Goal: Information Seeking & Learning: Learn about a topic

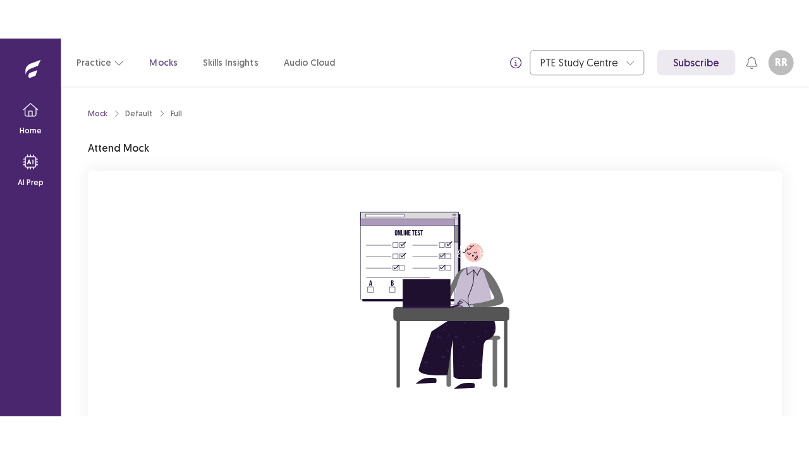
scroll to position [124, 0]
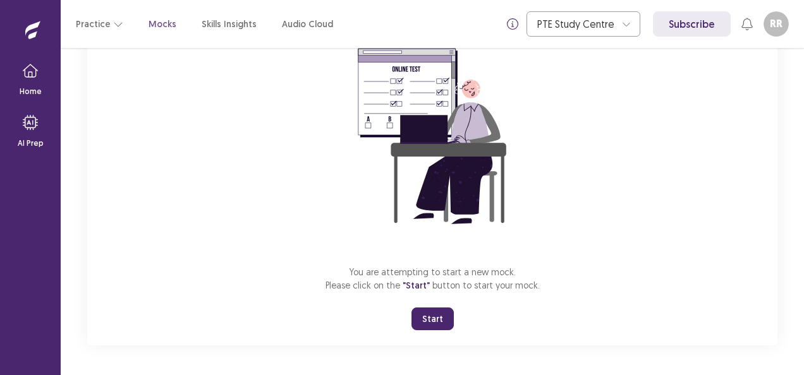
click at [427, 314] on button "Start" at bounding box center [432, 319] width 42 height 23
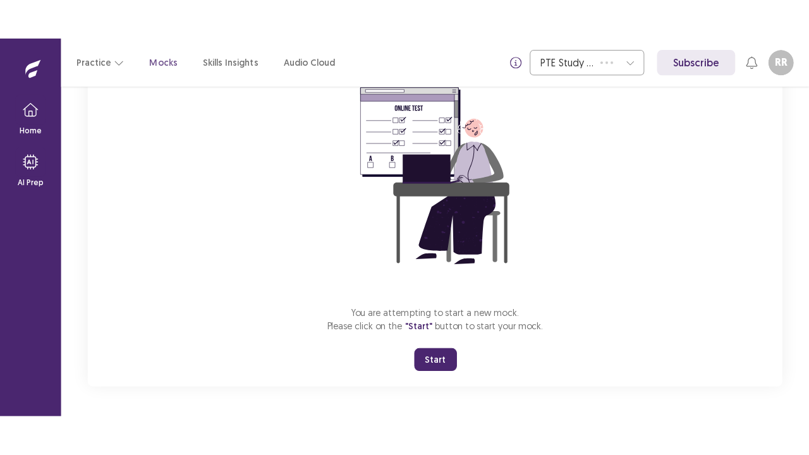
scroll to position [44, 0]
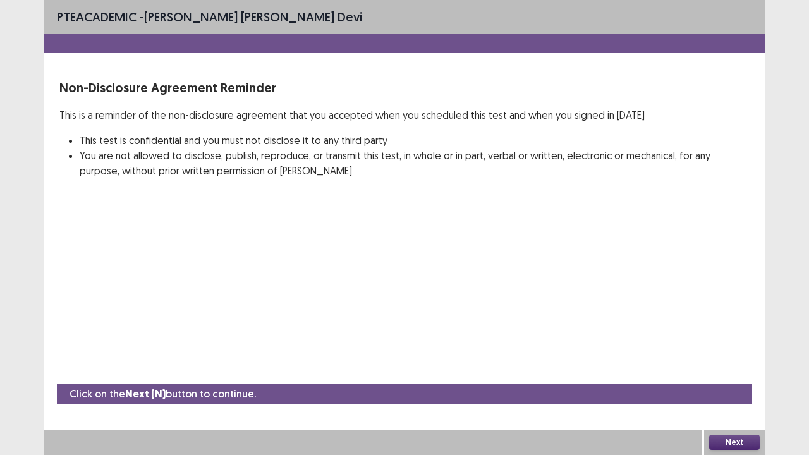
click at [744, 375] on button "Next" at bounding box center [734, 442] width 51 height 15
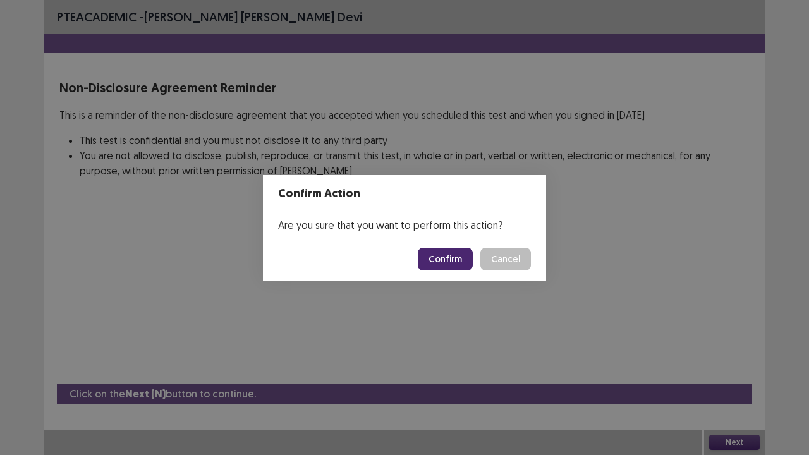
click at [451, 253] on button "Confirm" at bounding box center [445, 259] width 55 height 23
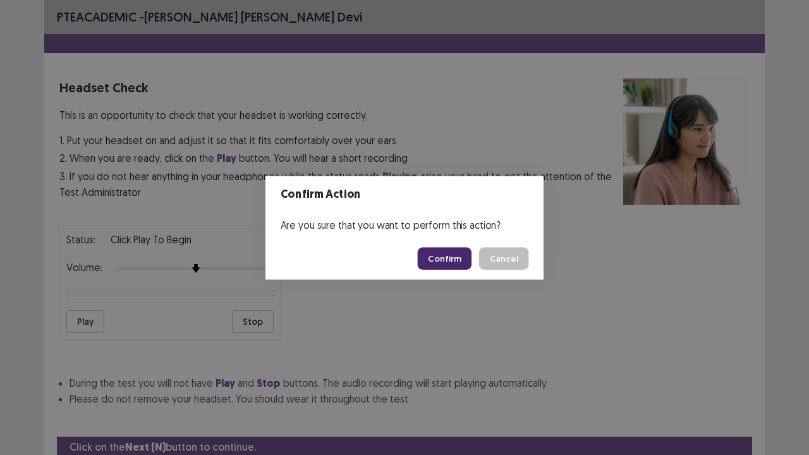
scroll to position [47, 0]
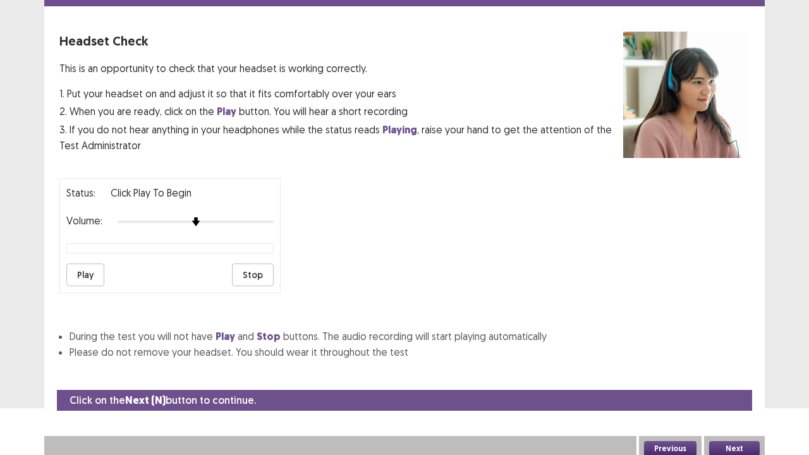
click at [83, 271] on button "Play" at bounding box center [85, 275] width 38 height 23
click at [738, 375] on button "Next" at bounding box center [734, 448] width 51 height 15
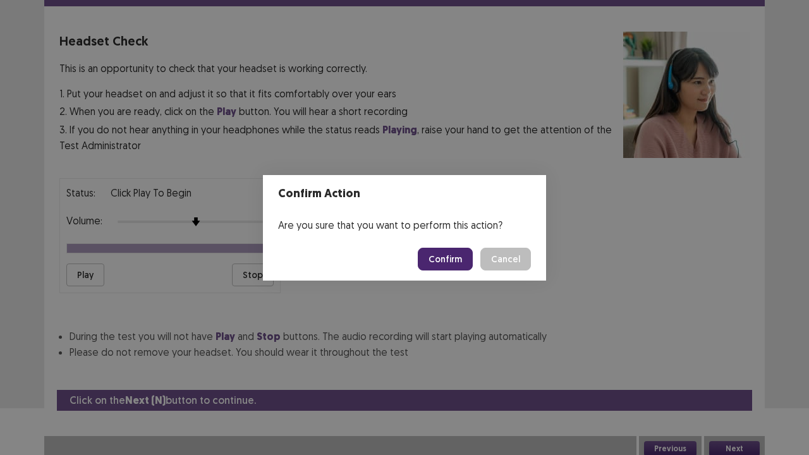
click at [517, 261] on button "Cancel" at bounding box center [505, 259] width 51 height 23
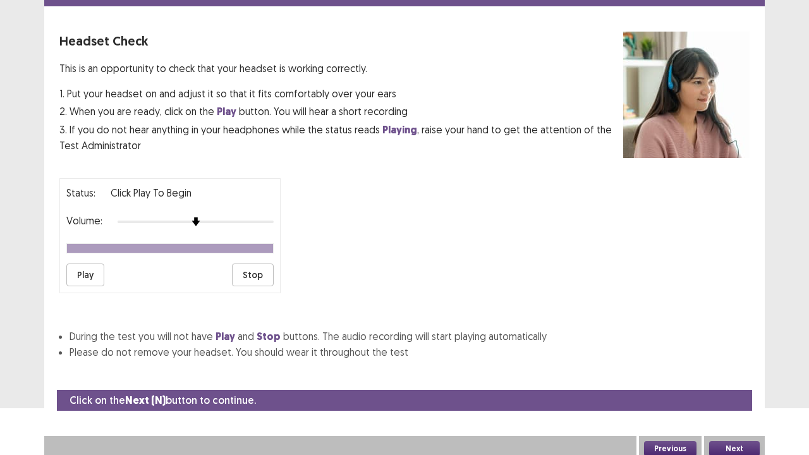
click at [84, 271] on button "Play" at bounding box center [85, 275] width 38 height 23
click at [731, 375] on button "Next" at bounding box center [734, 448] width 51 height 15
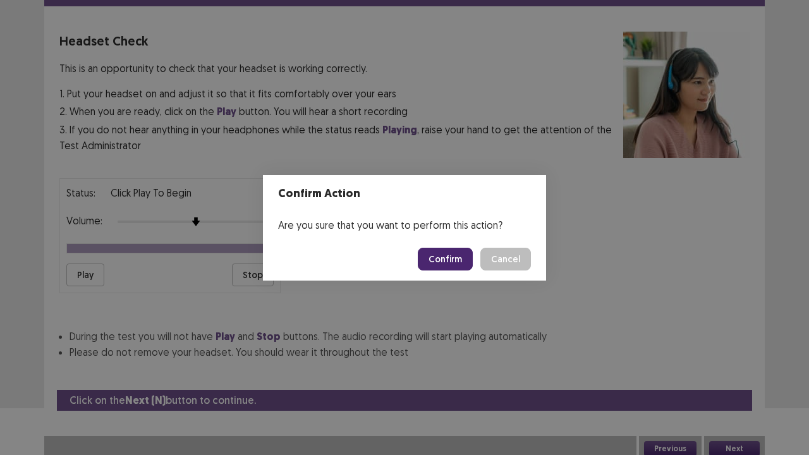
click at [446, 260] on button "Confirm" at bounding box center [445, 259] width 55 height 23
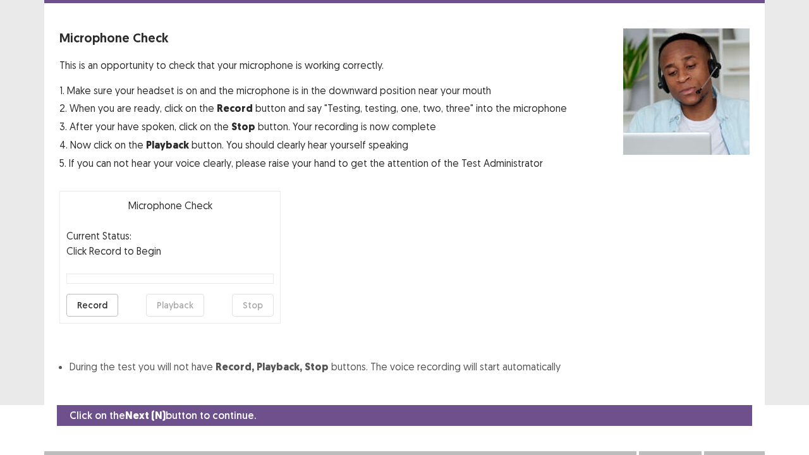
scroll to position [70, 0]
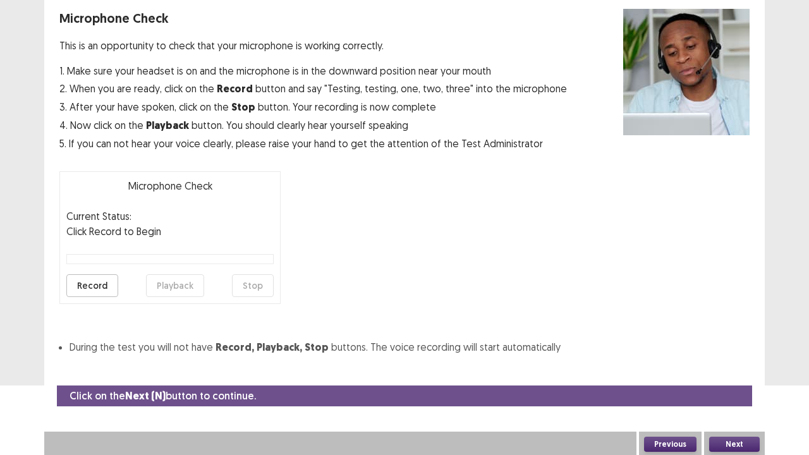
click at [80, 283] on button "Record" at bounding box center [92, 285] width 52 height 23
click at [253, 284] on button "Stop" at bounding box center [253, 285] width 42 height 23
click at [177, 283] on button "Playback" at bounding box center [175, 285] width 58 height 23
click at [181, 288] on button "Playback" at bounding box center [175, 285] width 58 height 23
click at [731, 375] on button "Next" at bounding box center [734, 444] width 51 height 15
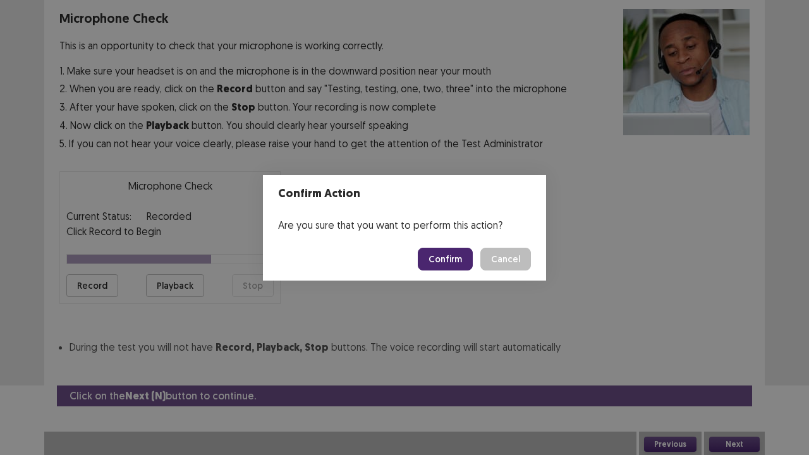
click at [442, 253] on button "Confirm" at bounding box center [445, 259] width 55 height 23
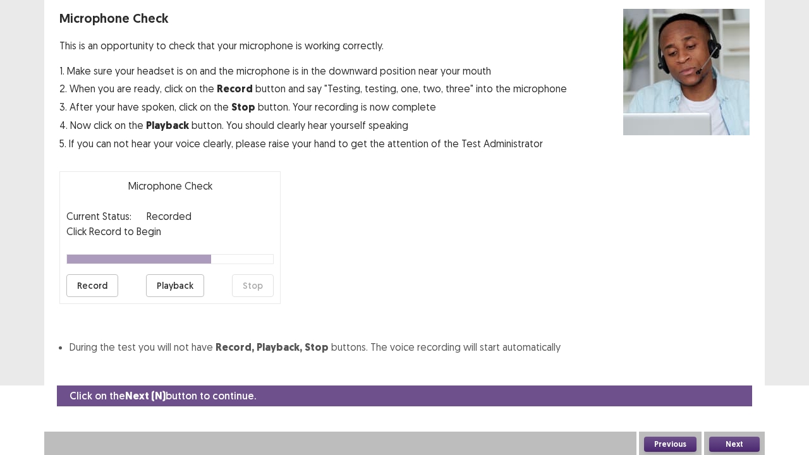
scroll to position [34, 0]
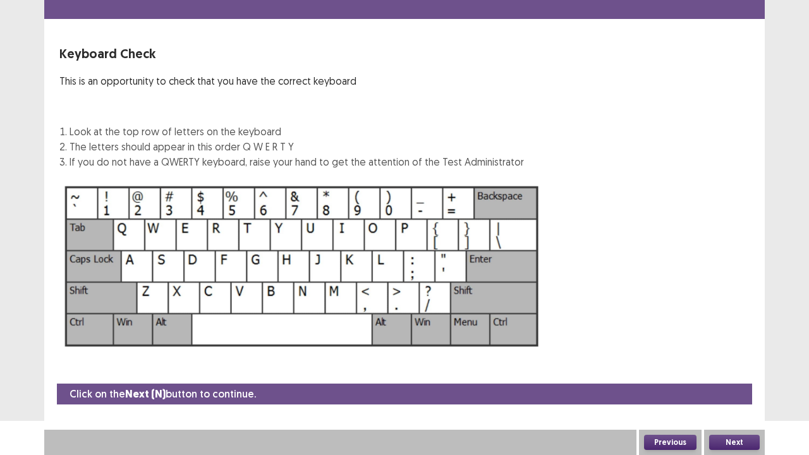
click at [742, 375] on button "Next" at bounding box center [734, 442] width 51 height 15
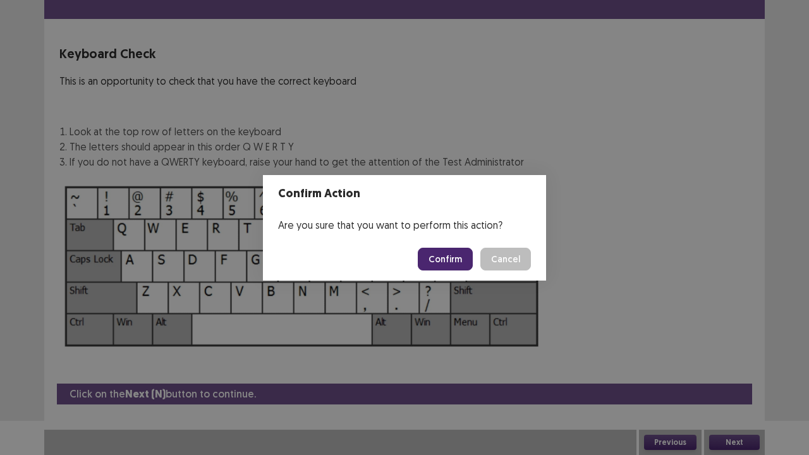
click at [460, 254] on button "Confirm" at bounding box center [445, 259] width 55 height 23
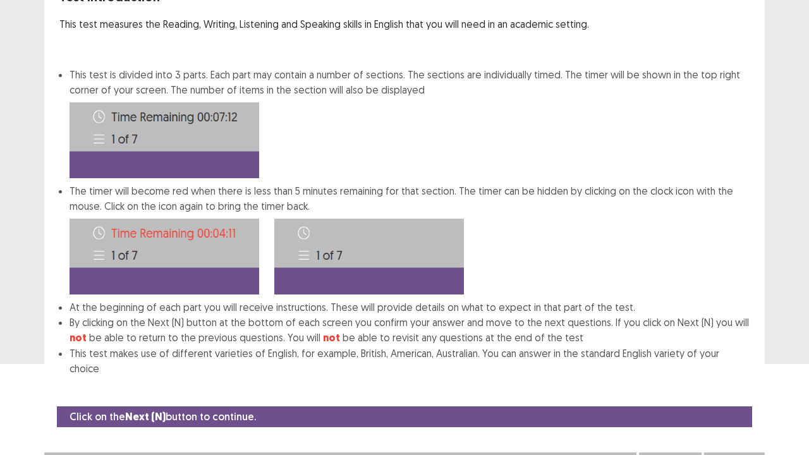
scroll to position [98, 0]
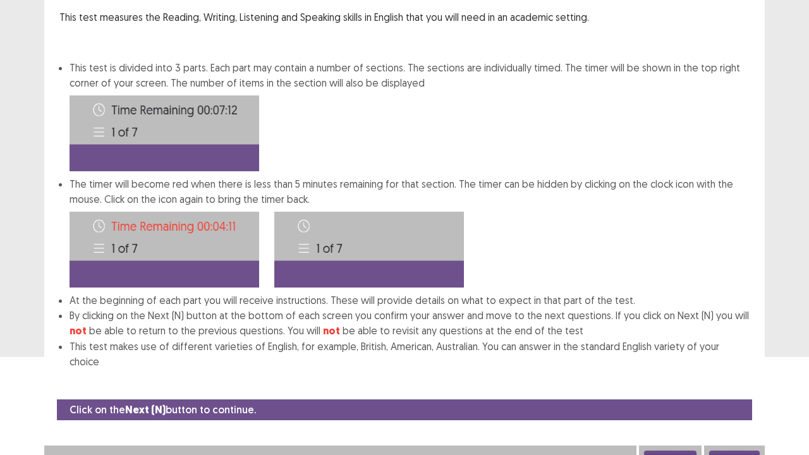
click at [736, 375] on button "Next" at bounding box center [734, 458] width 51 height 15
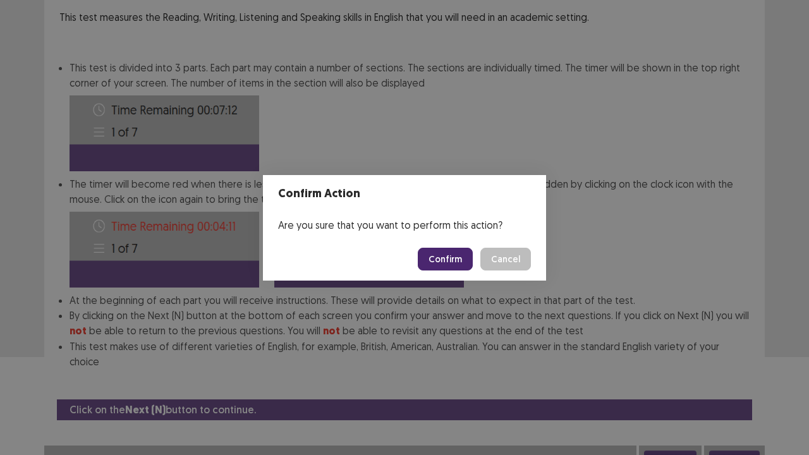
click at [434, 257] on button "Confirm" at bounding box center [445, 259] width 55 height 23
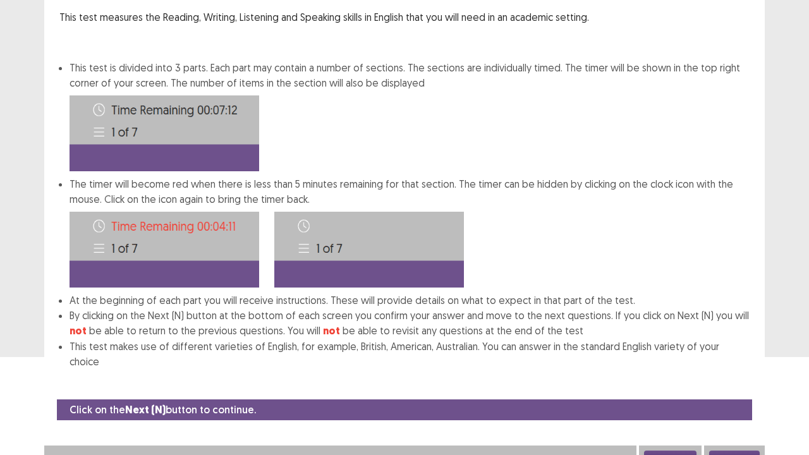
scroll to position [0, 0]
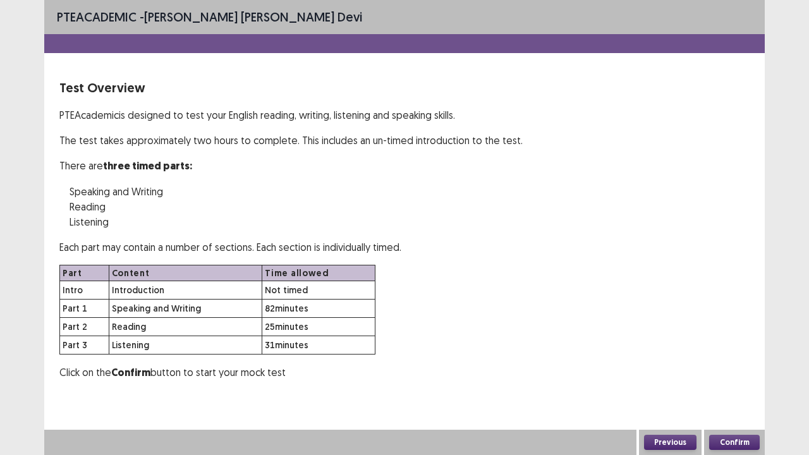
click at [734, 375] on button "Confirm" at bounding box center [734, 442] width 51 height 15
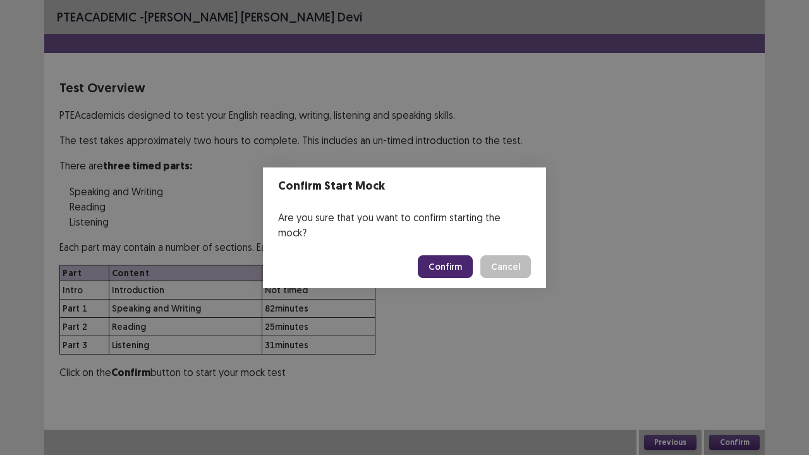
click at [441, 255] on button "Confirm" at bounding box center [445, 266] width 55 height 23
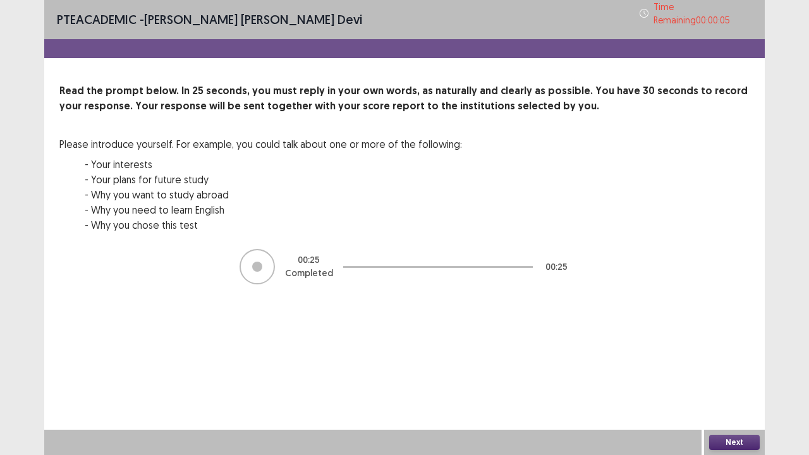
click at [738, 375] on button "Next" at bounding box center [734, 442] width 51 height 15
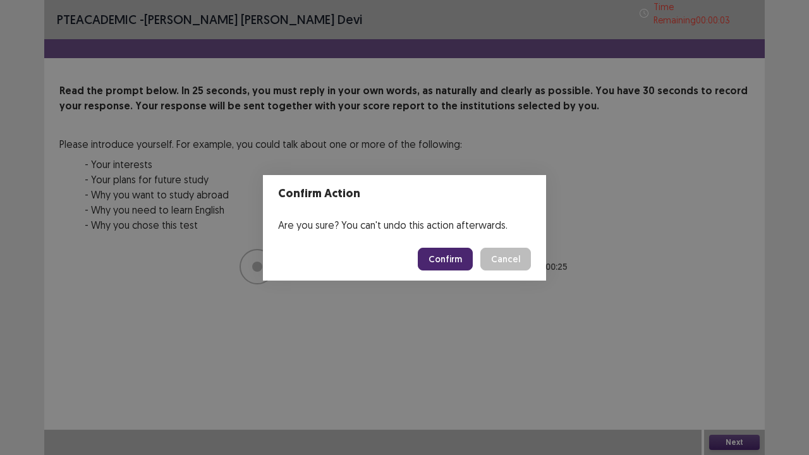
click at [446, 252] on button "Confirm" at bounding box center [445, 259] width 55 height 23
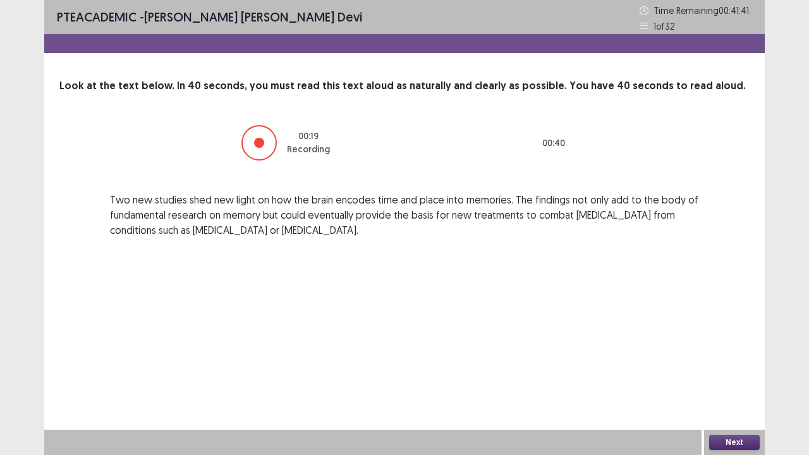
click at [740, 375] on button "Next" at bounding box center [734, 442] width 51 height 15
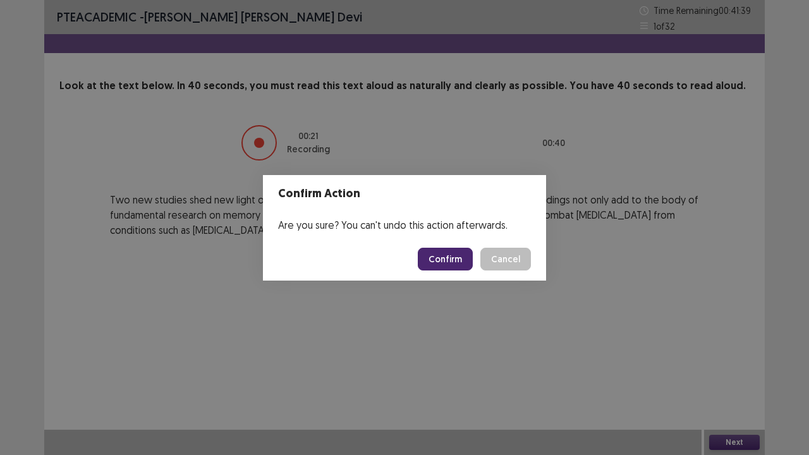
click at [455, 256] on button "Confirm" at bounding box center [445, 259] width 55 height 23
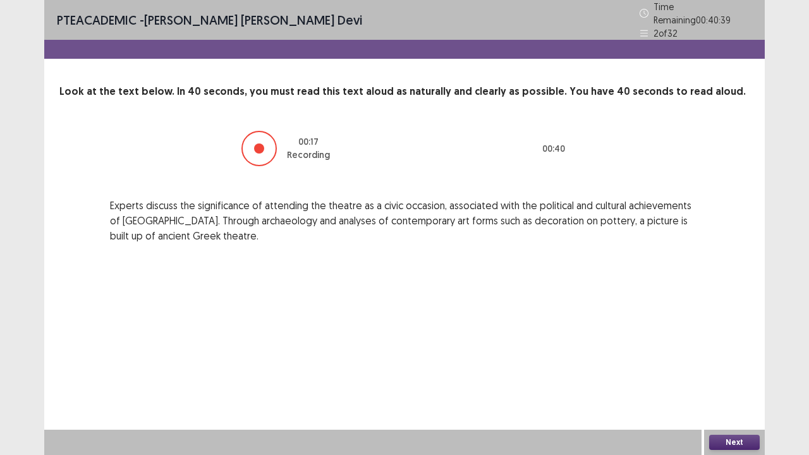
click at [737, 375] on button "Next" at bounding box center [734, 442] width 51 height 15
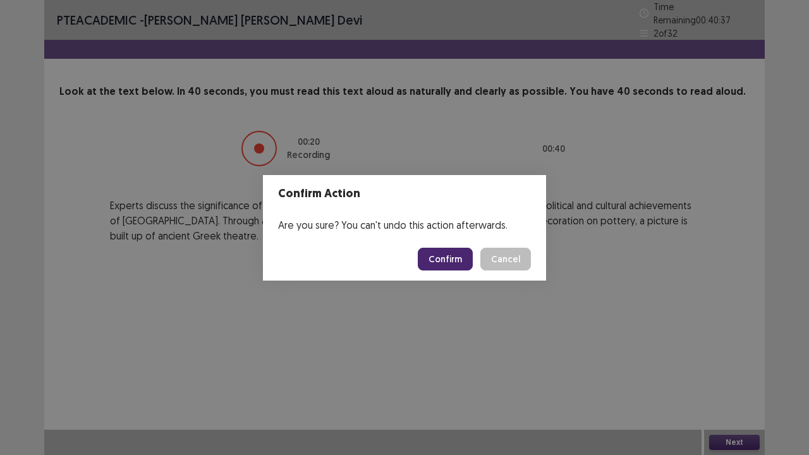
click at [445, 264] on button "Confirm" at bounding box center [445, 259] width 55 height 23
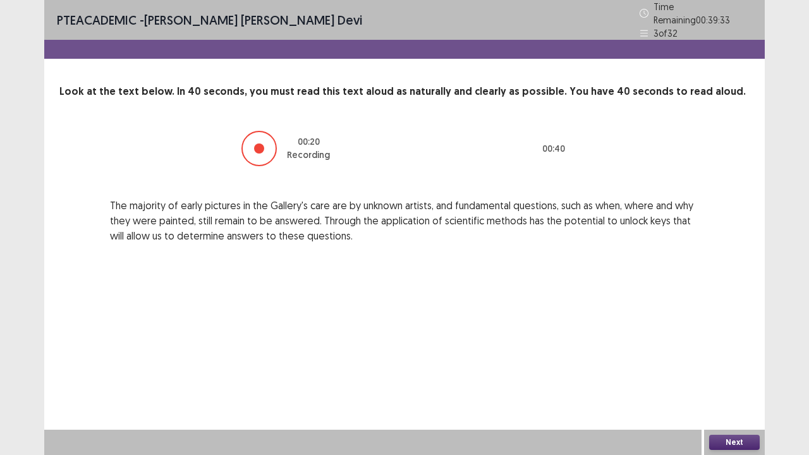
click at [737, 375] on button "Next" at bounding box center [734, 442] width 51 height 15
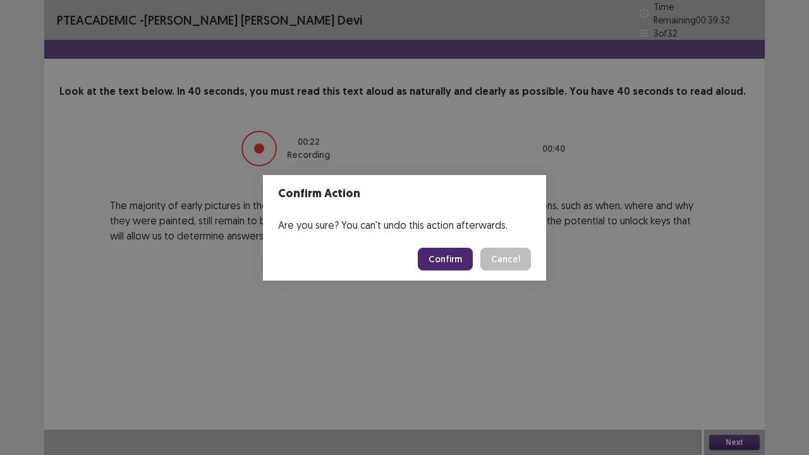
click at [465, 256] on button "Confirm" at bounding box center [445, 259] width 55 height 23
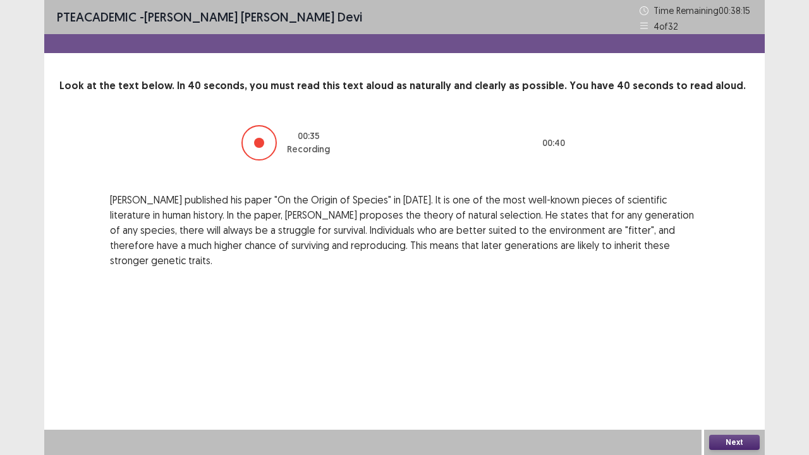
click at [717, 375] on button "Next" at bounding box center [734, 442] width 51 height 15
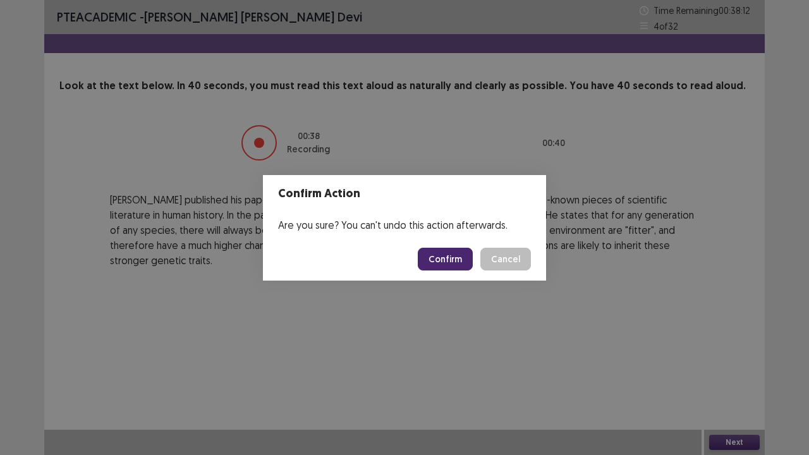
click at [451, 260] on button "Confirm" at bounding box center [445, 259] width 55 height 23
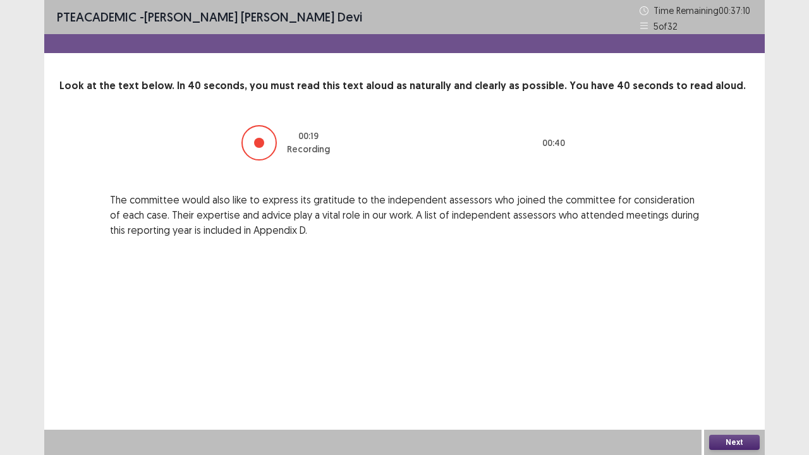
click at [731, 375] on button "Next" at bounding box center [734, 442] width 51 height 15
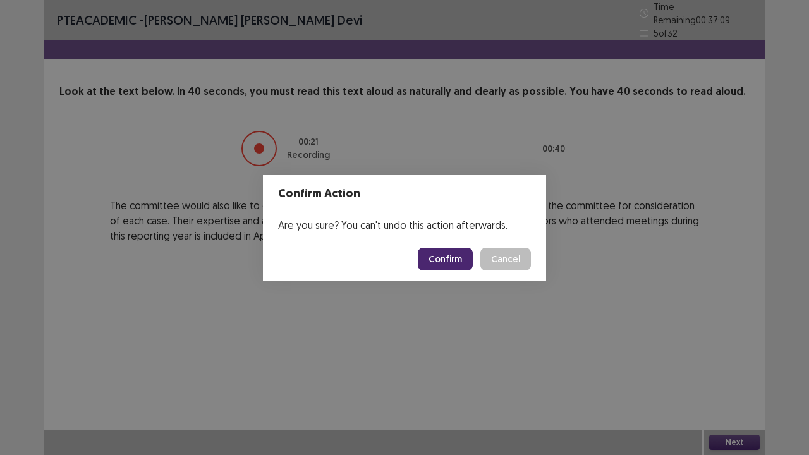
click at [446, 258] on button "Confirm" at bounding box center [445, 259] width 55 height 23
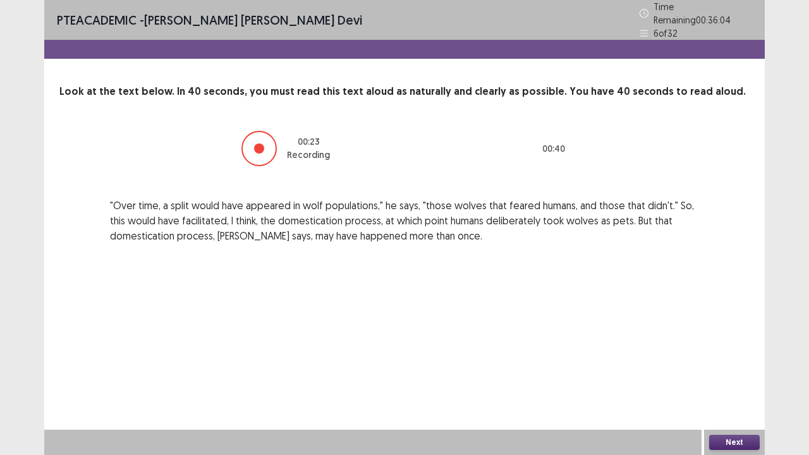
click at [734, 375] on button "Next" at bounding box center [734, 442] width 51 height 15
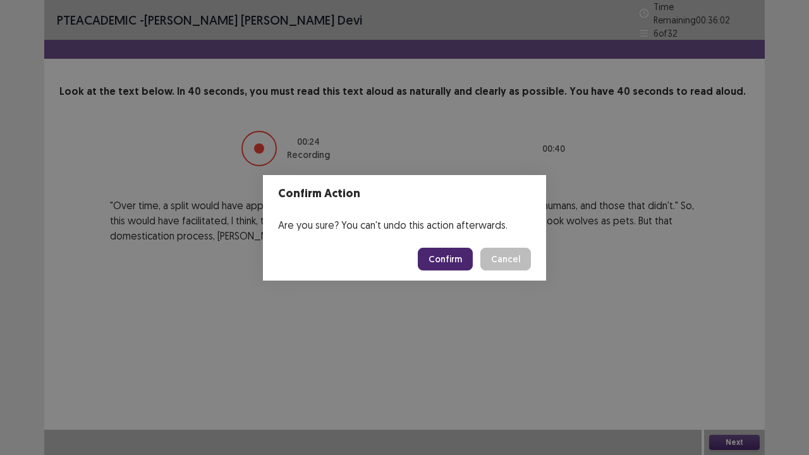
click at [453, 255] on button "Confirm" at bounding box center [445, 259] width 55 height 23
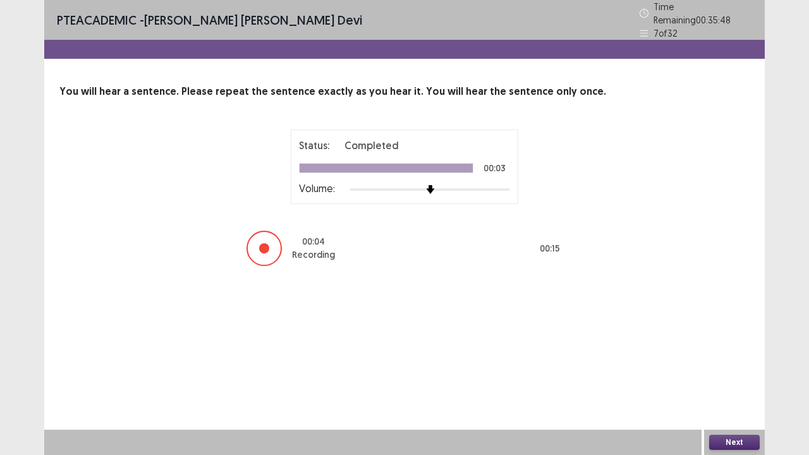
click at [748, 375] on button "Next" at bounding box center [734, 442] width 51 height 15
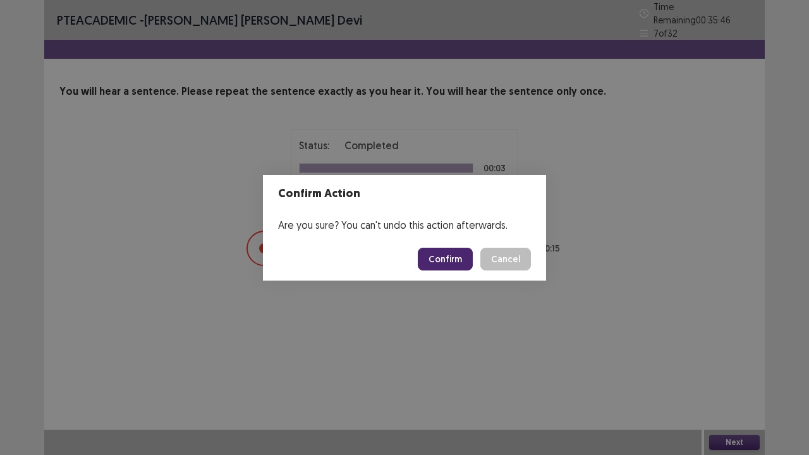
click at [449, 264] on button "Confirm" at bounding box center [445, 259] width 55 height 23
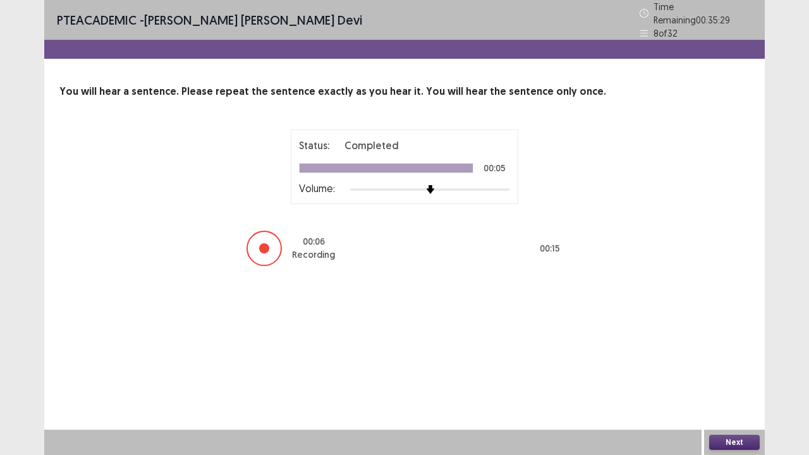
click at [741, 375] on button "Next" at bounding box center [734, 442] width 51 height 15
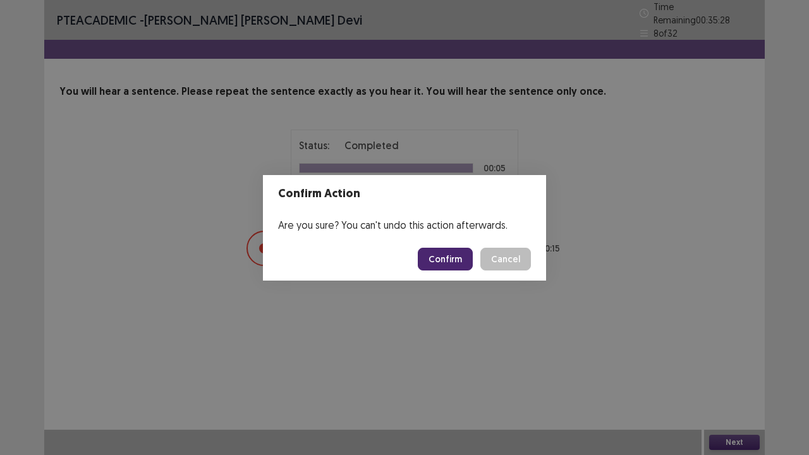
click at [453, 258] on button "Confirm" at bounding box center [445, 259] width 55 height 23
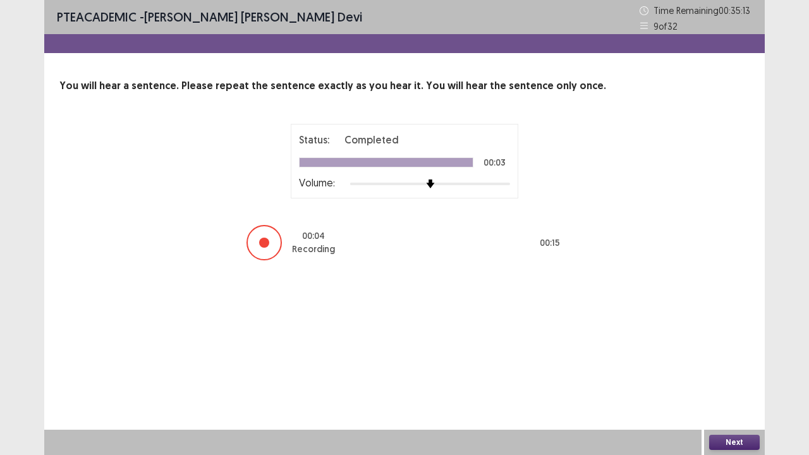
click at [729, 375] on button "Next" at bounding box center [734, 442] width 51 height 15
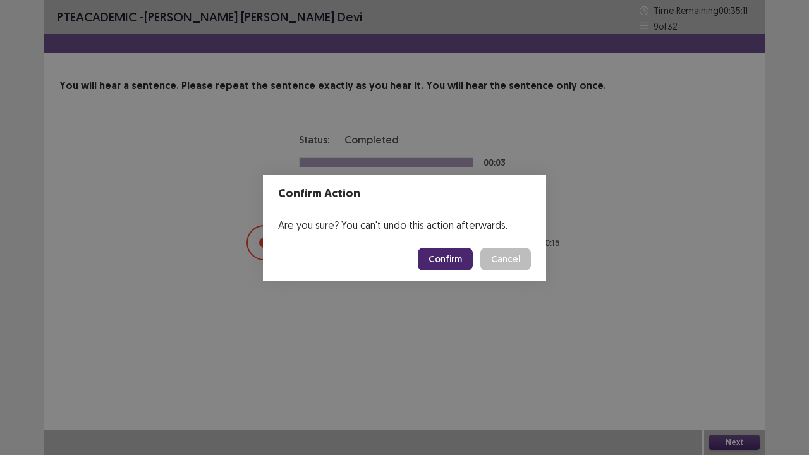
click at [451, 253] on button "Confirm" at bounding box center [445, 259] width 55 height 23
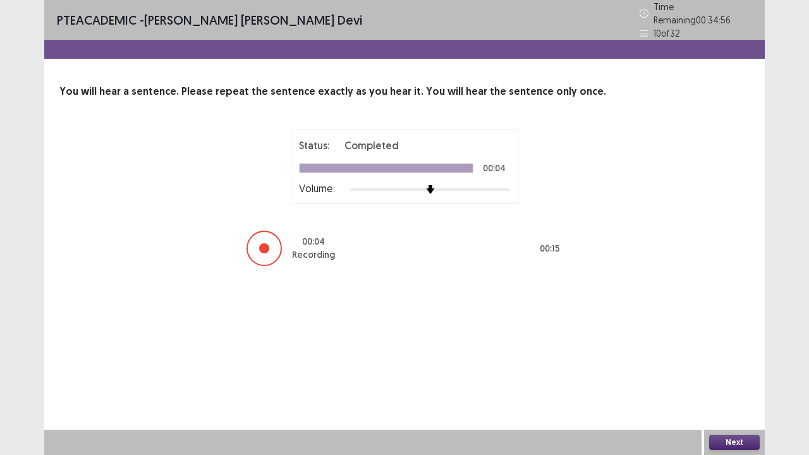
click at [736, 375] on button "Next" at bounding box center [734, 442] width 51 height 15
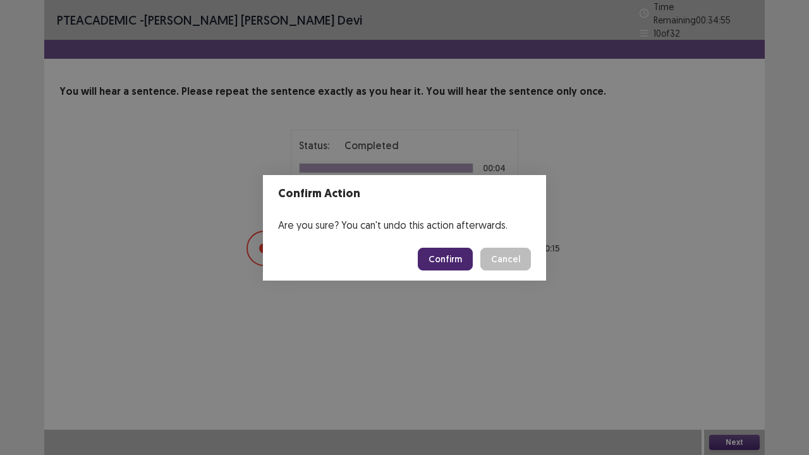
click at [441, 251] on button "Confirm" at bounding box center [445, 259] width 55 height 23
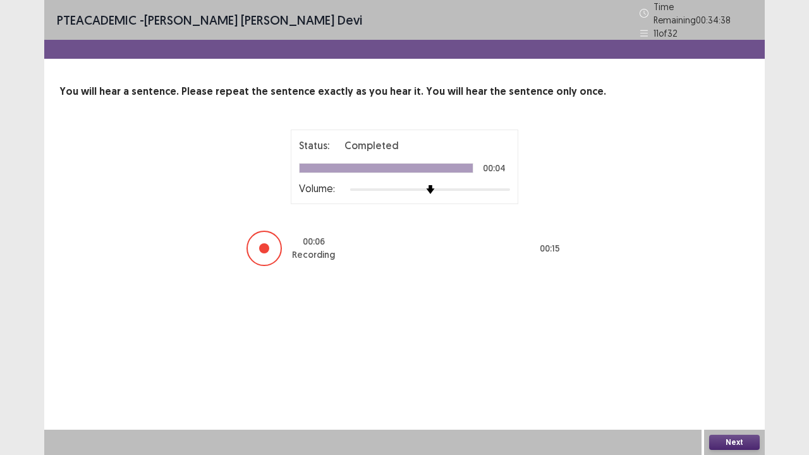
click at [721, 375] on div "Next" at bounding box center [734, 442] width 61 height 25
click at [728, 375] on button "Next" at bounding box center [734, 442] width 51 height 15
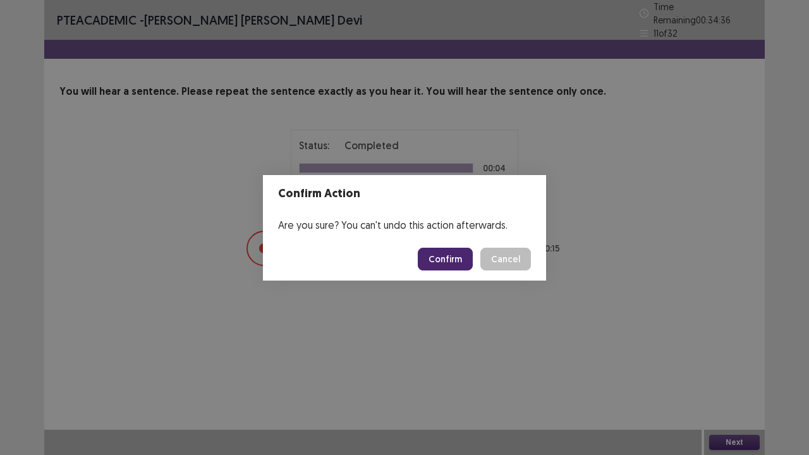
click at [462, 260] on button "Confirm" at bounding box center [445, 259] width 55 height 23
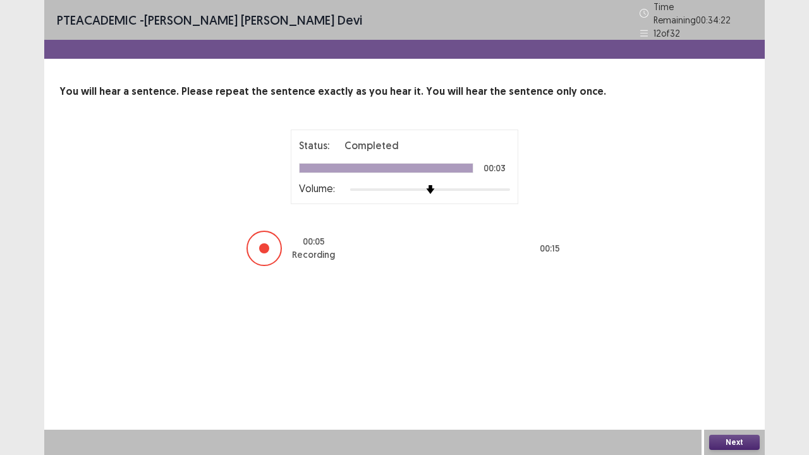
click at [733, 375] on button "Next" at bounding box center [734, 442] width 51 height 15
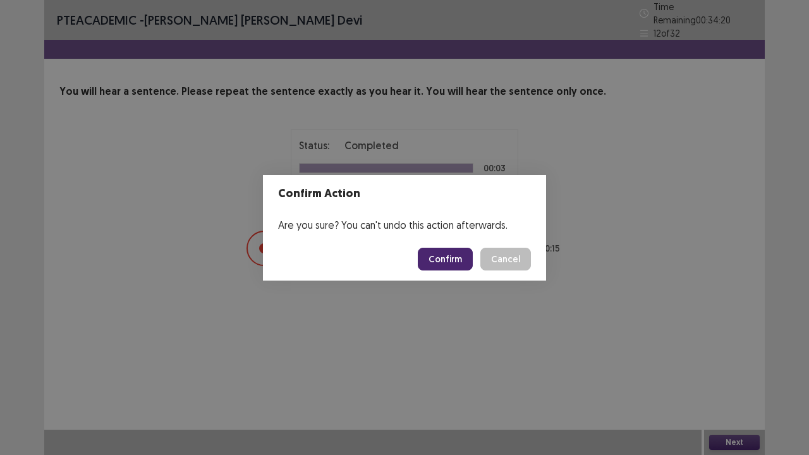
click at [435, 262] on button "Confirm" at bounding box center [445, 259] width 55 height 23
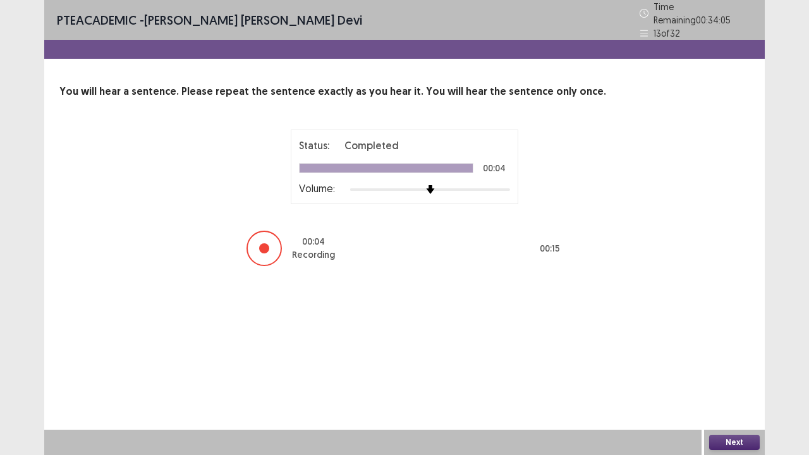
click at [718, 375] on button "Next" at bounding box center [734, 442] width 51 height 15
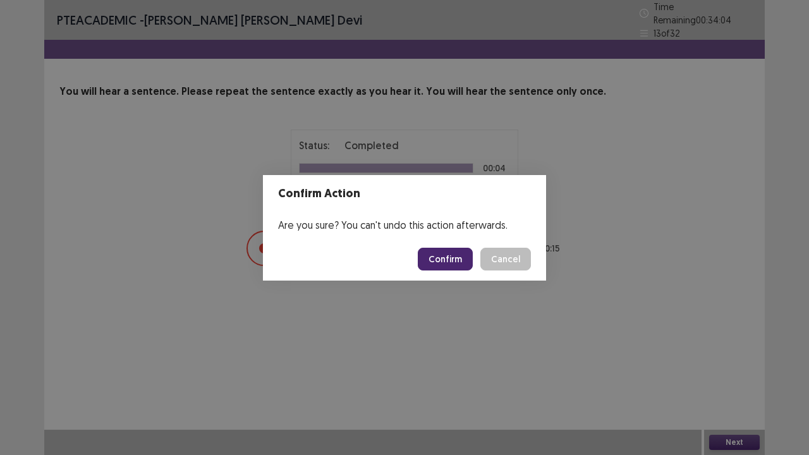
click at [437, 259] on button "Confirm" at bounding box center [445, 259] width 55 height 23
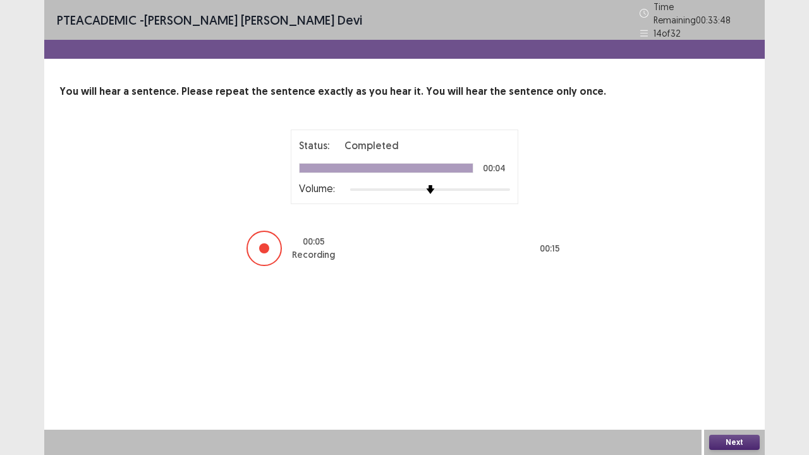
click at [733, 375] on button "Next" at bounding box center [734, 442] width 51 height 15
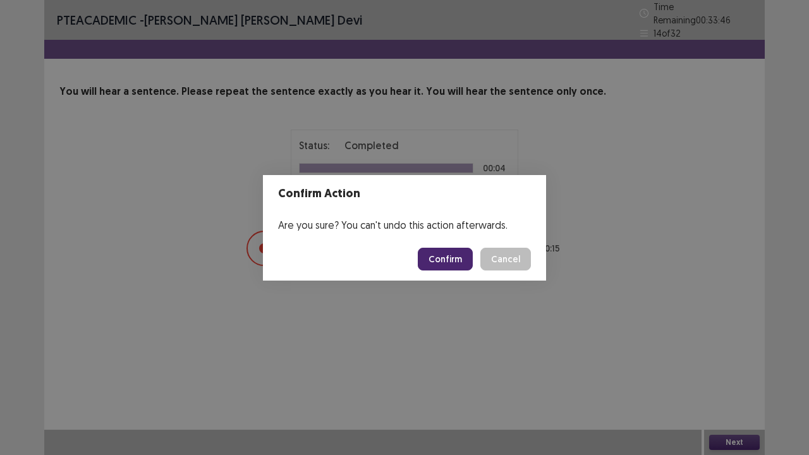
click at [460, 257] on button "Confirm" at bounding box center [445, 259] width 55 height 23
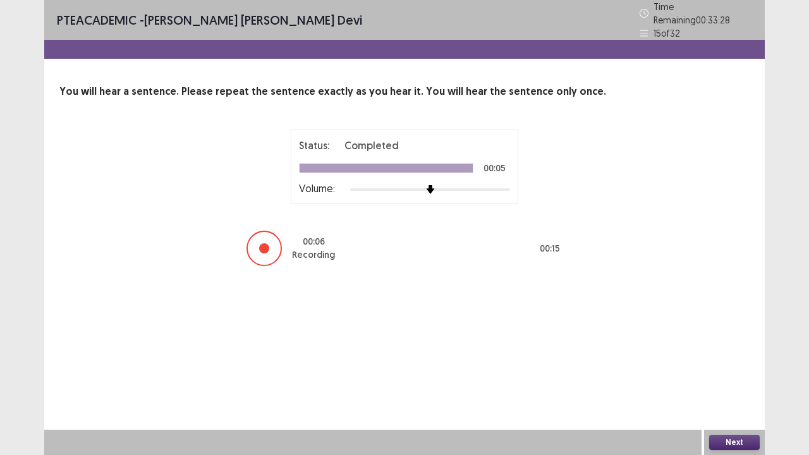
click at [735, 375] on button "Next" at bounding box center [734, 442] width 51 height 15
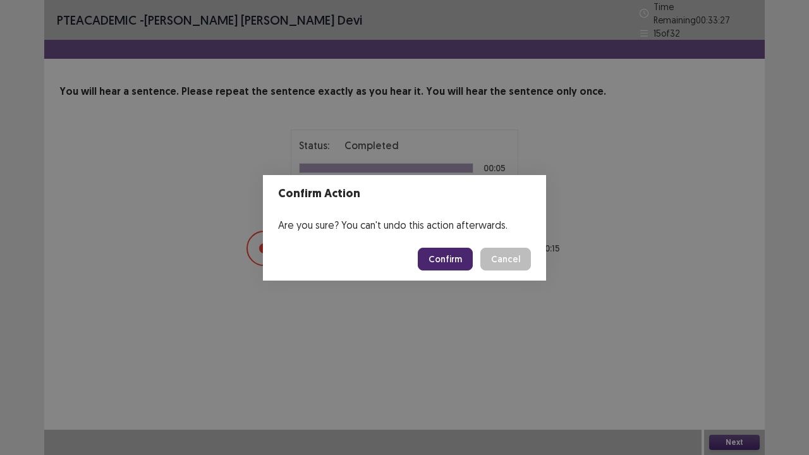
click at [446, 250] on button "Confirm" at bounding box center [445, 259] width 55 height 23
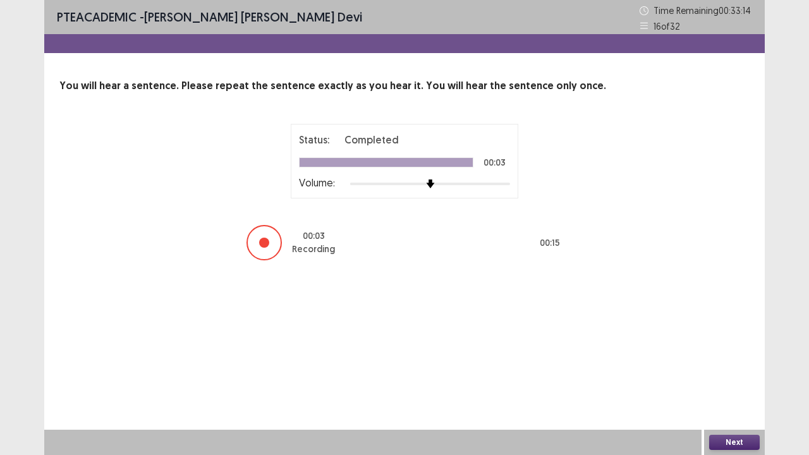
click at [733, 375] on button "Next" at bounding box center [734, 442] width 51 height 15
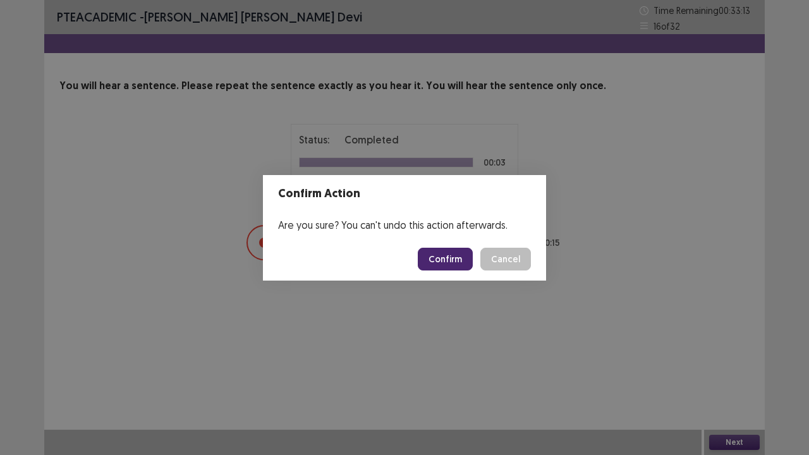
click at [434, 254] on button "Confirm" at bounding box center [445, 259] width 55 height 23
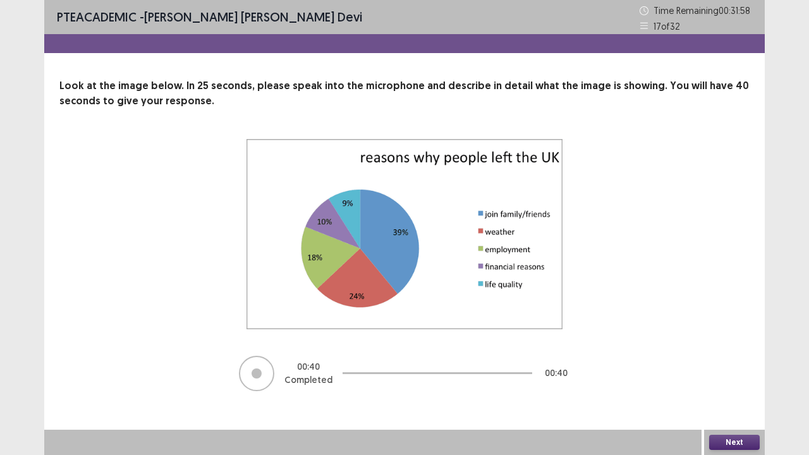
click at [744, 375] on button "Next" at bounding box center [734, 442] width 51 height 15
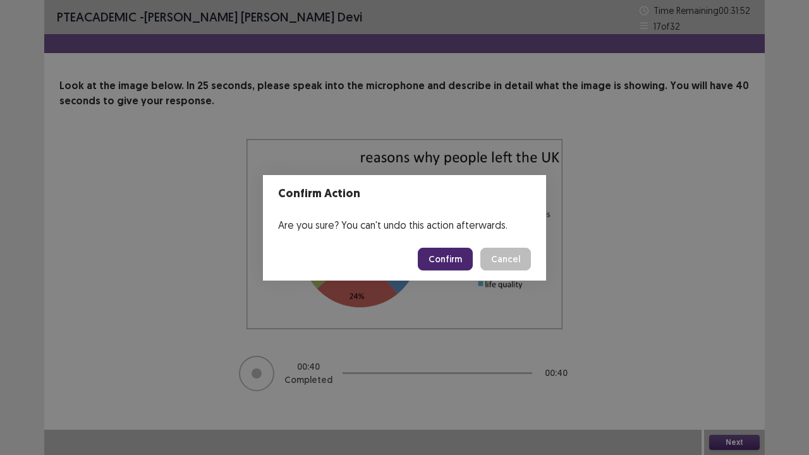
click at [444, 257] on button "Confirm" at bounding box center [445, 259] width 55 height 23
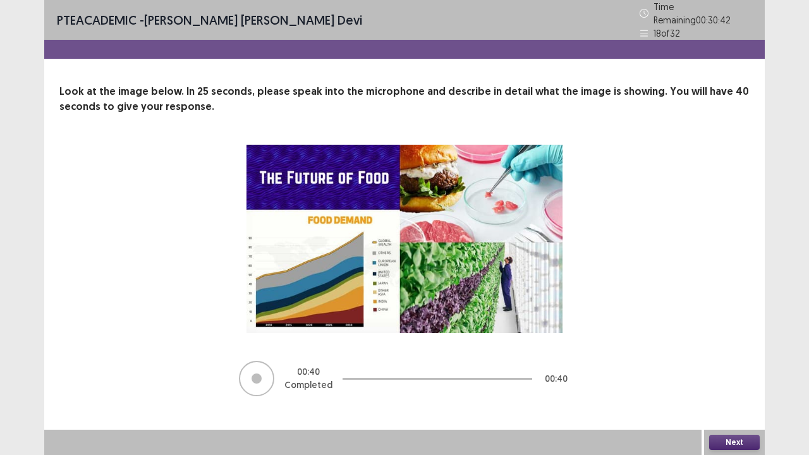
click at [742, 375] on button "Next" at bounding box center [734, 442] width 51 height 15
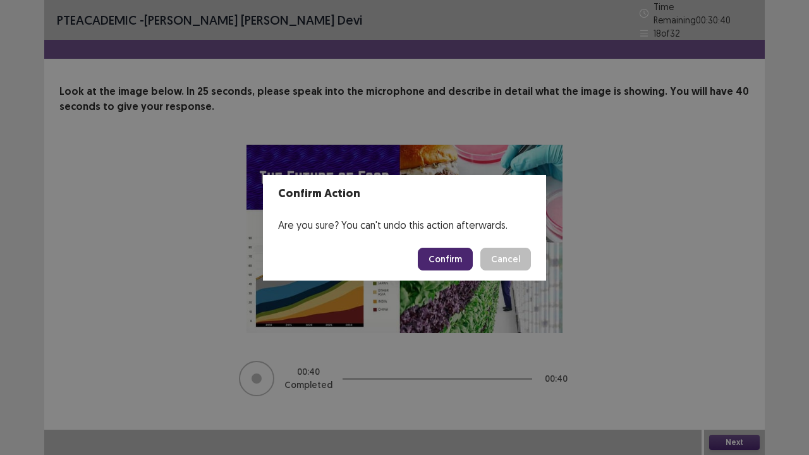
click at [455, 257] on button "Confirm" at bounding box center [445, 259] width 55 height 23
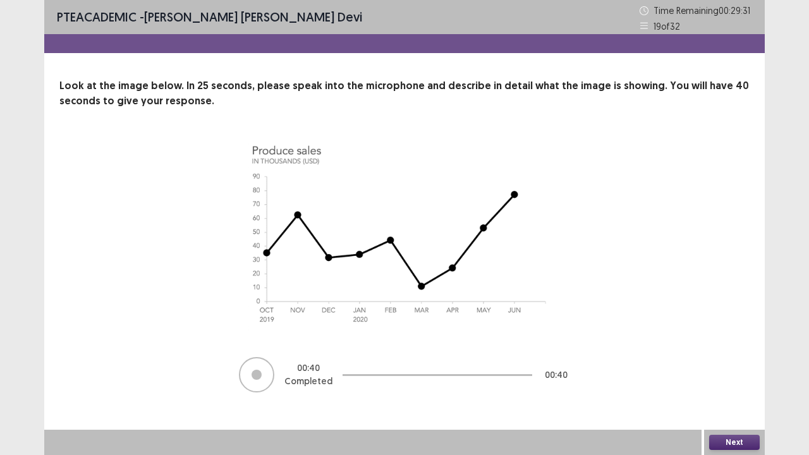
click at [736, 375] on button "Next" at bounding box center [734, 442] width 51 height 15
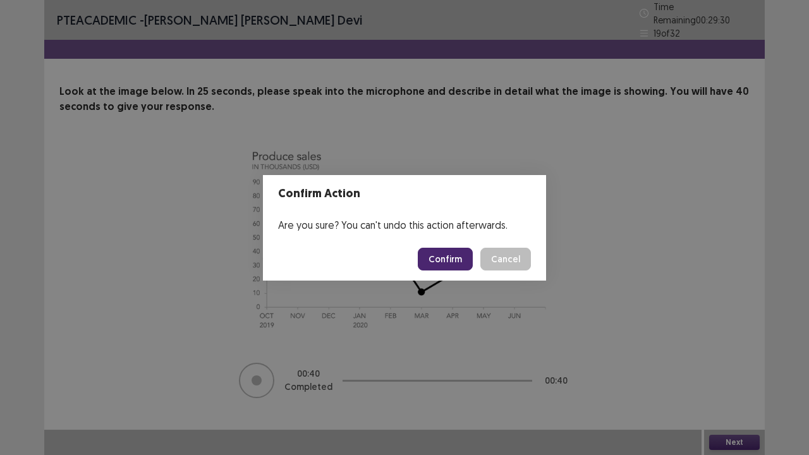
click at [454, 255] on button "Confirm" at bounding box center [445, 259] width 55 height 23
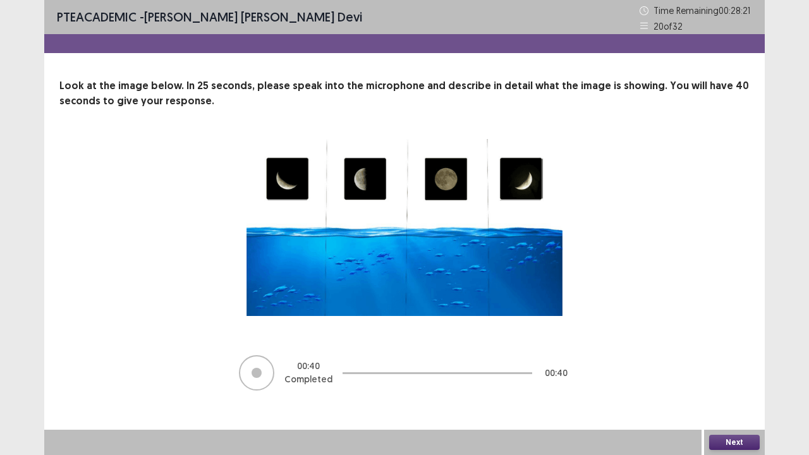
click at [731, 375] on button "Next" at bounding box center [734, 442] width 51 height 15
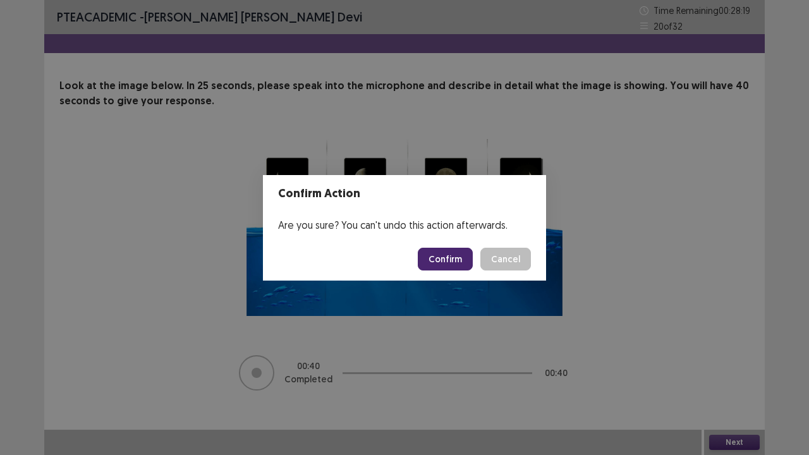
click at [450, 255] on button "Confirm" at bounding box center [445, 259] width 55 height 23
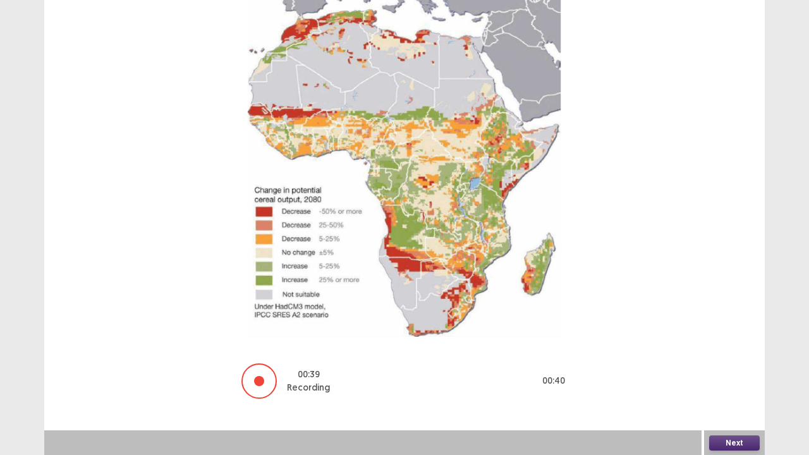
scroll to position [143, 0]
click at [732, 375] on button "Next" at bounding box center [734, 443] width 51 height 15
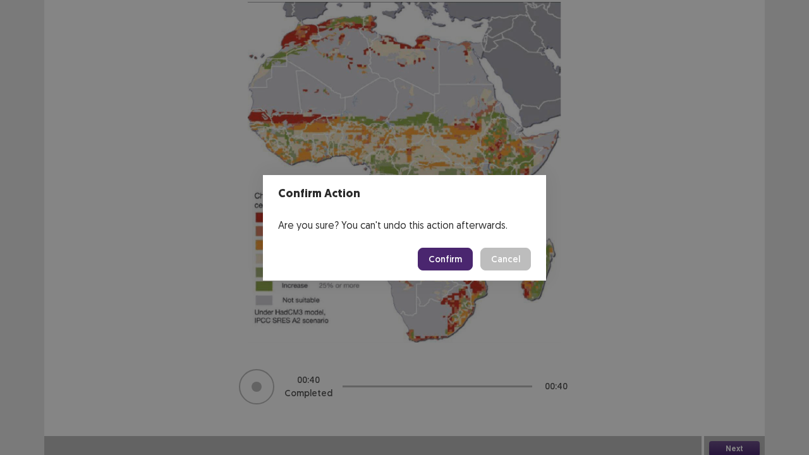
click at [441, 260] on button "Confirm" at bounding box center [445, 259] width 55 height 23
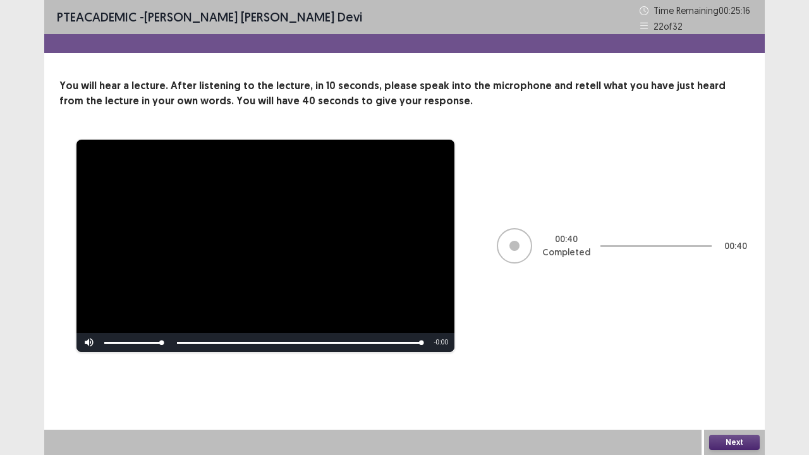
click at [742, 375] on button "Next" at bounding box center [734, 442] width 51 height 15
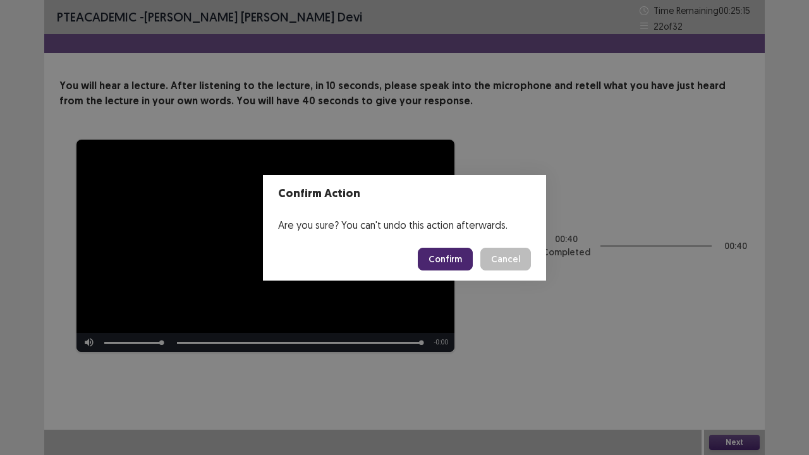
click at [458, 254] on button "Confirm" at bounding box center [445, 259] width 55 height 23
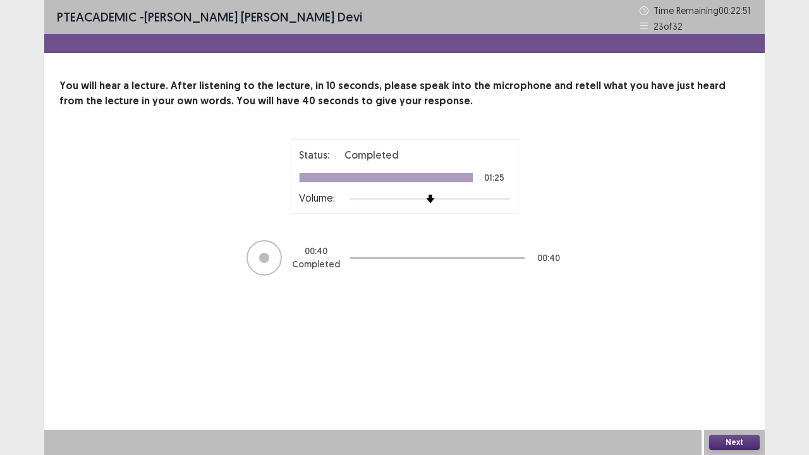
click at [740, 375] on button "Next" at bounding box center [734, 442] width 51 height 15
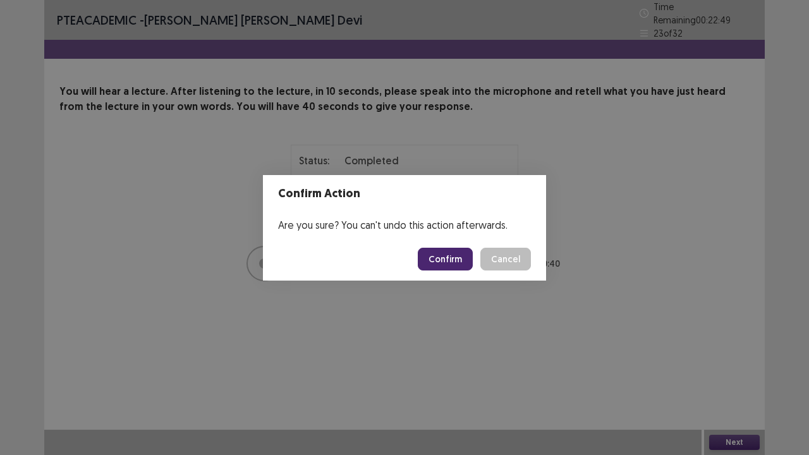
click at [456, 253] on button "Confirm" at bounding box center [445, 259] width 55 height 23
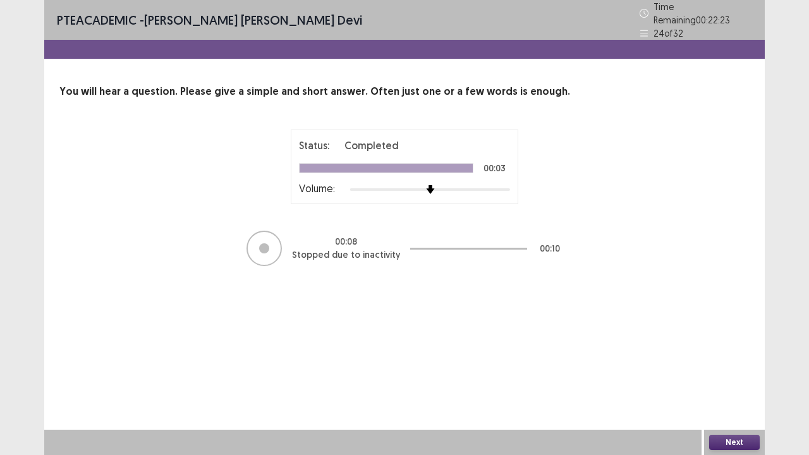
click at [728, 375] on button "Next" at bounding box center [734, 442] width 51 height 15
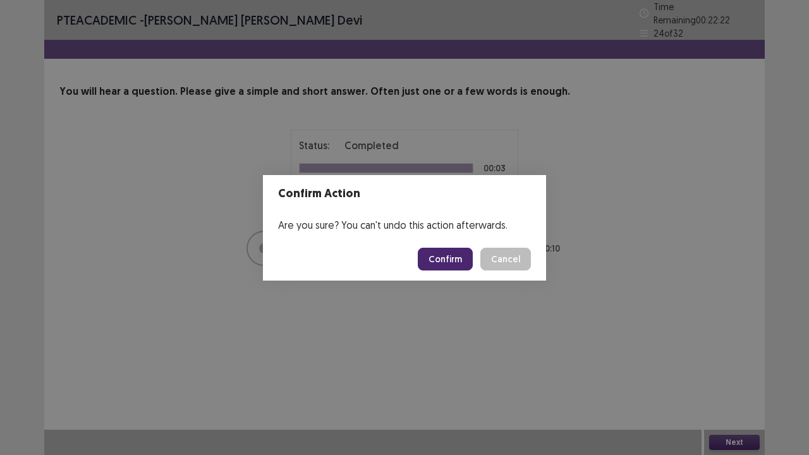
click at [455, 253] on button "Confirm" at bounding box center [445, 259] width 55 height 23
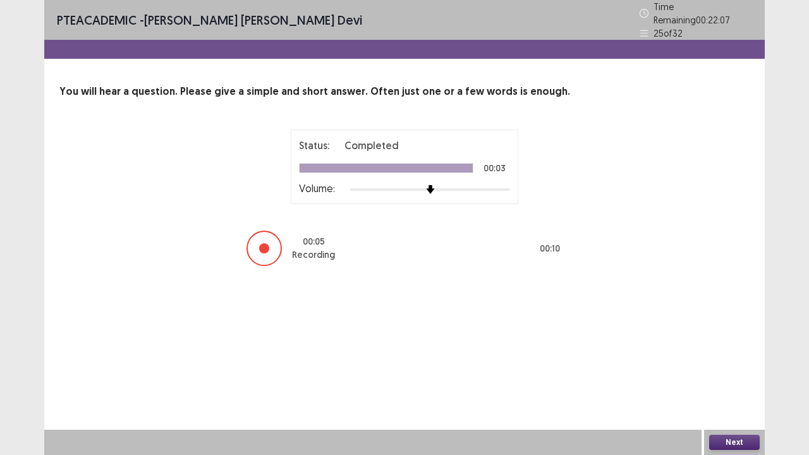
click at [718, 375] on button "Next" at bounding box center [734, 442] width 51 height 15
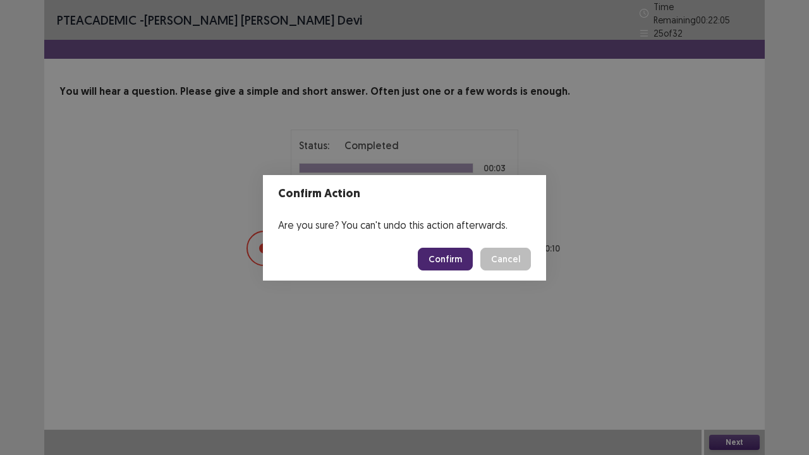
click at [461, 258] on button "Confirm" at bounding box center [445, 259] width 55 height 23
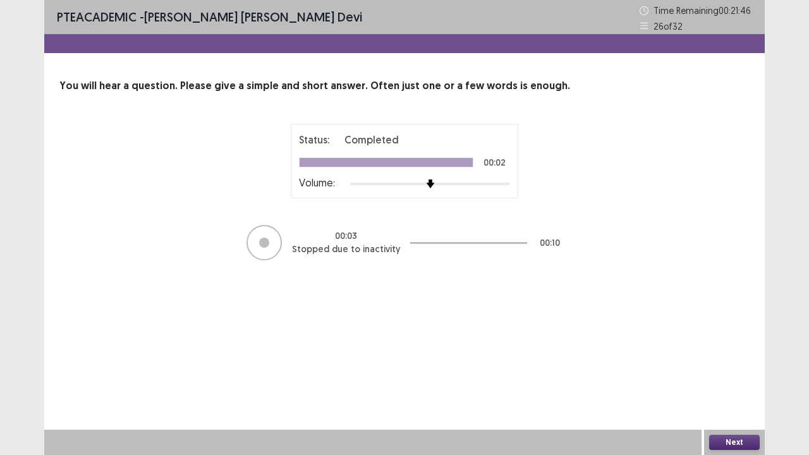
click at [723, 375] on button "Next" at bounding box center [734, 442] width 51 height 15
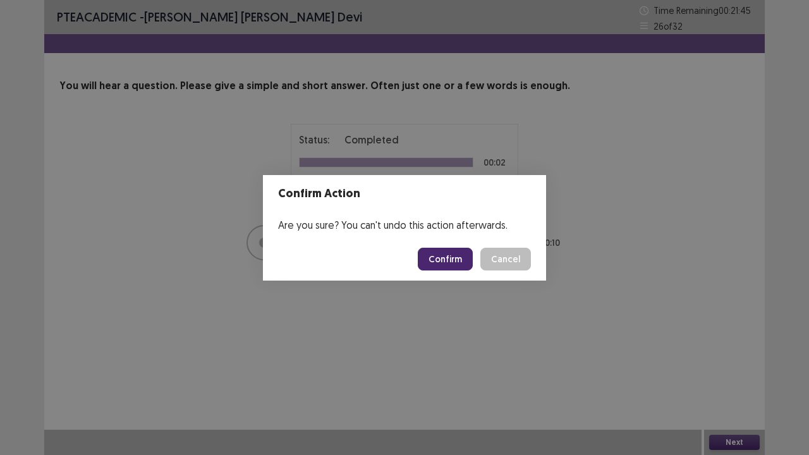
click at [444, 259] on button "Confirm" at bounding box center [445, 259] width 55 height 23
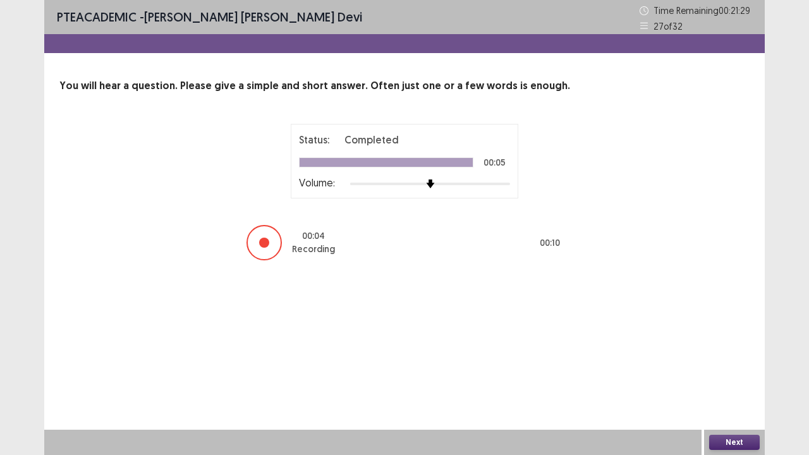
click at [733, 375] on button "Next" at bounding box center [734, 442] width 51 height 15
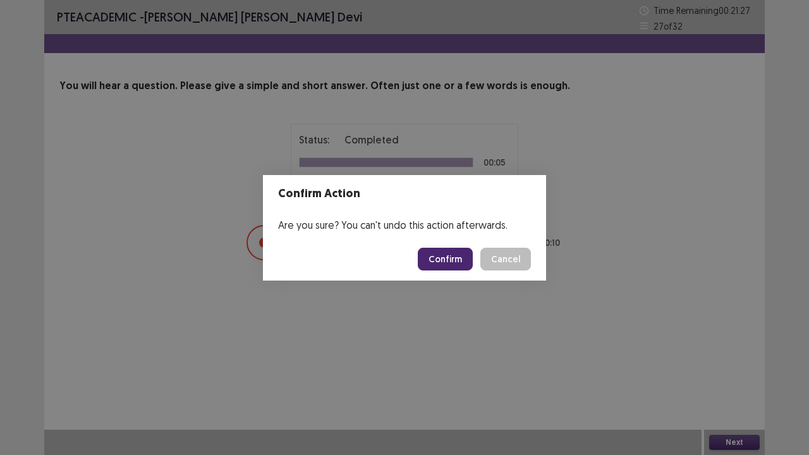
click at [463, 253] on button "Confirm" at bounding box center [445, 259] width 55 height 23
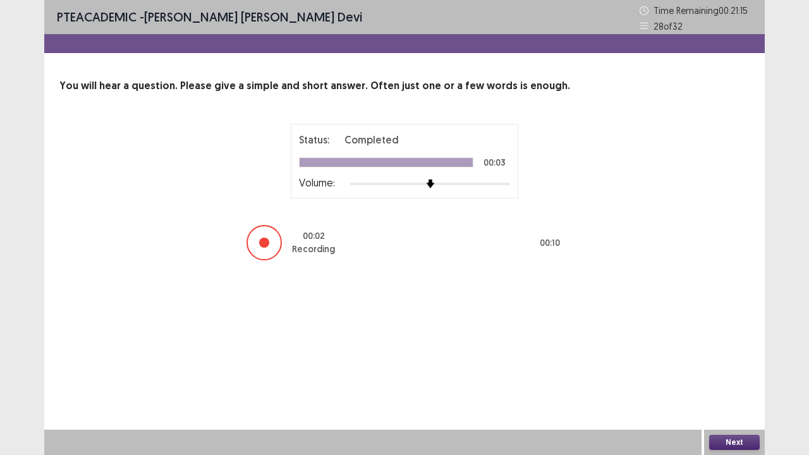
click at [739, 375] on button "Next" at bounding box center [734, 442] width 51 height 15
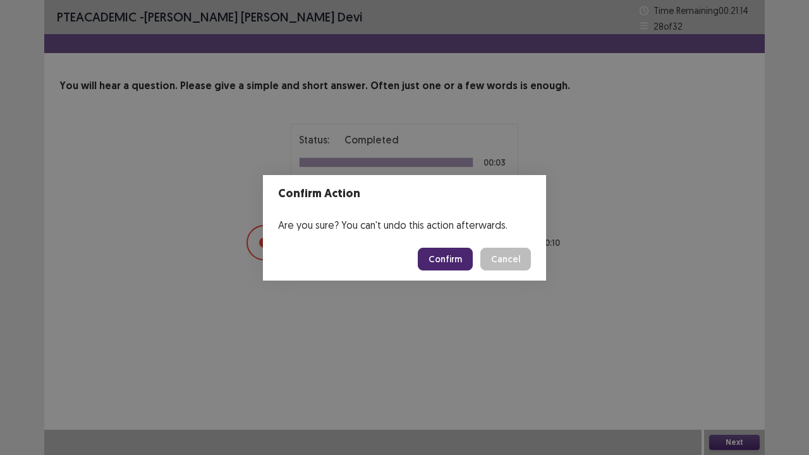
click at [452, 254] on button "Confirm" at bounding box center [445, 259] width 55 height 23
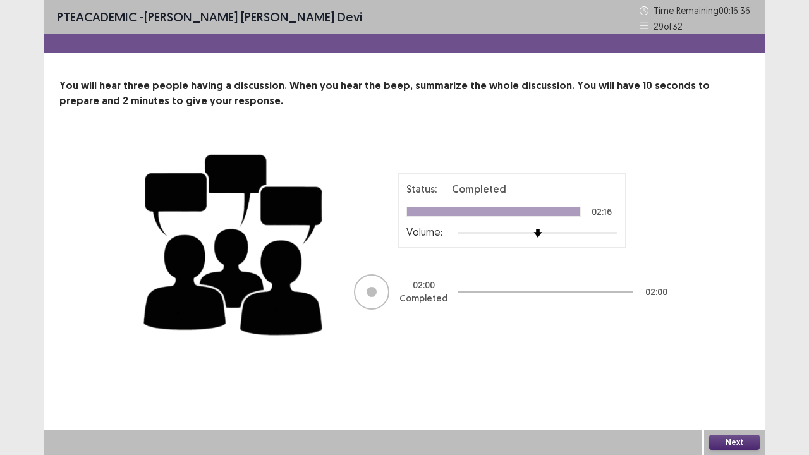
click at [739, 375] on button "Next" at bounding box center [734, 442] width 51 height 15
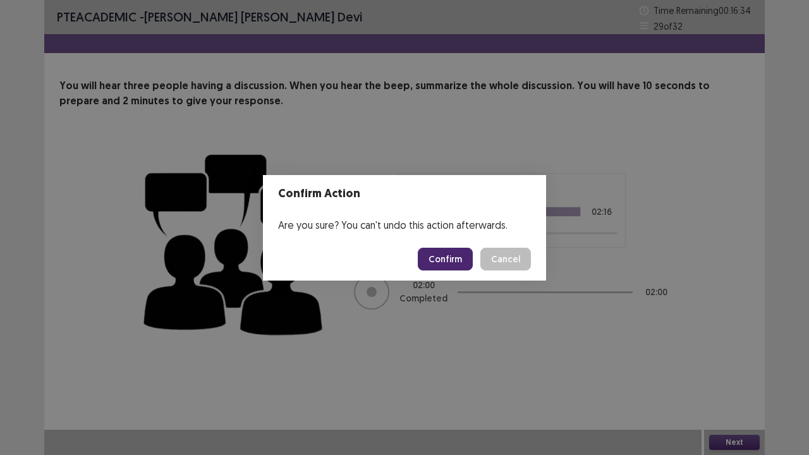
click at [446, 255] on button "Confirm" at bounding box center [445, 259] width 55 height 23
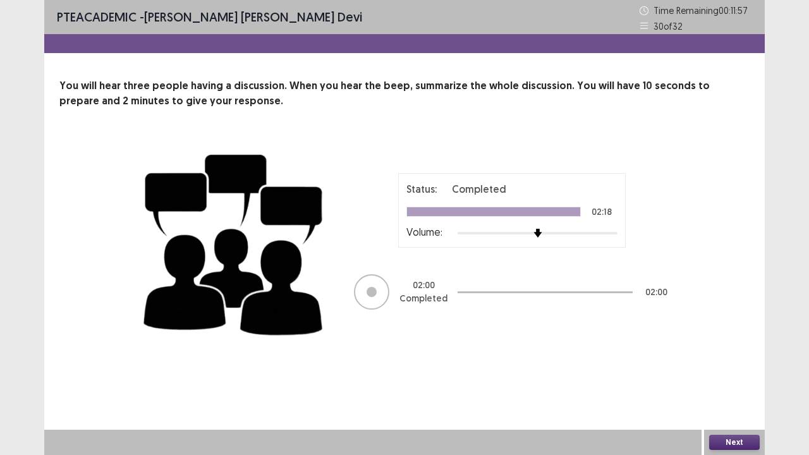
click at [750, 375] on button "Next" at bounding box center [734, 442] width 51 height 15
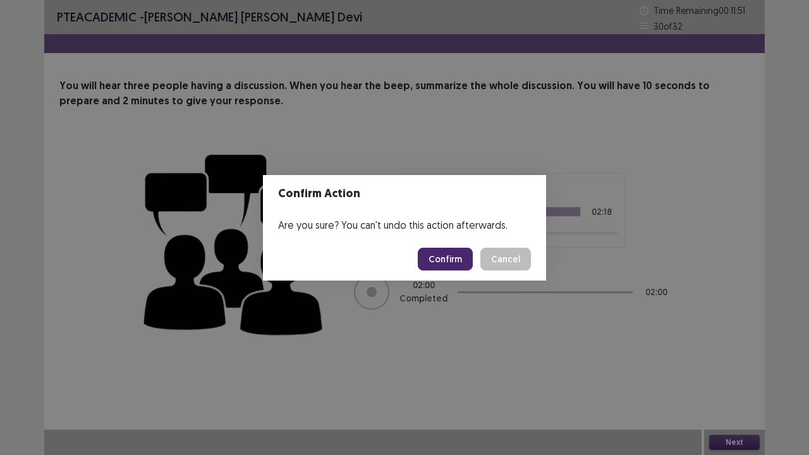
click at [461, 255] on button "Confirm" at bounding box center [445, 259] width 55 height 23
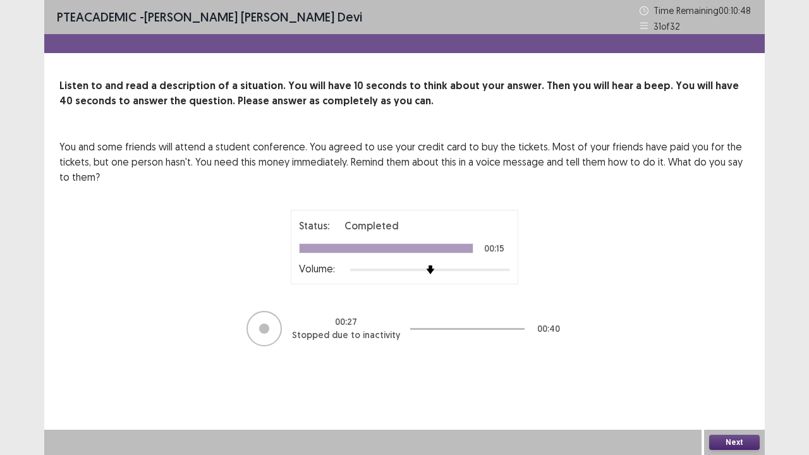
click at [734, 375] on button "Next" at bounding box center [734, 442] width 51 height 15
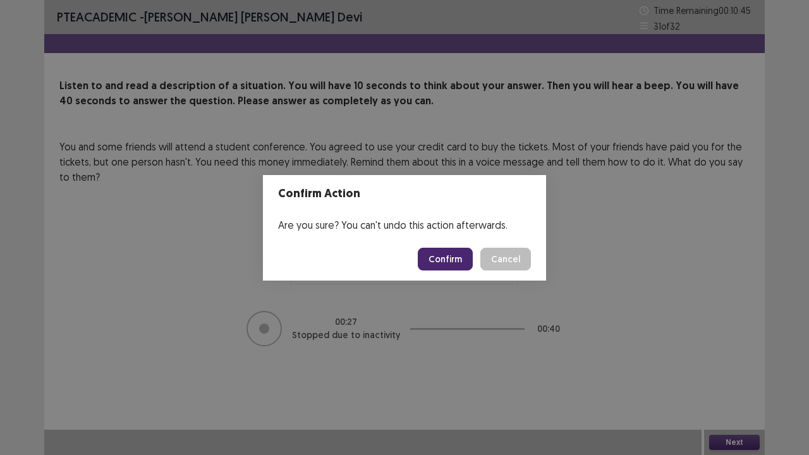
click at [457, 262] on button "Confirm" at bounding box center [445, 259] width 55 height 23
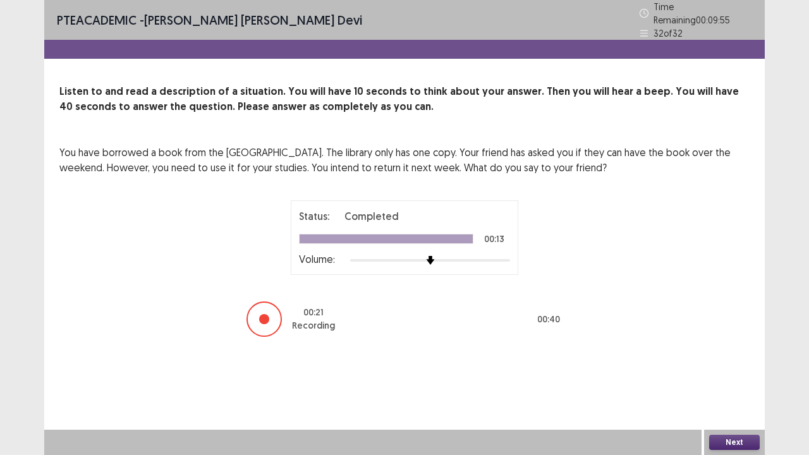
click at [733, 375] on button "Next" at bounding box center [734, 442] width 51 height 15
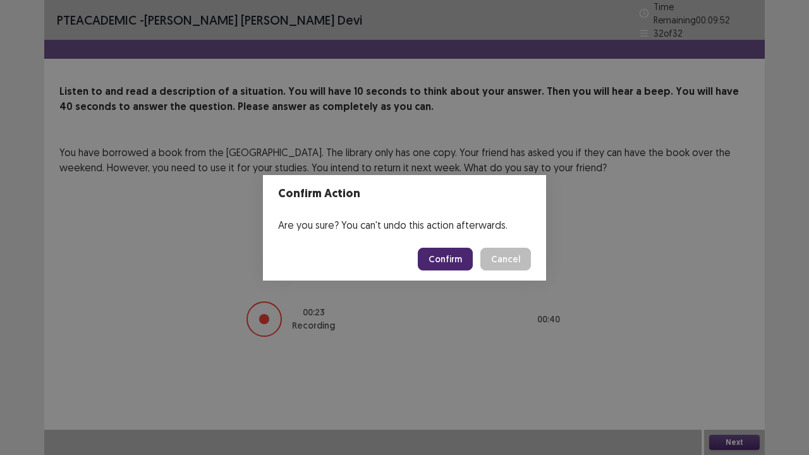
click at [450, 262] on button "Confirm" at bounding box center [445, 259] width 55 height 23
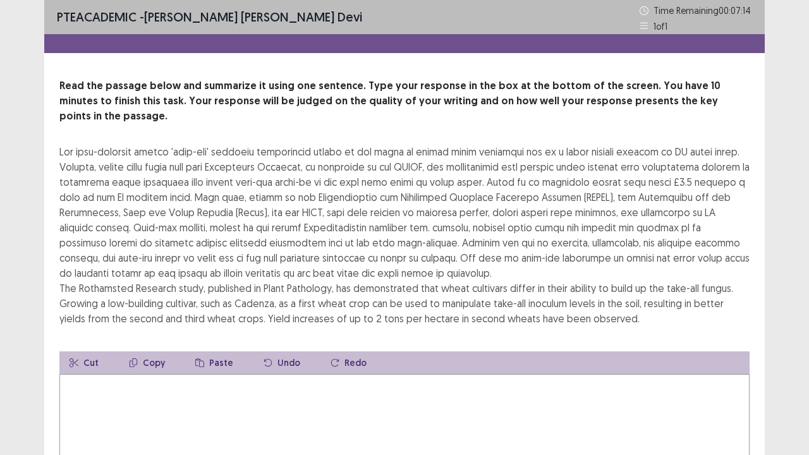
click at [86, 374] on textarea at bounding box center [404, 443] width 690 height 139
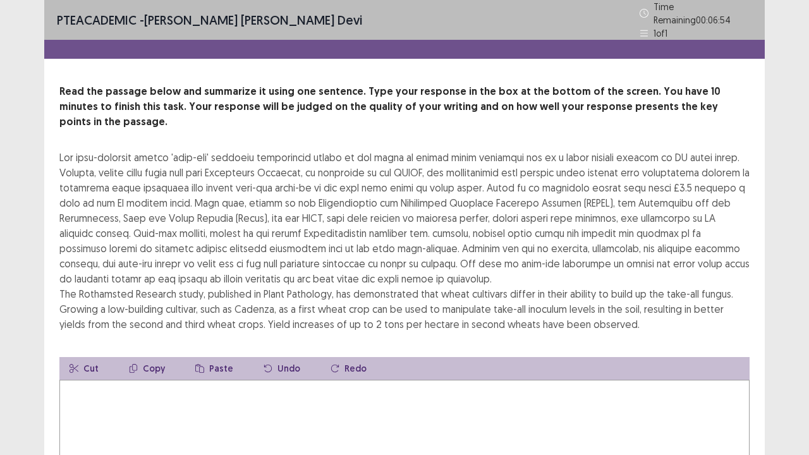
drag, startPoint x: 59, startPoint y: 133, endPoint x: 248, endPoint y: 212, distance: 204.3
click at [248, 215] on div "The Rothamsted Research study, published in Plant Pathology, has demonstrated t…" at bounding box center [404, 241] width 690 height 182
drag, startPoint x: 84, startPoint y: 137, endPoint x: 101, endPoint y: 198, distance: 63.5
click at [92, 161] on div "The Rothamsted Research study, published in Plant Pathology, has demonstrated t…" at bounding box center [404, 241] width 690 height 182
click at [103, 206] on div "The Rothamsted Research study, published in Plant Pathology, has demonstrated t…" at bounding box center [404, 241] width 690 height 182
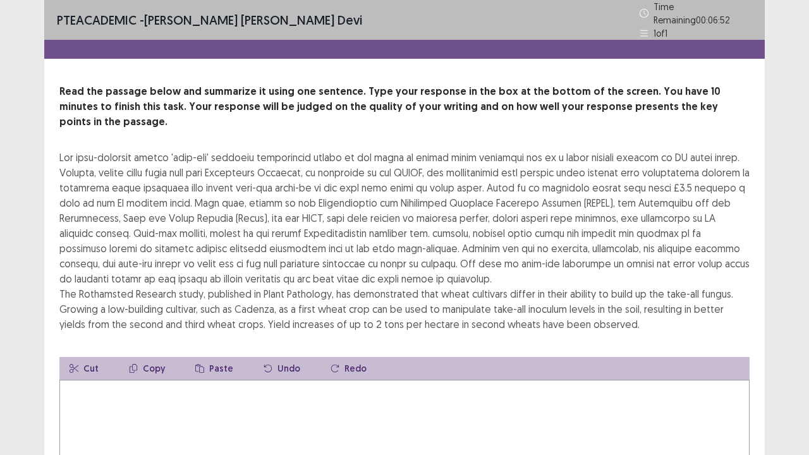
click at [143, 357] on button "Copy" at bounding box center [147, 368] width 56 height 23
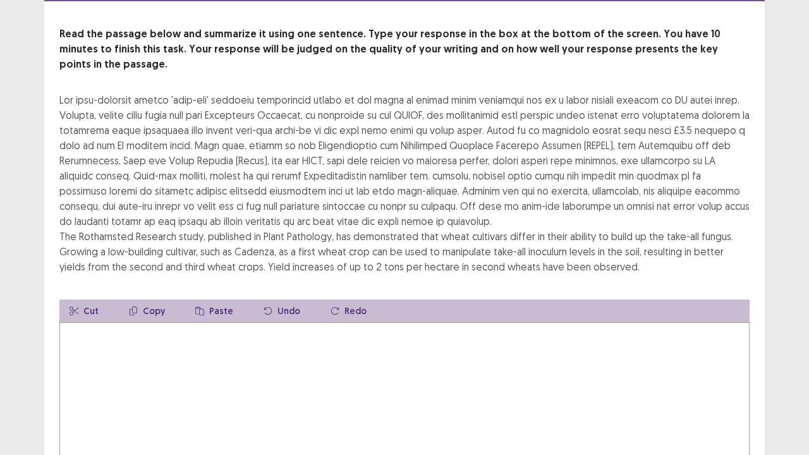
scroll to position [121, 0]
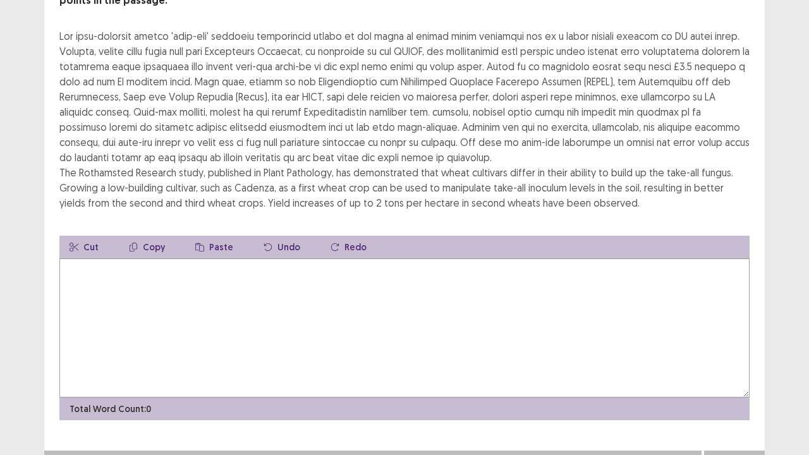
click at [206, 236] on button "Paste" at bounding box center [214, 247] width 58 height 23
click at [123, 271] on textarea at bounding box center [404, 328] width 690 height 139
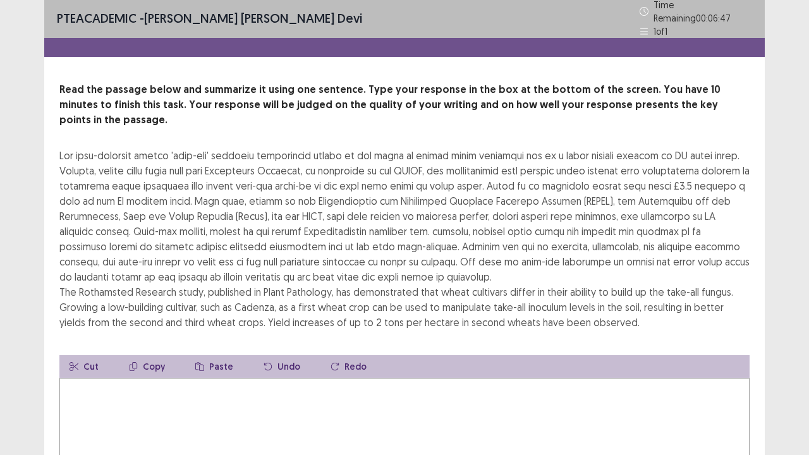
scroll to position [0, 0]
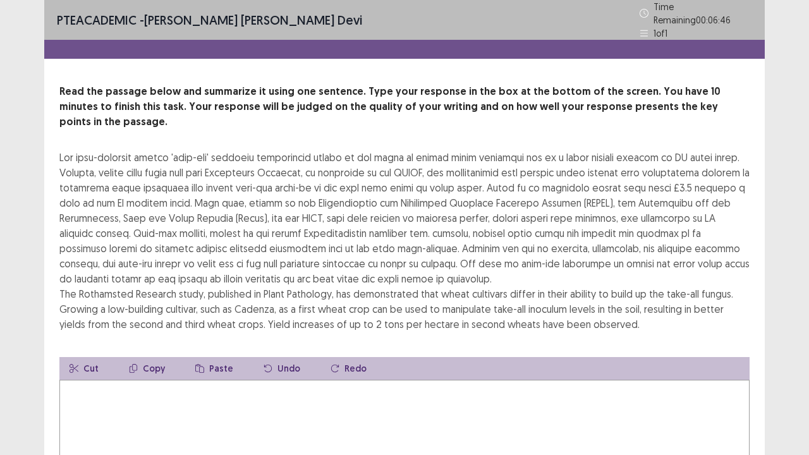
drag, startPoint x: 172, startPoint y: 204, endPoint x: 315, endPoint y: 201, distance: 142.9
click at [262, 215] on div "The Rothamsted Research study, published in Plant Pathology, has demonstrated t…" at bounding box center [404, 241] width 690 height 182
drag, startPoint x: 418, startPoint y: 180, endPoint x: 391, endPoint y: 230, distance: 57.7
click at [393, 234] on div "The Rothamsted Research study, published in Plant Pathology, has demonstrated t…" at bounding box center [404, 241] width 690 height 182
drag, startPoint x: 267, startPoint y: 87, endPoint x: 394, endPoint y: 113, distance: 129.5
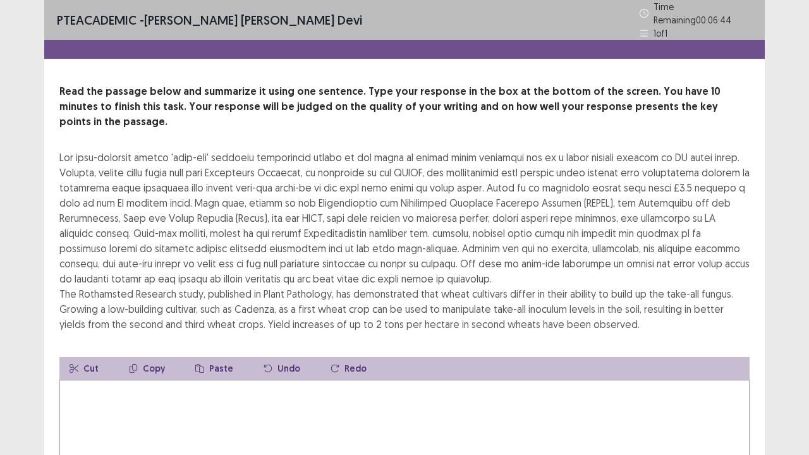
click at [394, 113] on div "Read the passage below and summarize it using one sentence. Type your response …" at bounding box center [404, 208] width 690 height 248
drag, startPoint x: 350, startPoint y: 220, endPoint x: 420, endPoint y: 216, distance: 70.3
click at [293, 198] on div "The Rothamsted Research study, published in Plant Pathology, has demonstrated t…" at bounding box center [404, 241] width 690 height 182
click at [114, 375] on textarea at bounding box center [404, 449] width 690 height 139
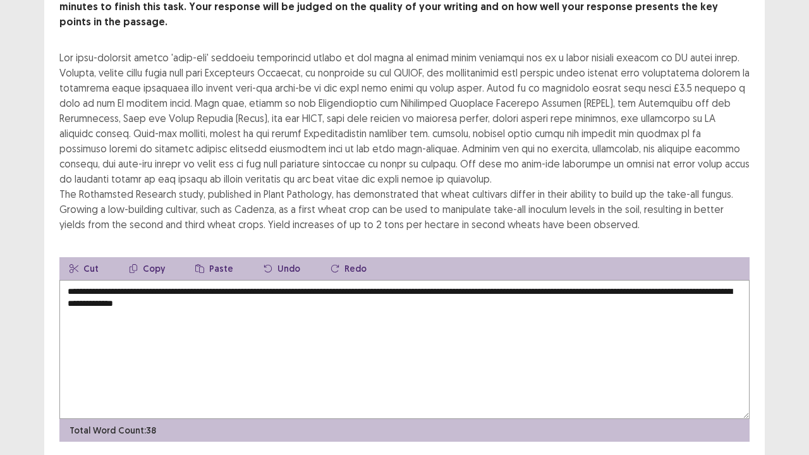
scroll to position [121, 0]
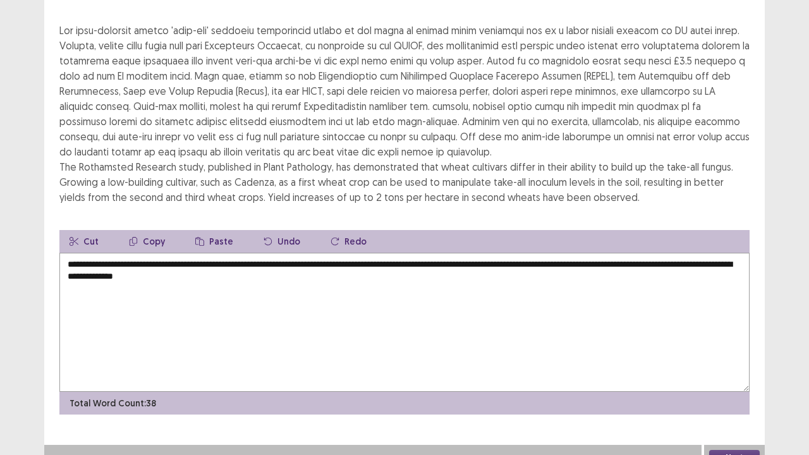
type textarea "**********"
click at [732, 375] on button "Next" at bounding box center [734, 457] width 51 height 15
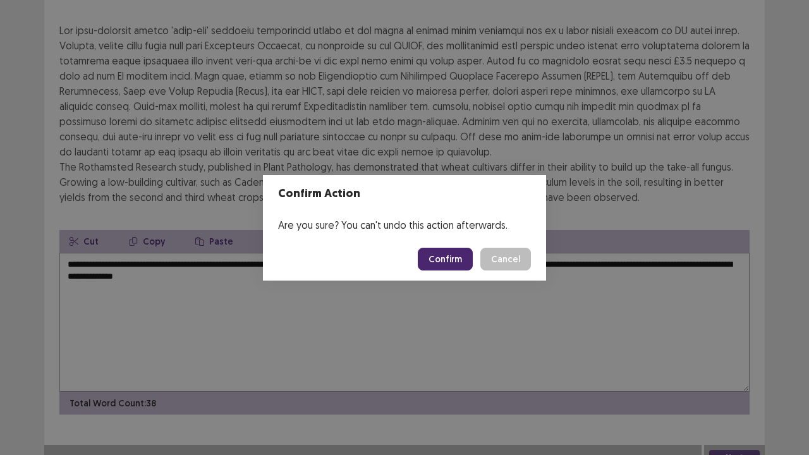
click at [460, 261] on button "Confirm" at bounding box center [445, 259] width 55 height 23
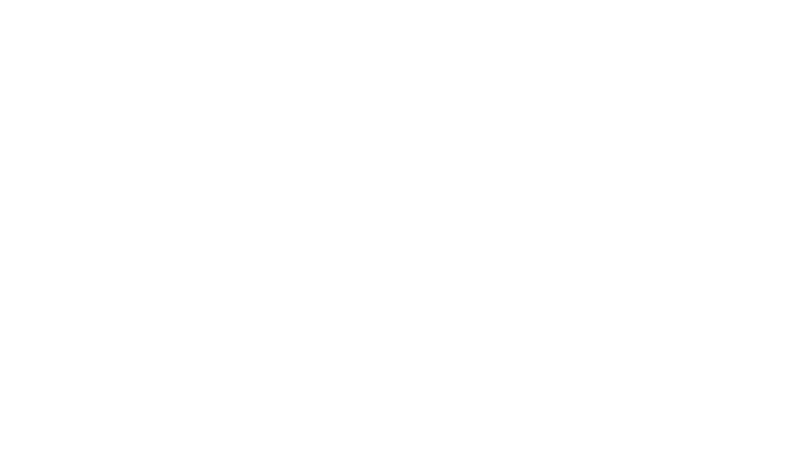
scroll to position [0, 0]
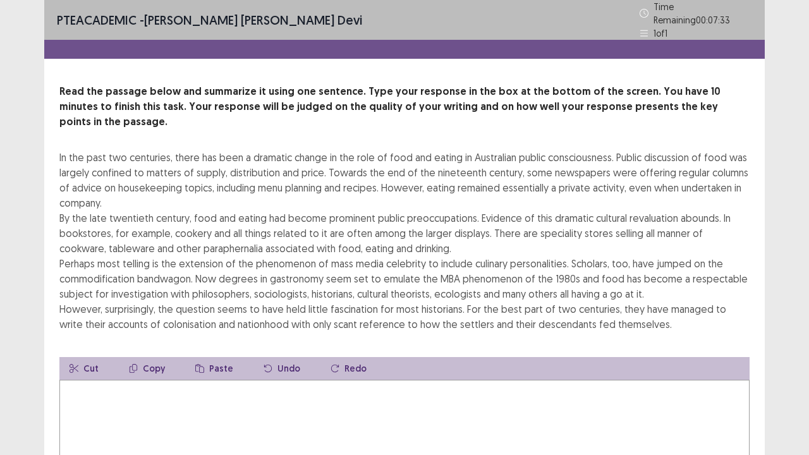
click at [102, 375] on textarea at bounding box center [404, 449] width 690 height 139
type textarea "*"
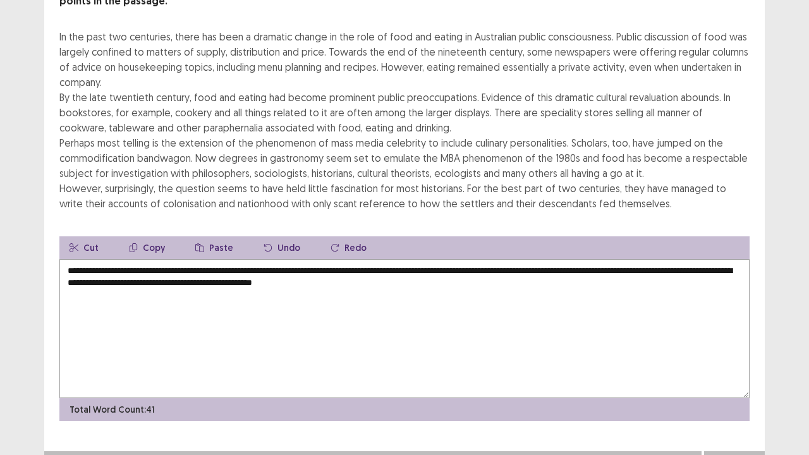
scroll to position [121, 0]
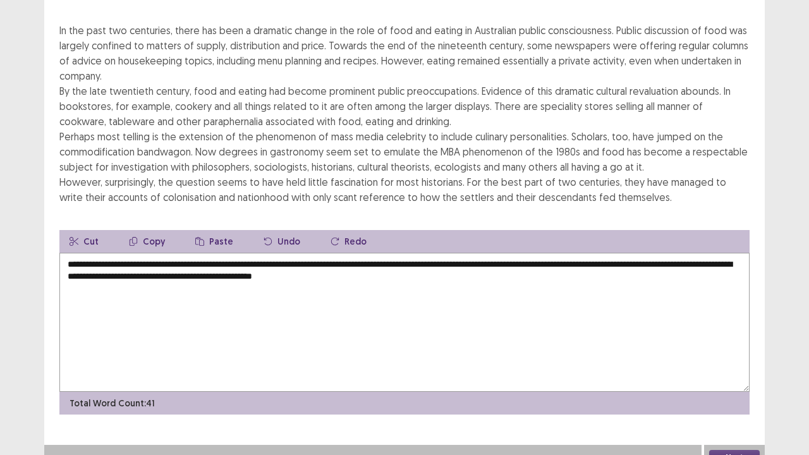
type textarea "**********"
click at [739, 375] on button "Next" at bounding box center [734, 457] width 51 height 15
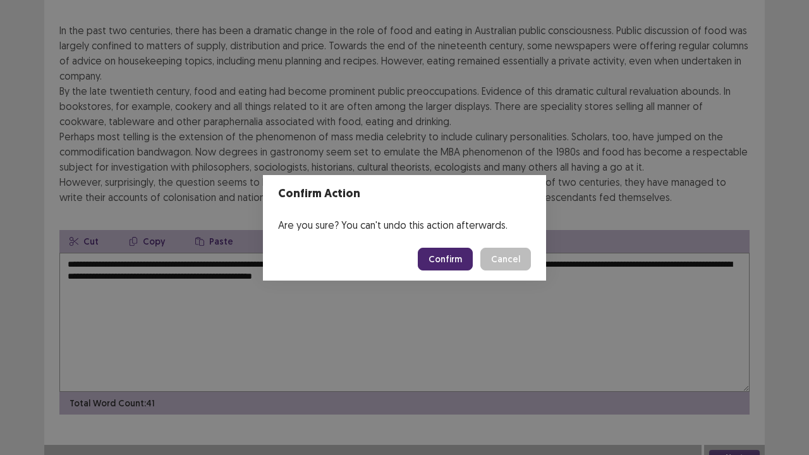
click at [443, 258] on button "Confirm" at bounding box center [445, 259] width 55 height 23
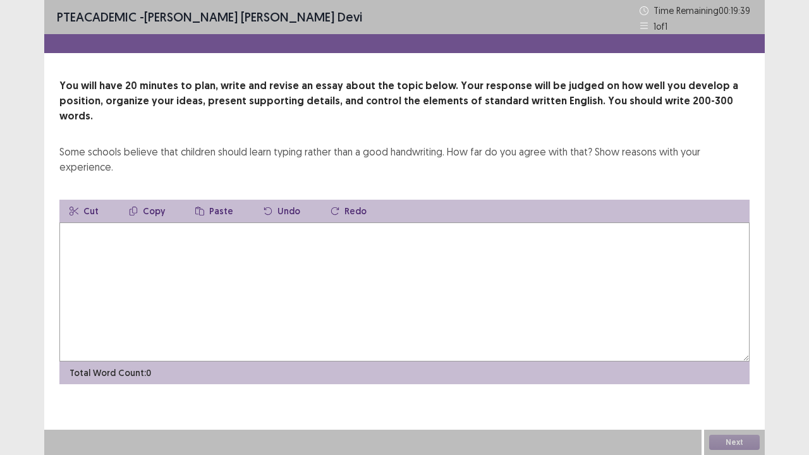
click at [86, 225] on textarea at bounding box center [404, 291] width 690 height 139
type textarea "*"
click at [273, 222] on textarea "**********" at bounding box center [404, 291] width 690 height 139
click at [302, 223] on textarea "**********" at bounding box center [404, 291] width 690 height 139
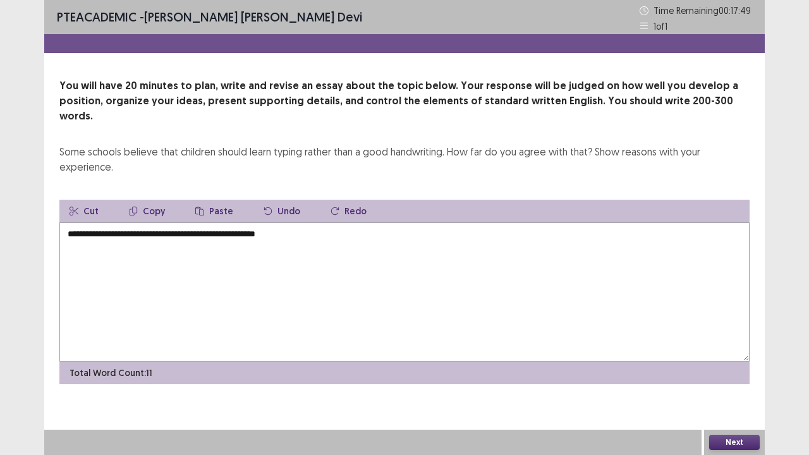
click at [176, 222] on textarea "**********" at bounding box center [404, 291] width 690 height 139
click at [310, 222] on textarea "**********" at bounding box center [404, 291] width 690 height 139
click at [229, 222] on textarea "**********" at bounding box center [404, 291] width 690 height 139
click at [292, 222] on textarea "**********" at bounding box center [404, 291] width 690 height 139
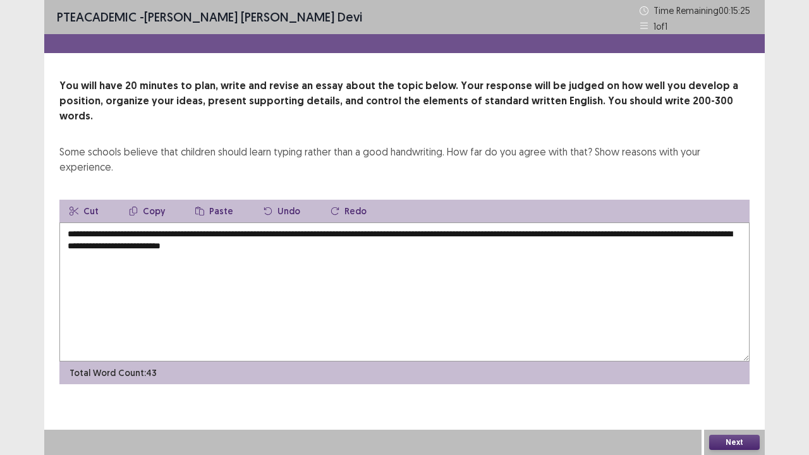
click at [236, 231] on textarea "**********" at bounding box center [404, 291] width 690 height 139
click at [289, 235] on textarea "**********" at bounding box center [404, 291] width 690 height 139
click at [119, 253] on textarea "**********" at bounding box center [404, 291] width 690 height 139
click at [223, 260] on textarea "**********" at bounding box center [404, 291] width 690 height 139
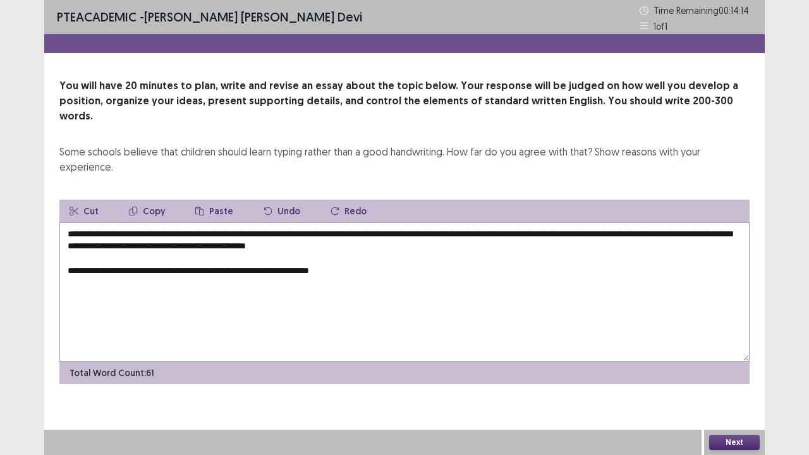
click at [233, 256] on textarea "**********" at bounding box center [404, 291] width 690 height 139
click at [351, 254] on textarea "**********" at bounding box center [404, 291] width 690 height 139
click at [583, 222] on textarea "**********" at bounding box center [404, 291] width 690 height 139
click at [668, 258] on textarea "**********" at bounding box center [404, 291] width 690 height 139
click at [488, 234] on textarea "**********" at bounding box center [404, 291] width 690 height 139
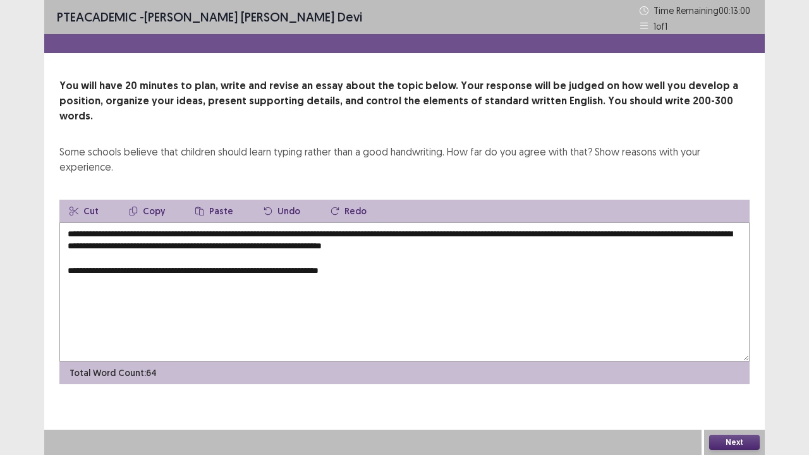
click at [365, 258] on textarea "**********" at bounding box center [404, 291] width 690 height 139
click at [355, 257] on textarea "**********" at bounding box center [404, 291] width 690 height 139
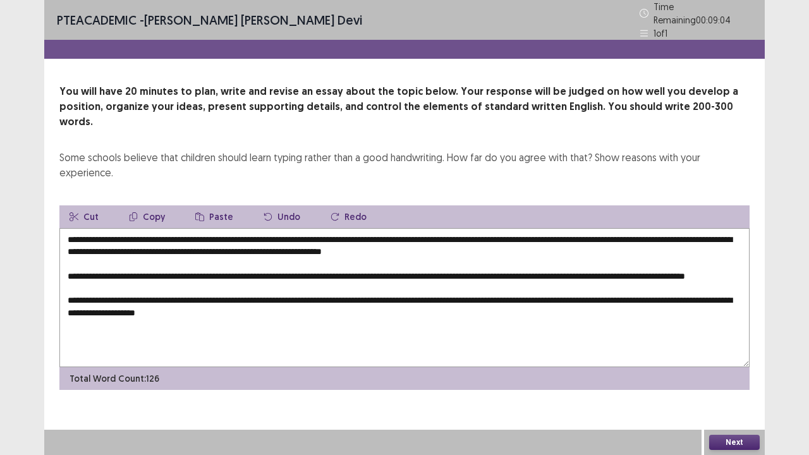
click at [230, 303] on textarea "**********" at bounding box center [404, 297] width 690 height 139
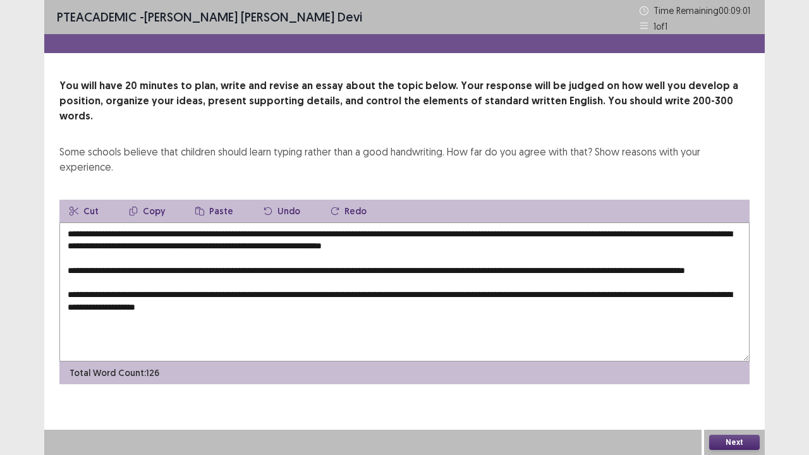
click at [291, 303] on textarea "**********" at bounding box center [404, 291] width 690 height 139
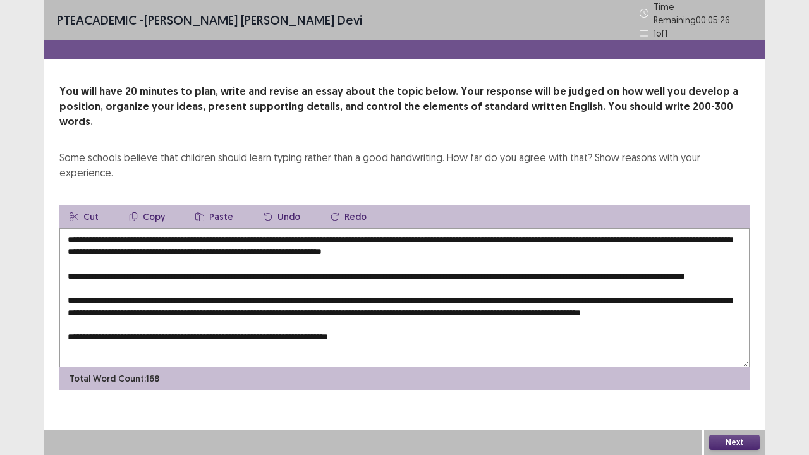
click at [296, 375] on div "PTE academic - Raveena Radikha Devi Time Remaining 00 : 05 : 26 1 of 1 You will…" at bounding box center [404, 227] width 721 height 455
click at [397, 333] on textarea "**********" at bounding box center [404, 297] width 690 height 139
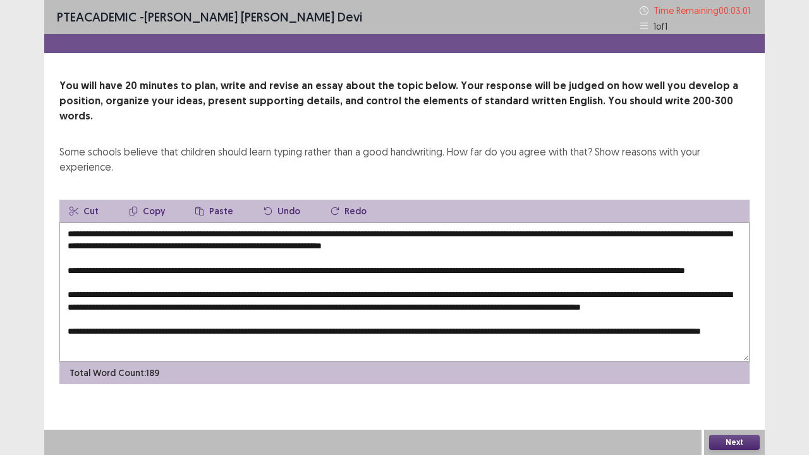
scroll to position [0, 0]
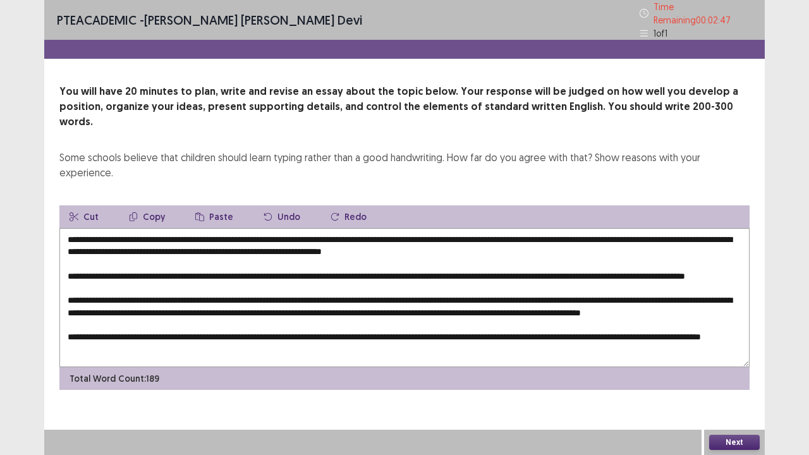
click at [497, 233] on textarea at bounding box center [404, 297] width 690 height 139
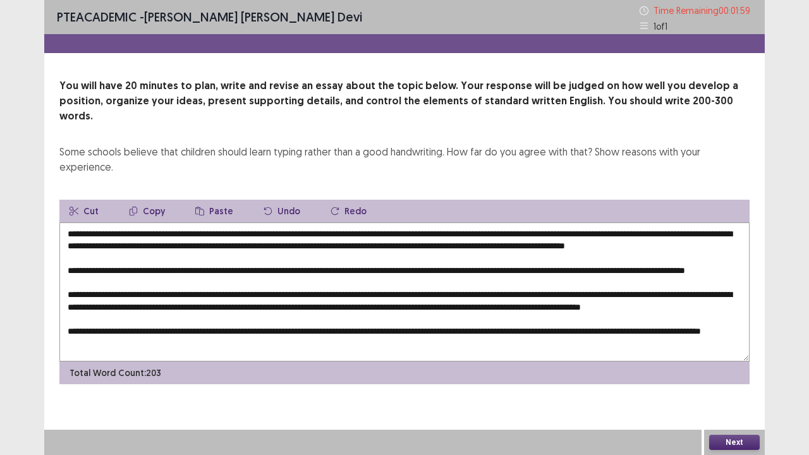
scroll to position [30, 0]
click at [187, 299] on textarea at bounding box center [404, 291] width 690 height 139
click at [652, 230] on textarea at bounding box center [404, 291] width 690 height 139
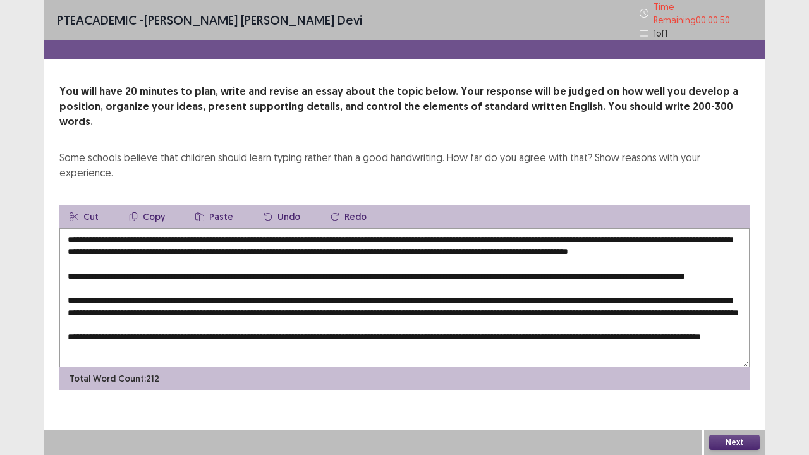
click at [613, 265] on textarea at bounding box center [404, 297] width 690 height 139
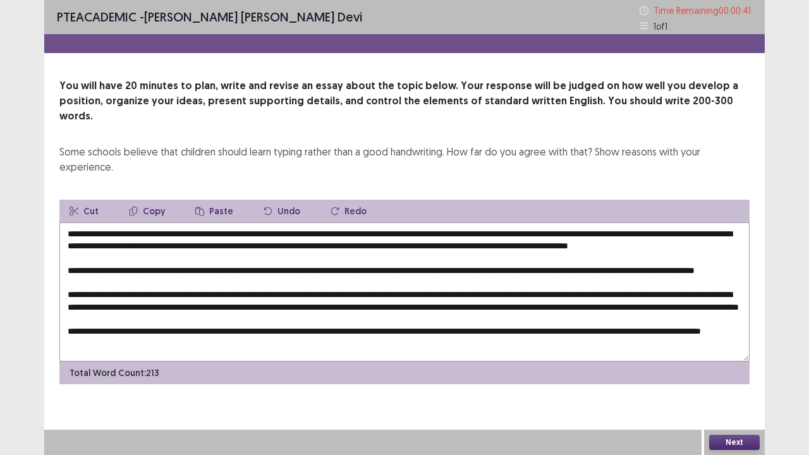
scroll to position [30, 0]
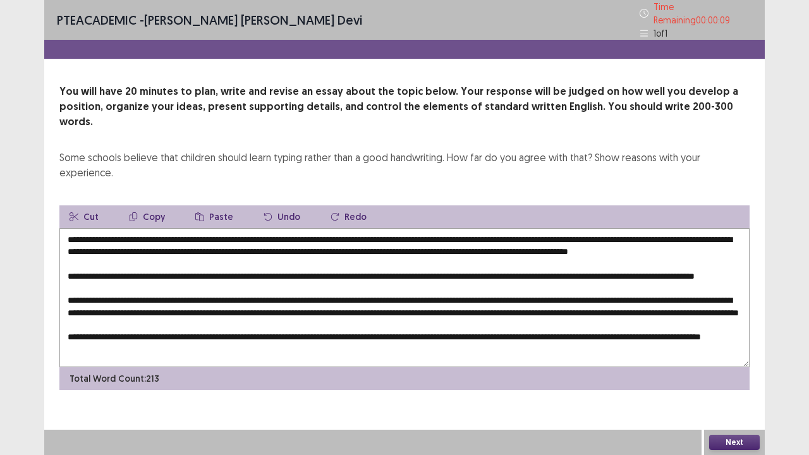
type textarea "**********"
click at [731, 375] on button "Next" at bounding box center [734, 442] width 51 height 15
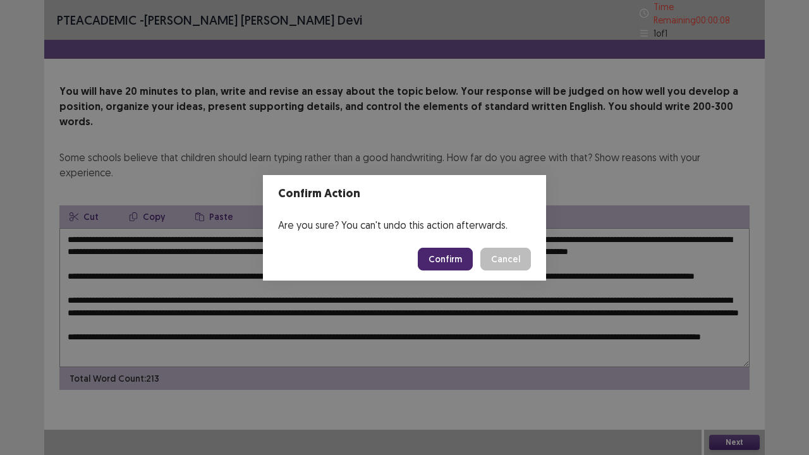
click at [439, 255] on button "Confirm" at bounding box center [445, 259] width 55 height 23
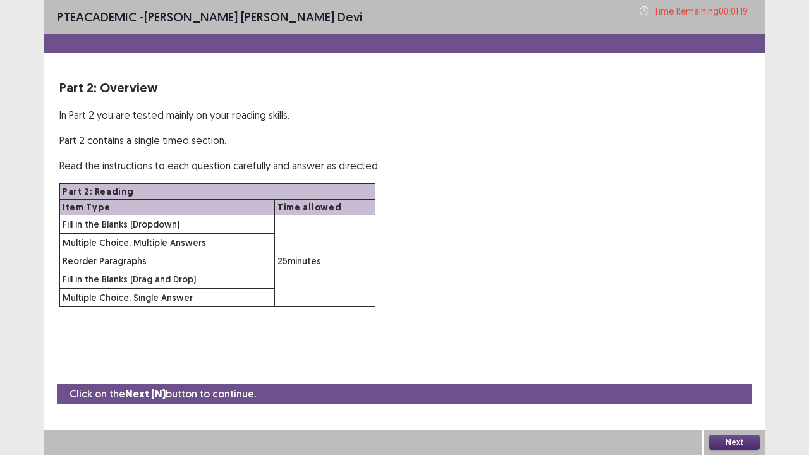
click at [740, 375] on button "Next" at bounding box center [734, 442] width 51 height 15
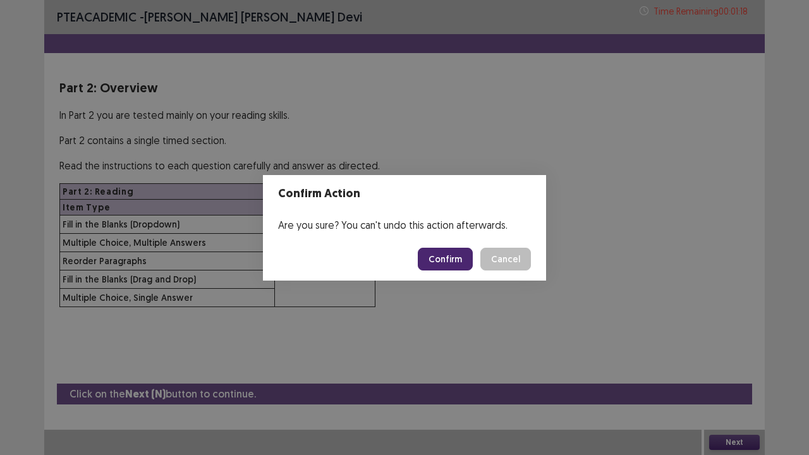
click at [472, 259] on button "Confirm" at bounding box center [445, 259] width 55 height 23
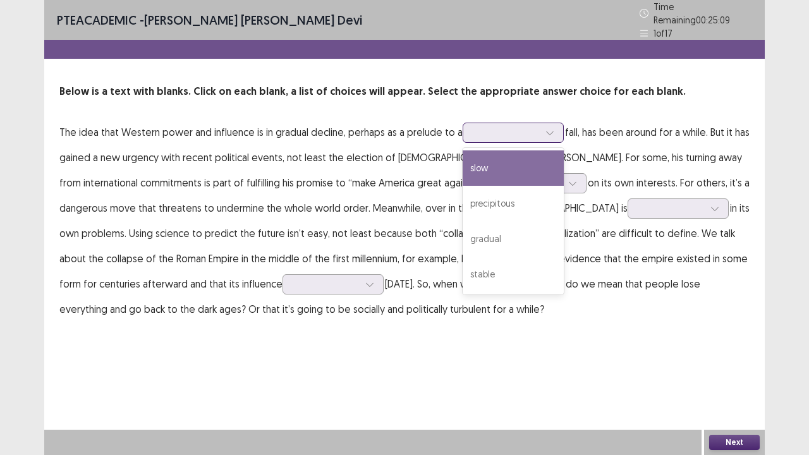
click at [547, 128] on icon at bounding box center [549, 132] width 9 height 9
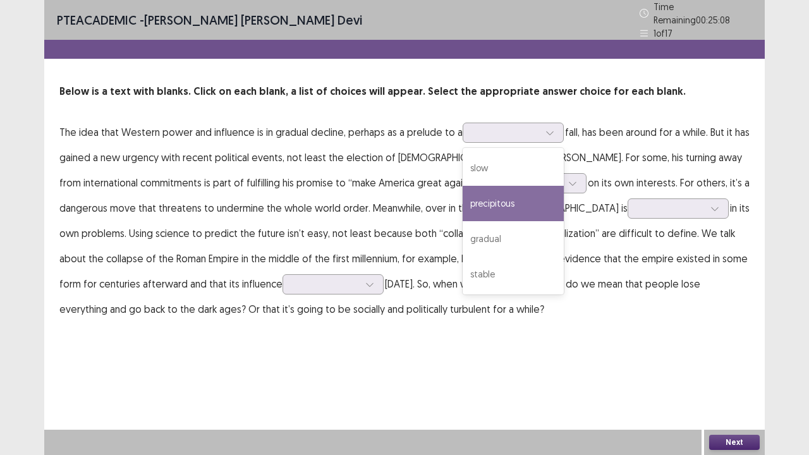
click at [537, 341] on div "PTE academic - Raveena Radikha Devi Time Remaining 00 : 25 : 08 1 of 17 Below i…" at bounding box center [404, 173] width 721 height 347
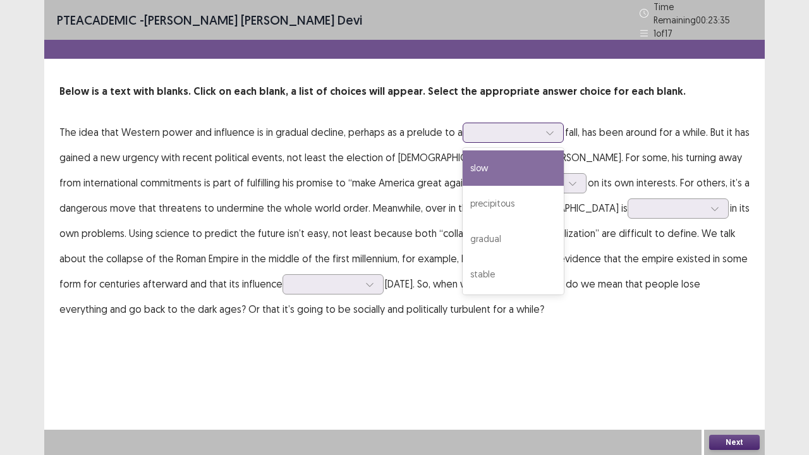
click at [551, 128] on icon at bounding box center [549, 132] width 9 height 9
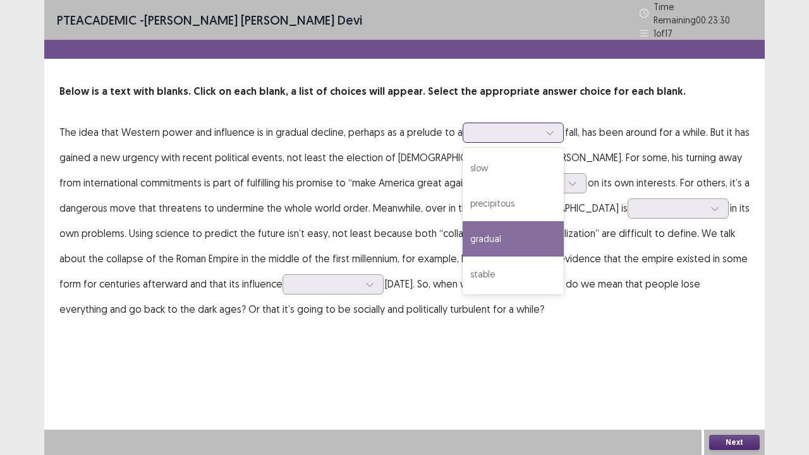
click at [531, 229] on div "gradual" at bounding box center [513, 238] width 101 height 35
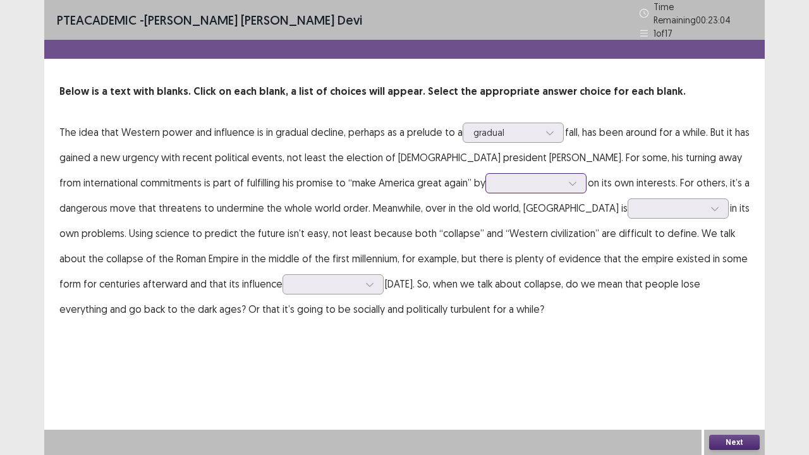
click at [568, 180] on icon at bounding box center [572, 183] width 9 height 9
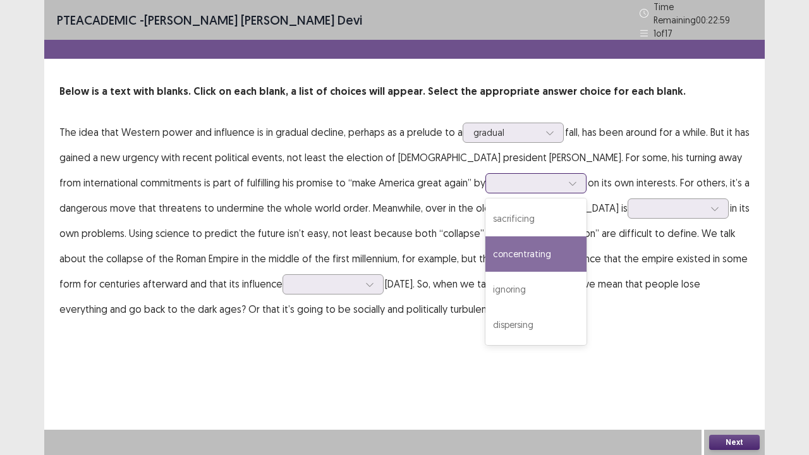
click at [485, 244] on div "concentrating" at bounding box center [535, 253] width 101 height 35
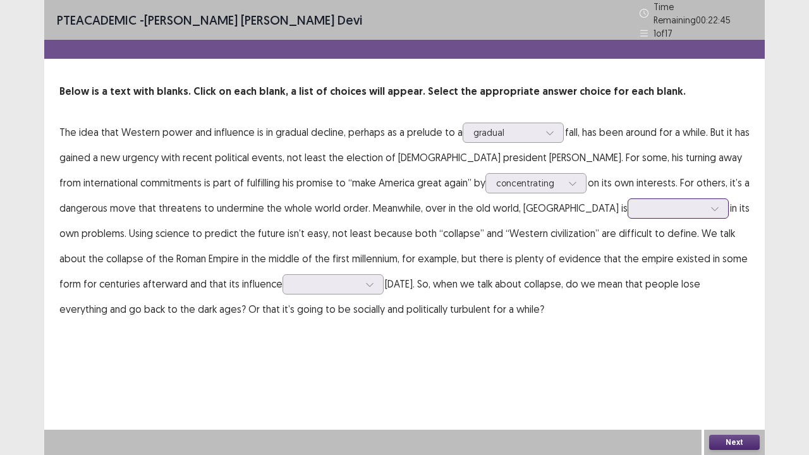
click at [638, 206] on div at bounding box center [671, 208] width 66 height 12
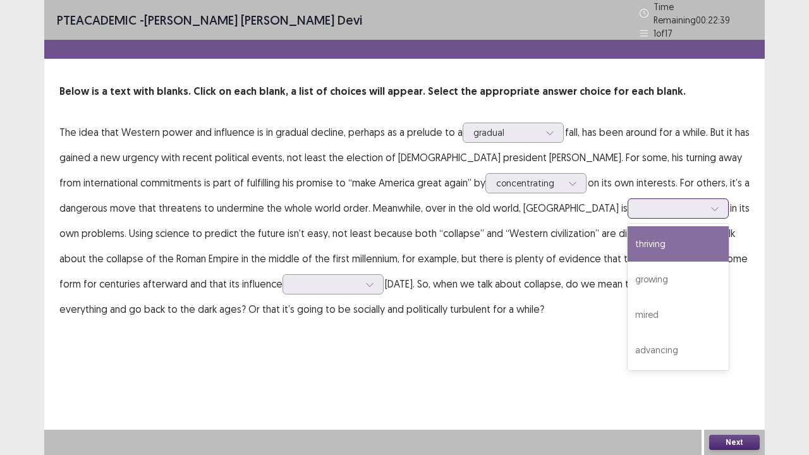
click at [628, 246] on div "thriving" at bounding box center [678, 243] width 101 height 35
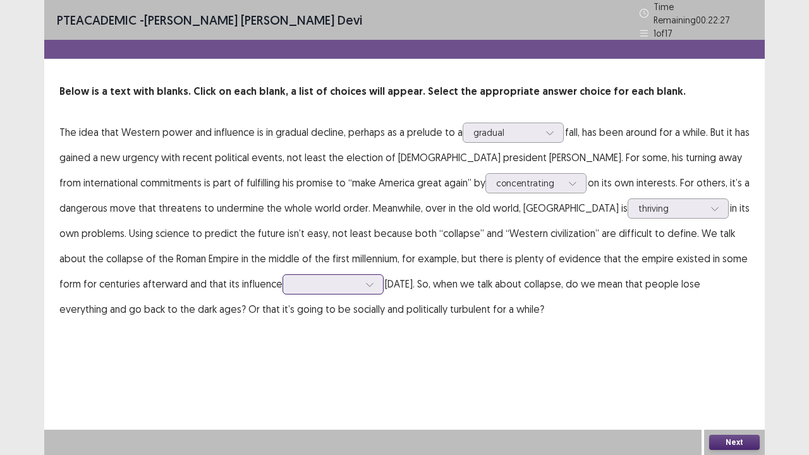
click at [365, 280] on icon at bounding box center [369, 284] width 9 height 9
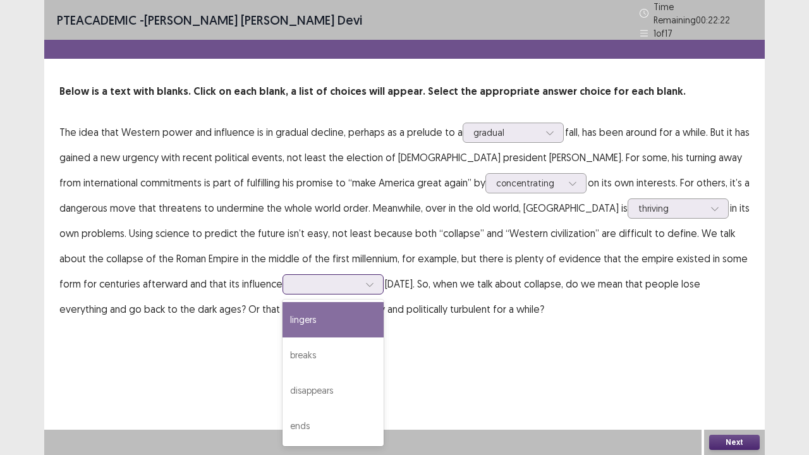
click at [283, 310] on div "lingers" at bounding box center [333, 319] width 101 height 35
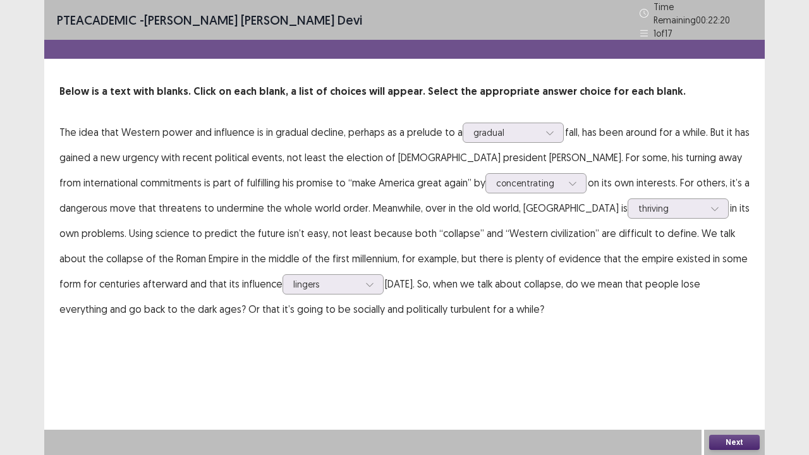
click at [728, 375] on button "Next" at bounding box center [734, 442] width 51 height 15
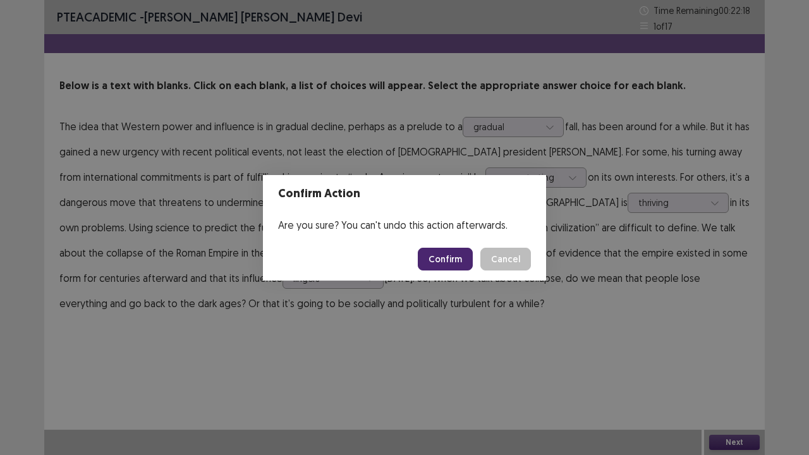
click at [442, 262] on button "Confirm" at bounding box center [445, 259] width 55 height 23
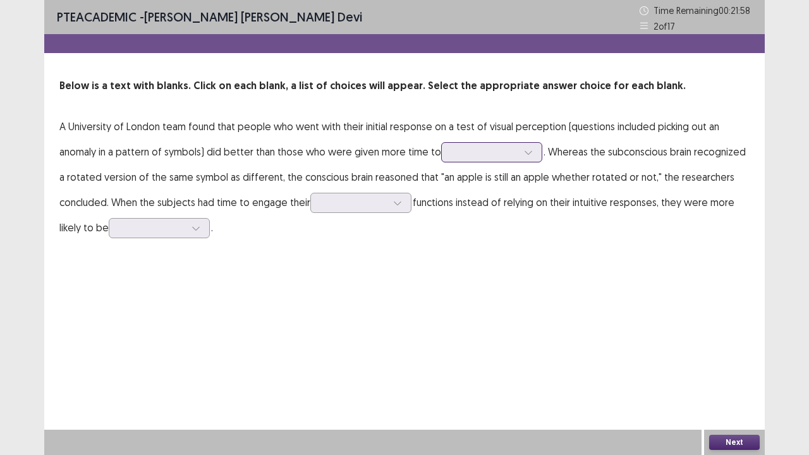
click at [524, 150] on icon at bounding box center [528, 152] width 9 height 9
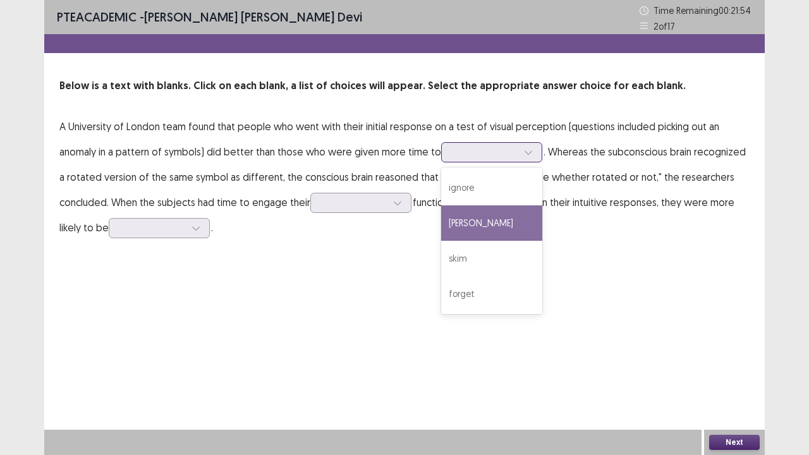
click at [489, 219] on div "ponder" at bounding box center [491, 222] width 101 height 35
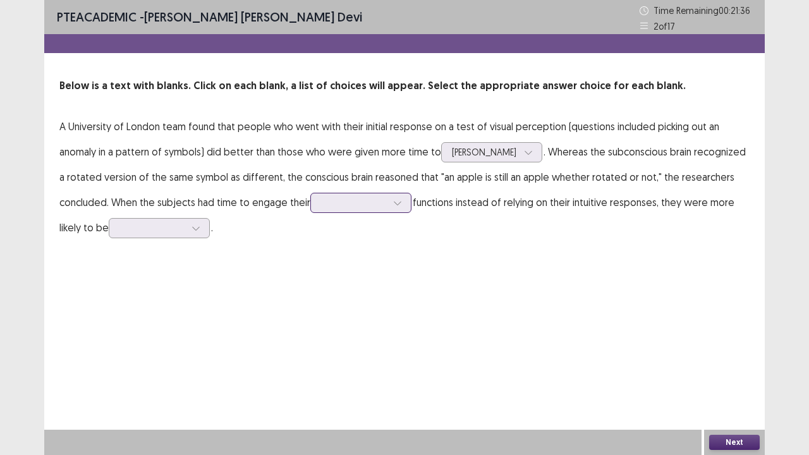
click at [390, 202] on div at bounding box center [397, 202] width 19 height 19
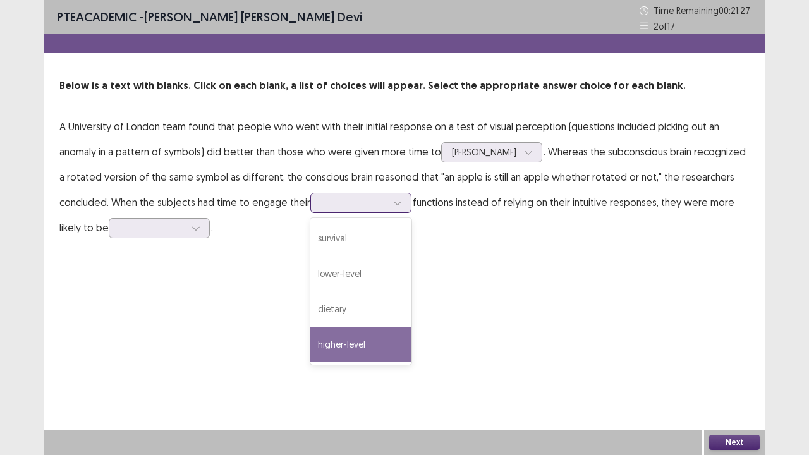
click at [394, 345] on div "higher-level" at bounding box center [360, 344] width 101 height 35
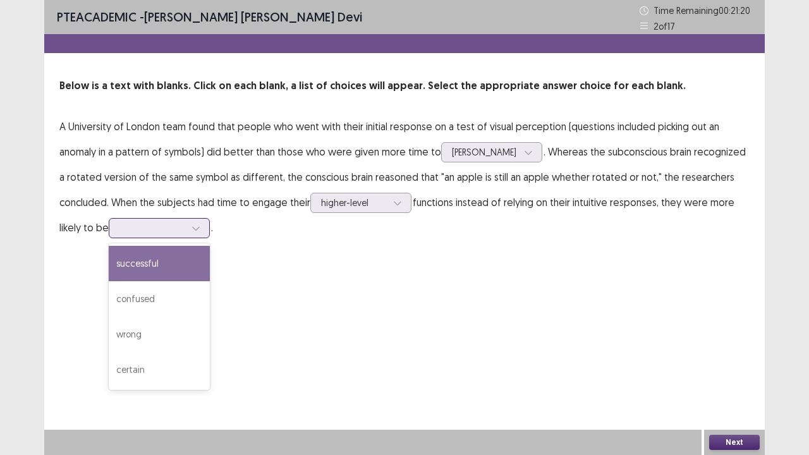
click at [186, 228] on div at bounding box center [152, 228] width 68 height 15
click at [169, 260] on div "successful" at bounding box center [159, 263] width 101 height 35
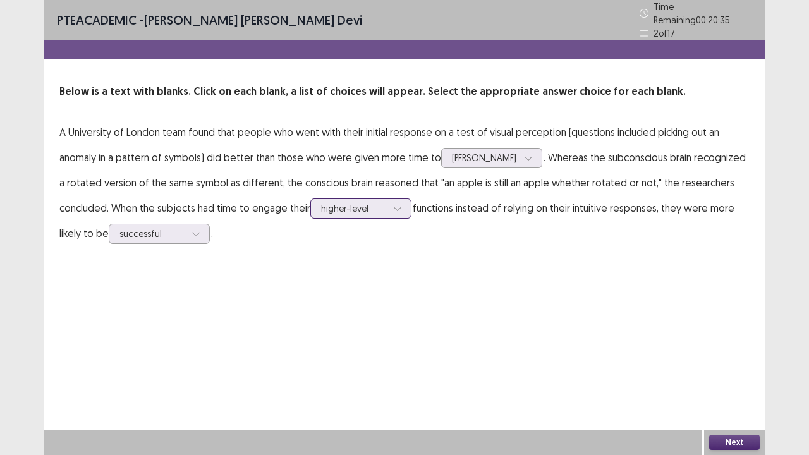
click at [372, 202] on div at bounding box center [354, 208] width 66 height 12
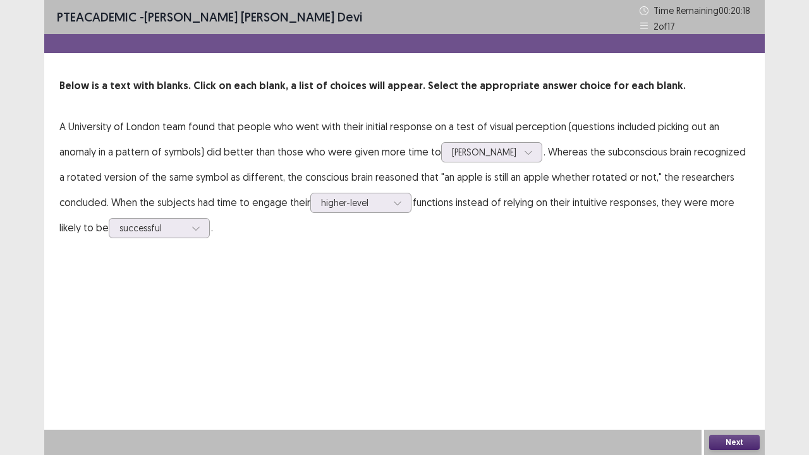
click at [519, 225] on p "A University of London team found that people who went with their initial respo…" at bounding box center [404, 177] width 690 height 126
click at [192, 226] on div at bounding box center [195, 228] width 19 height 19
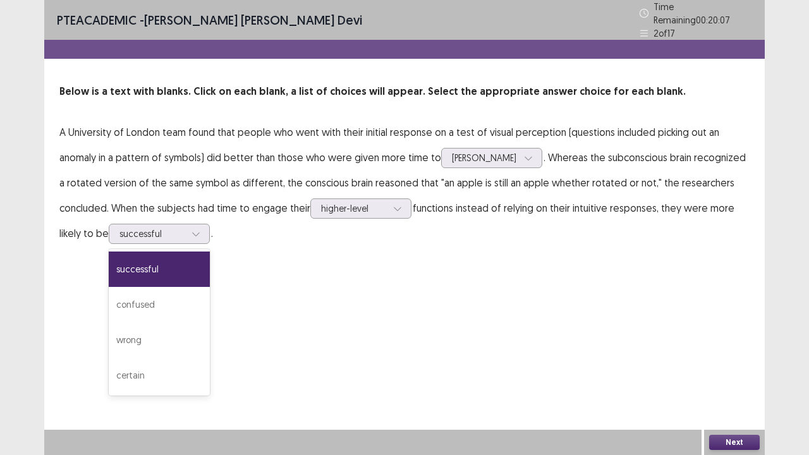
click at [497, 286] on div "PTE academic - Raveena Radikha Devi Time Remaining 00 : 20 : 07 2 of 17 Below i…" at bounding box center [404, 227] width 721 height 455
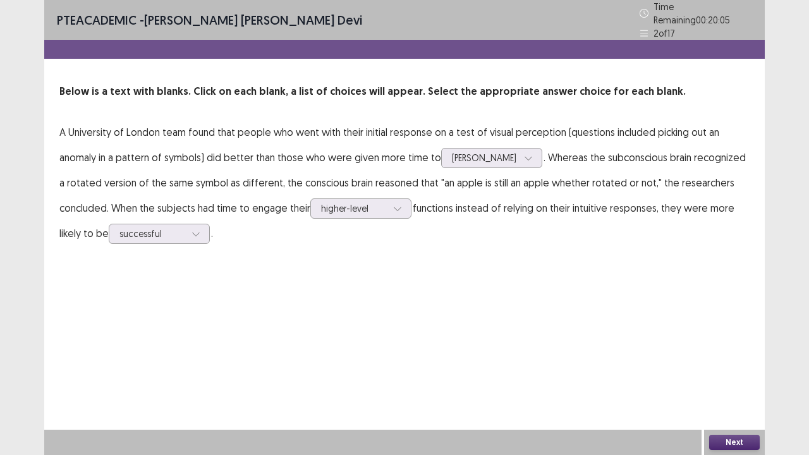
click at [726, 375] on button "Next" at bounding box center [734, 442] width 51 height 15
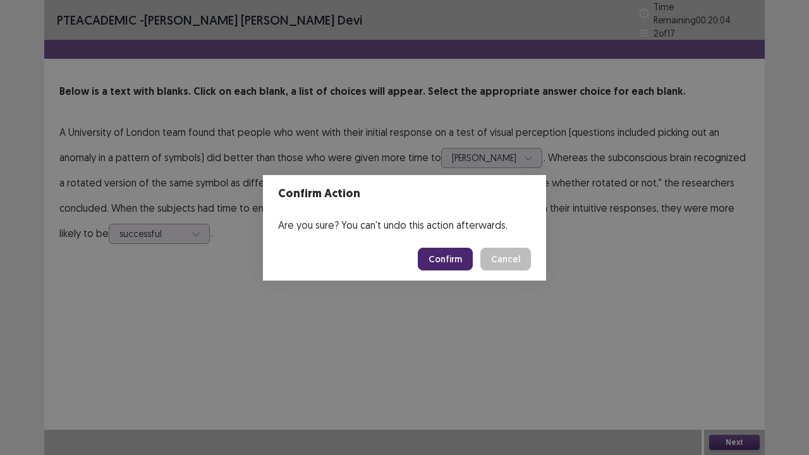
click at [446, 257] on button "Confirm" at bounding box center [445, 259] width 55 height 23
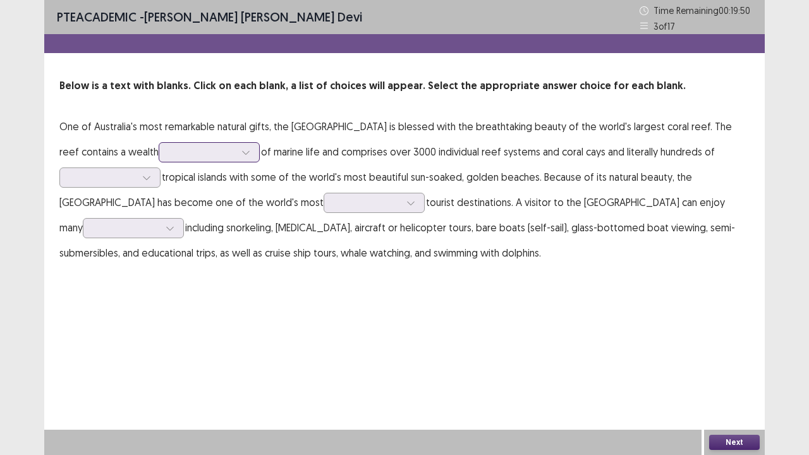
click at [236, 153] on div at bounding box center [245, 152] width 19 height 19
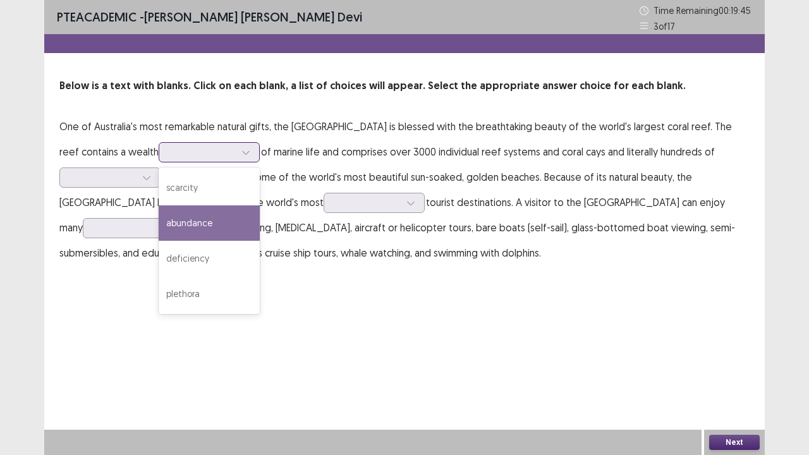
click at [193, 212] on div "abundance" at bounding box center [209, 222] width 101 height 35
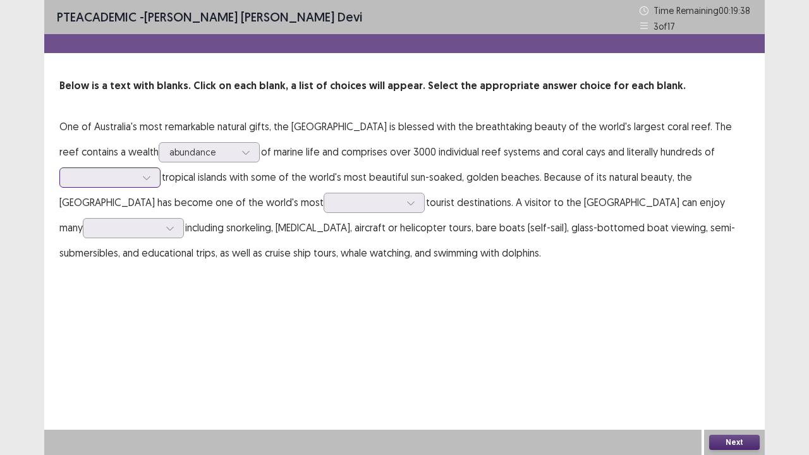
click at [150, 175] on icon at bounding box center [146, 177] width 9 height 9
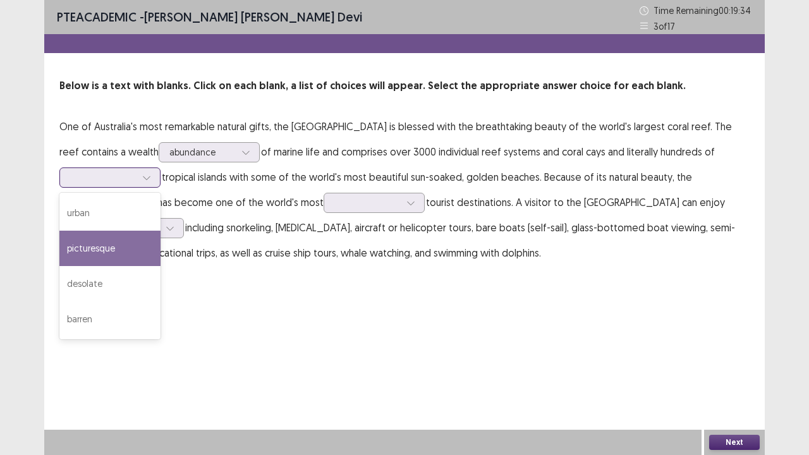
click at [121, 244] on div "picturesque" at bounding box center [109, 248] width 101 height 35
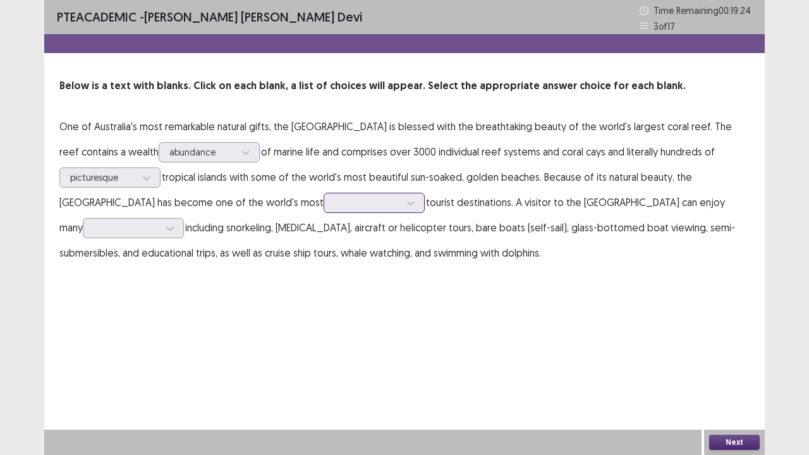
click at [401, 205] on div at bounding box center [410, 202] width 19 height 19
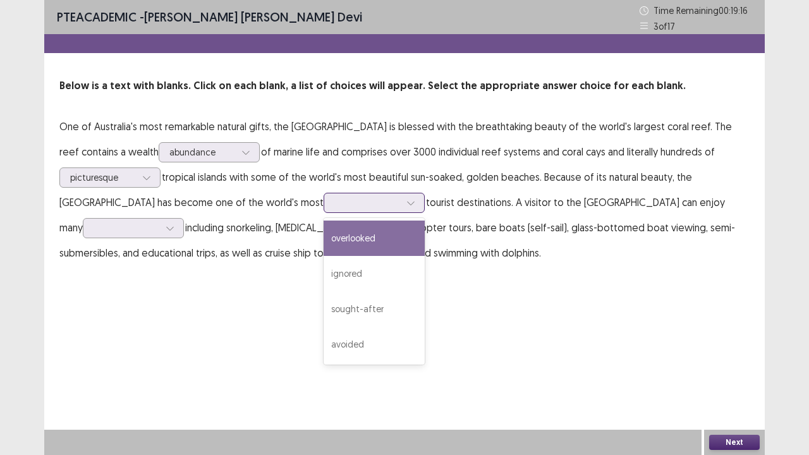
click at [324, 235] on div "overlooked" at bounding box center [374, 238] width 101 height 35
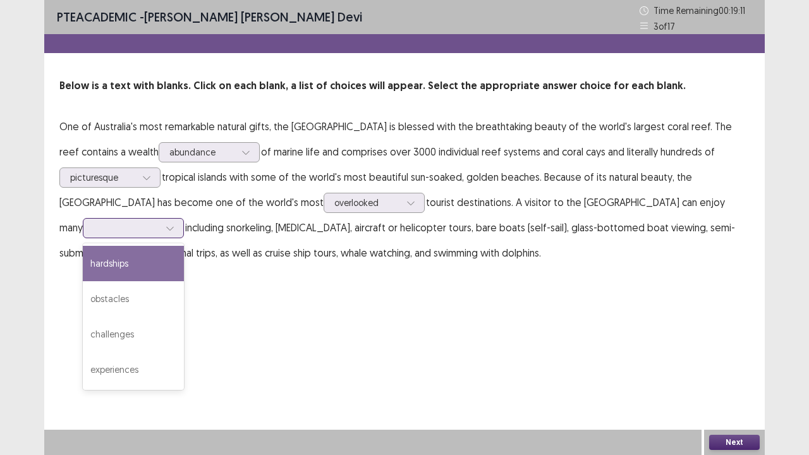
click at [166, 230] on icon at bounding box center [170, 228] width 9 height 9
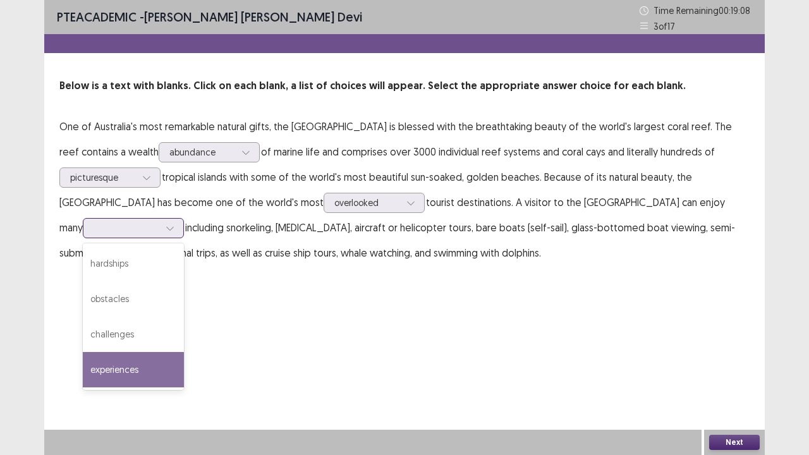
click at [128, 368] on div "experiences" at bounding box center [133, 369] width 101 height 35
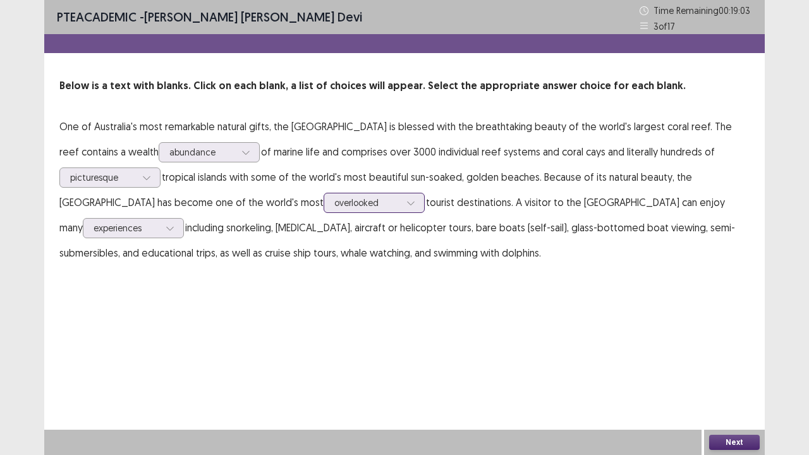
click at [333, 202] on div "overlooked" at bounding box center [367, 202] width 68 height 19
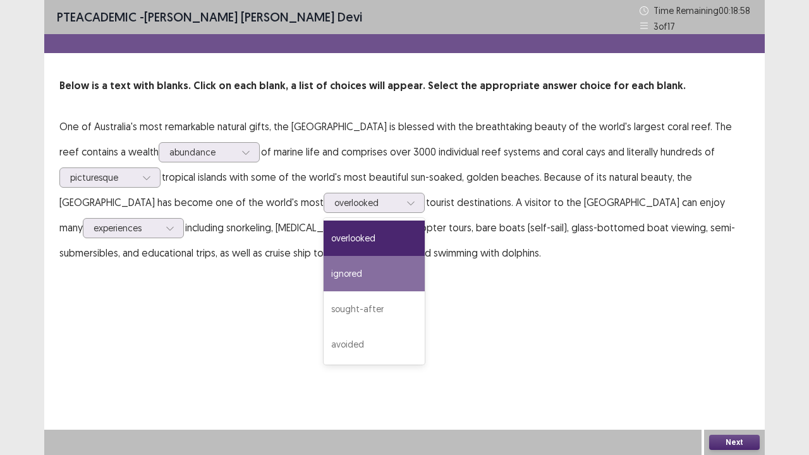
click at [455, 293] on div "PTE academic - Raveena Radikha Devi Time Remaining 00 : 18 : 58 3 of 17 Below i…" at bounding box center [404, 227] width 721 height 455
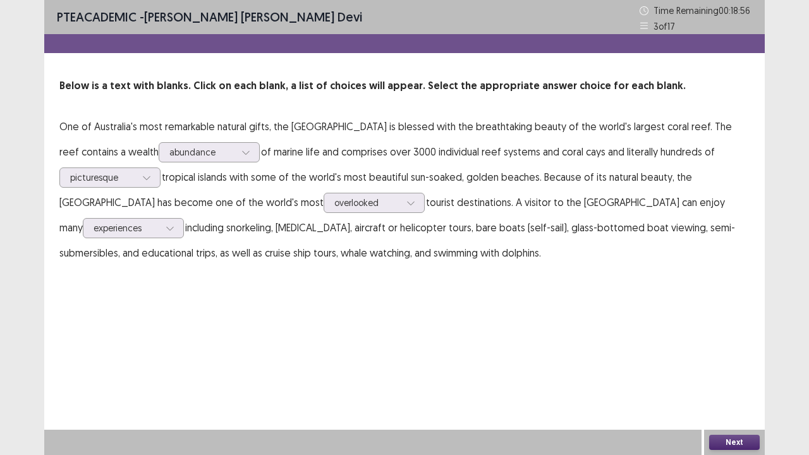
click at [740, 375] on button "Next" at bounding box center [734, 442] width 51 height 15
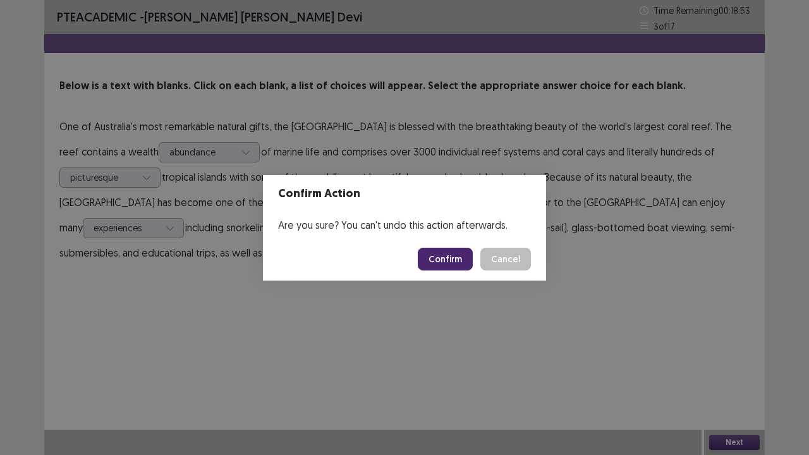
click at [451, 258] on button "Confirm" at bounding box center [445, 259] width 55 height 23
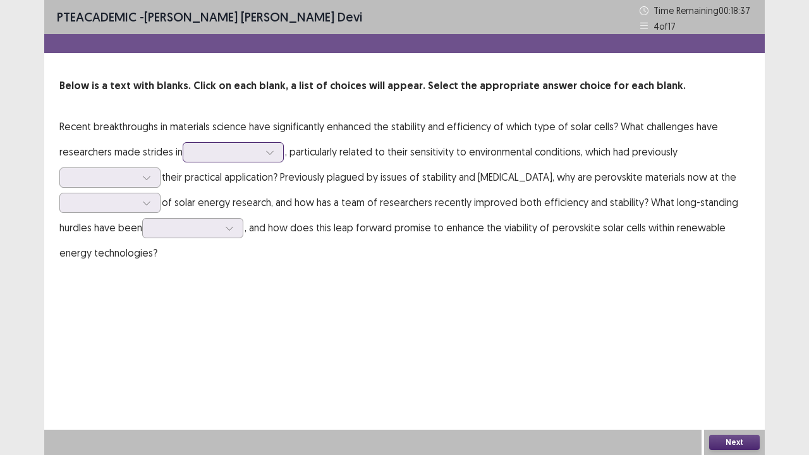
click at [264, 158] on div at bounding box center [269, 152] width 19 height 19
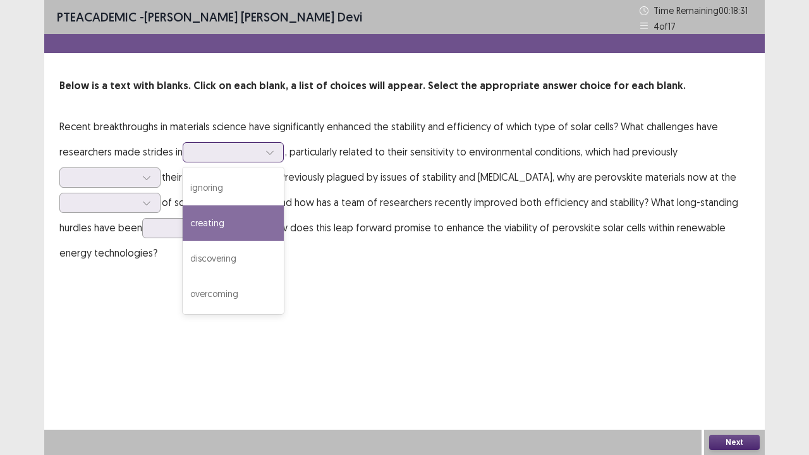
click at [260, 228] on div "creating" at bounding box center [233, 222] width 101 height 35
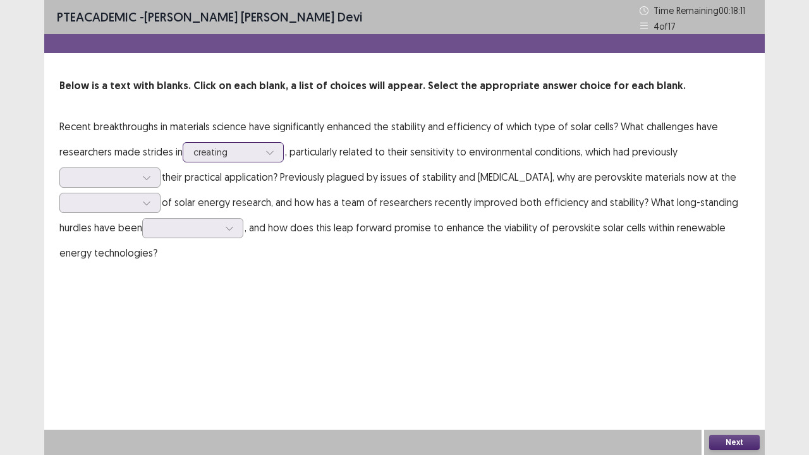
click at [259, 152] on div at bounding box center [226, 152] width 66 height 12
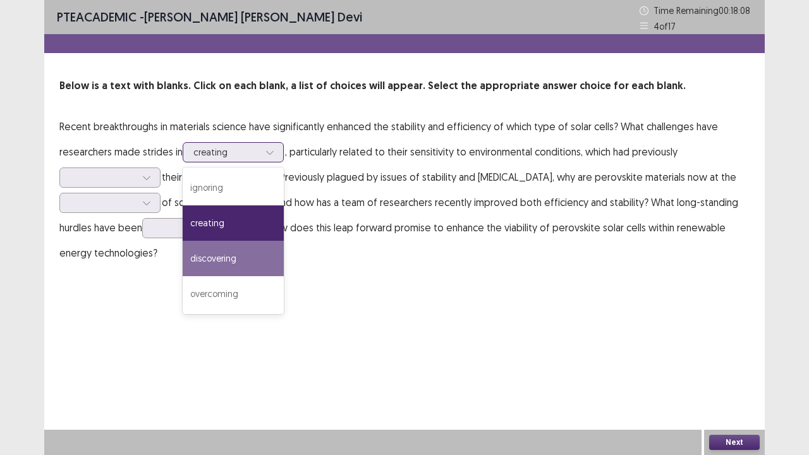
click at [252, 265] on div "discovering" at bounding box center [233, 258] width 101 height 35
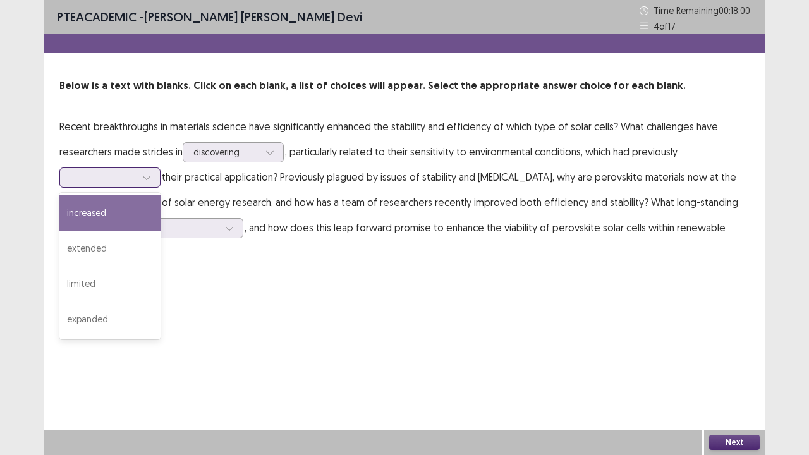
click at [142, 176] on icon at bounding box center [146, 177] width 9 height 9
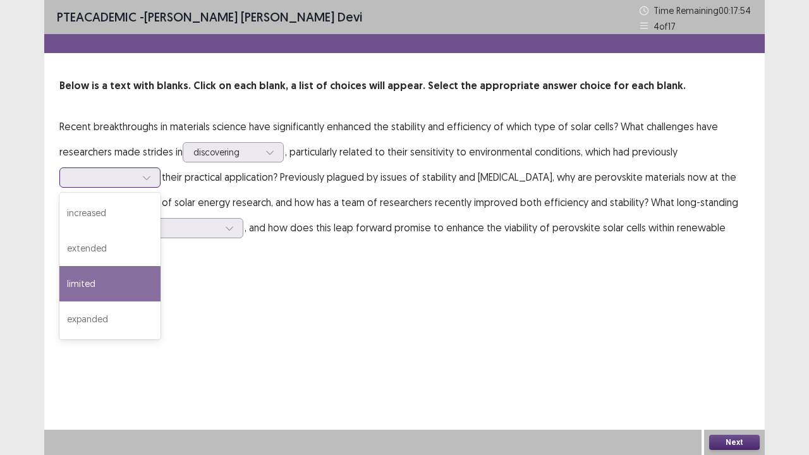
click at [133, 277] on div "limited" at bounding box center [109, 283] width 101 height 35
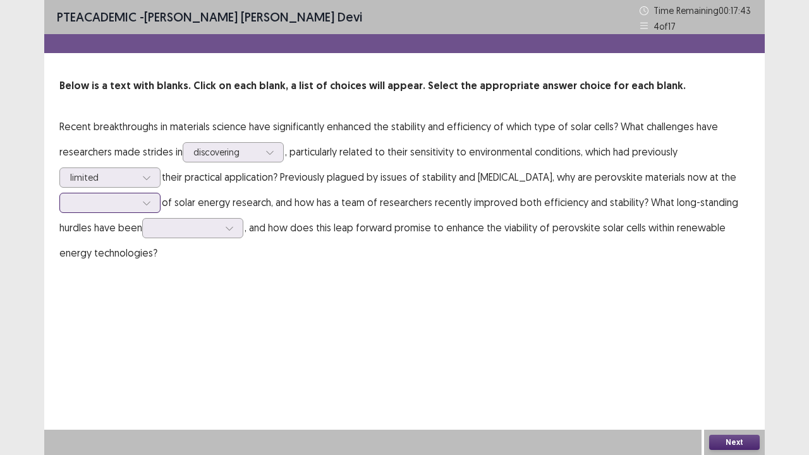
click at [151, 202] on icon at bounding box center [146, 202] width 9 height 9
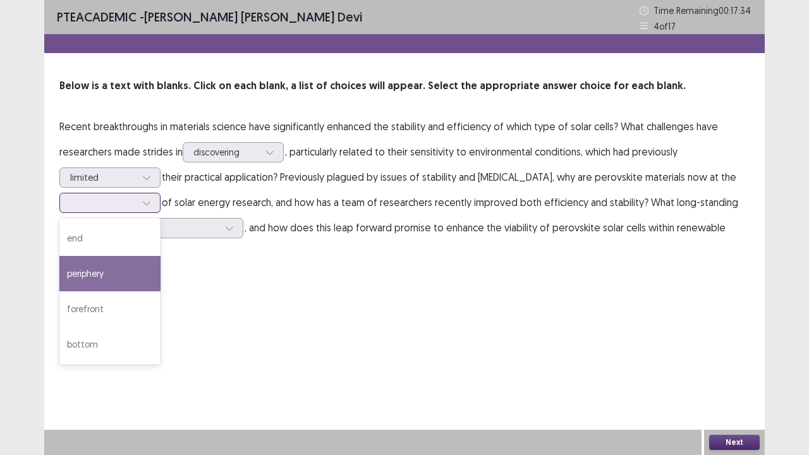
click at [153, 263] on div "periphery" at bounding box center [109, 273] width 101 height 35
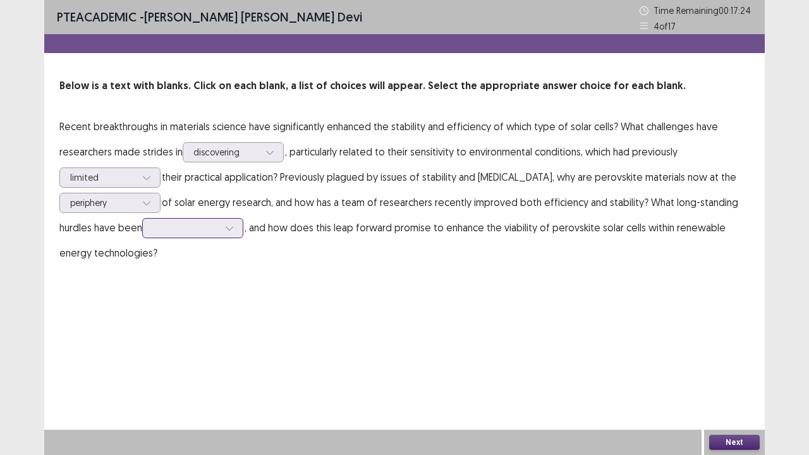
click at [220, 231] on div at bounding box center [186, 228] width 68 height 15
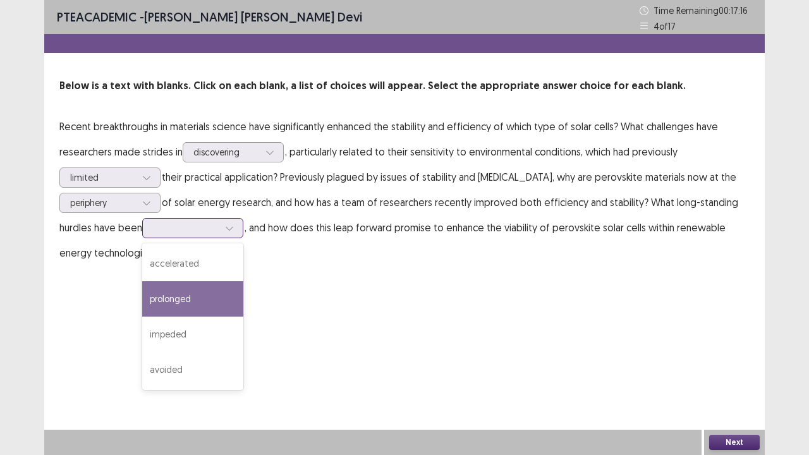
click at [243, 291] on div "prolonged" at bounding box center [192, 298] width 101 height 35
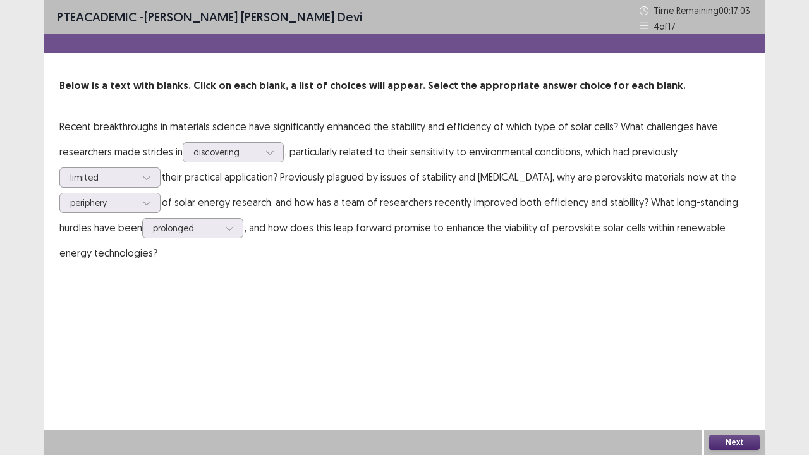
click at [734, 375] on button "Next" at bounding box center [734, 442] width 51 height 15
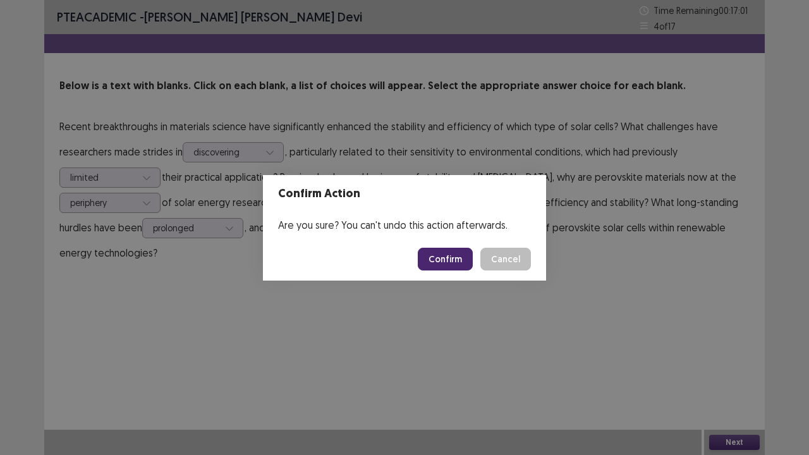
click at [451, 258] on button "Confirm" at bounding box center [445, 259] width 55 height 23
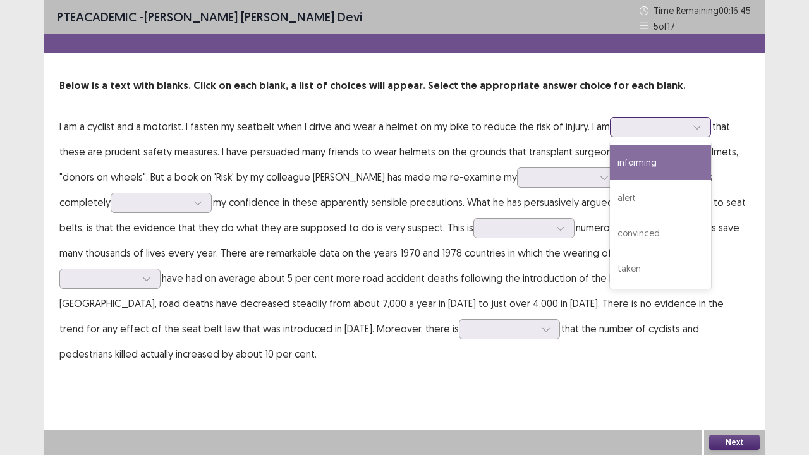
click at [675, 130] on div at bounding box center [654, 127] width 66 height 12
click at [674, 161] on div "informing" at bounding box center [660, 162] width 101 height 35
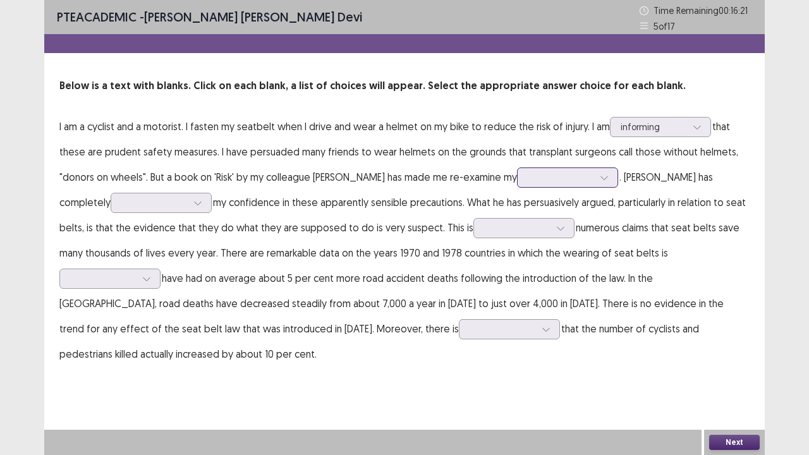
click at [578, 174] on div at bounding box center [561, 177] width 66 height 12
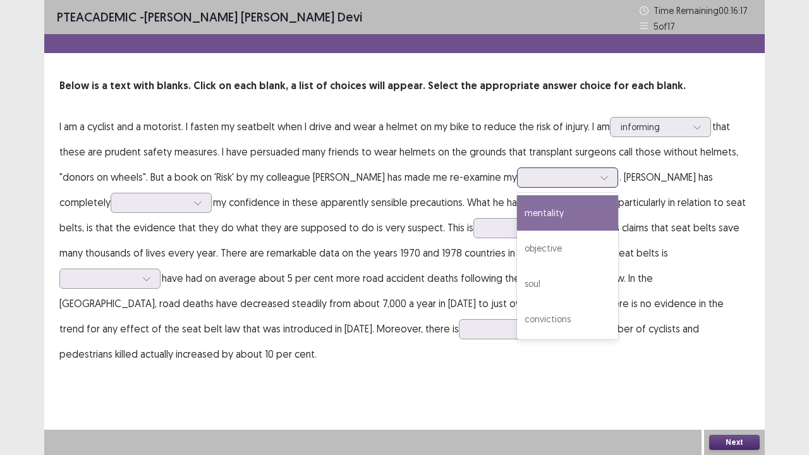
click at [573, 209] on div "mentality" at bounding box center [567, 212] width 101 height 35
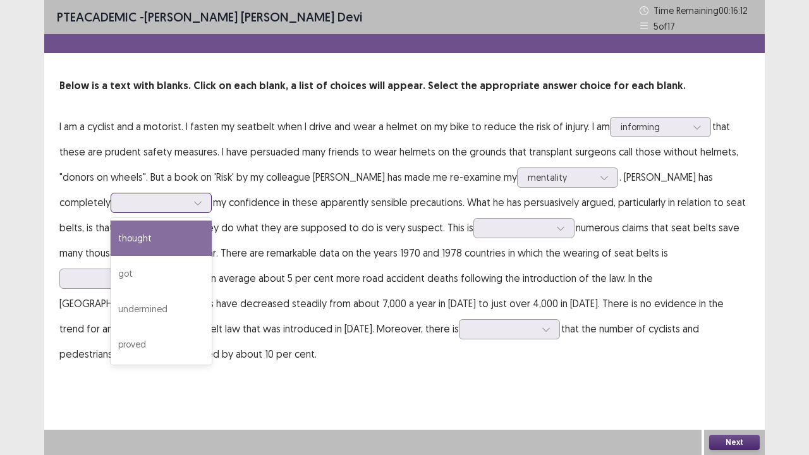
click at [188, 200] on div at bounding box center [197, 202] width 19 height 19
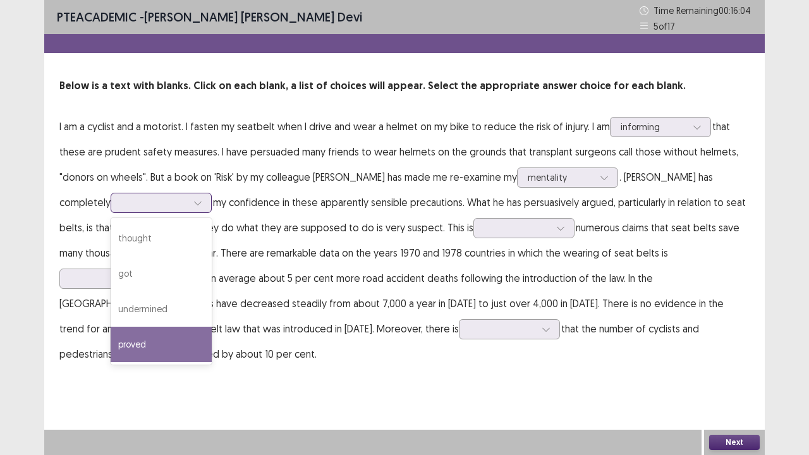
click at [115, 341] on div "proved" at bounding box center [161, 344] width 101 height 35
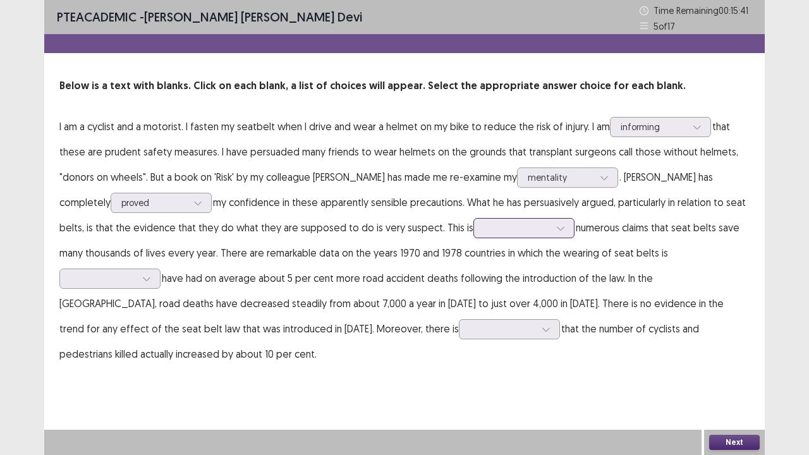
click at [556, 229] on icon at bounding box center [560, 228] width 9 height 9
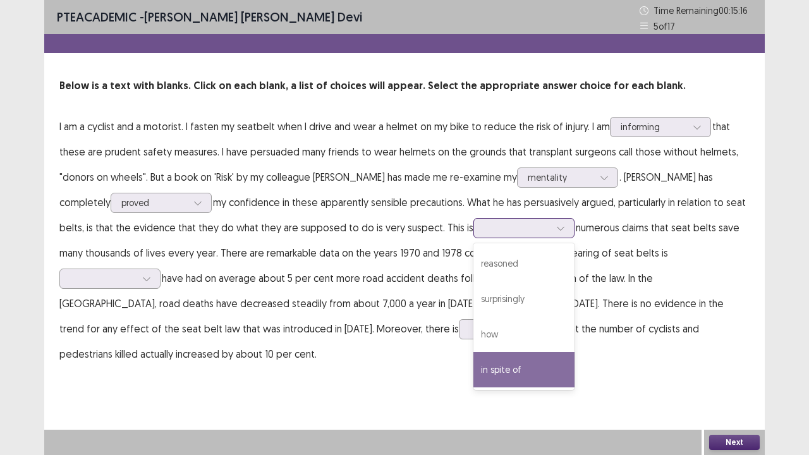
click at [473, 360] on div "in spite of" at bounding box center [523, 369] width 101 height 35
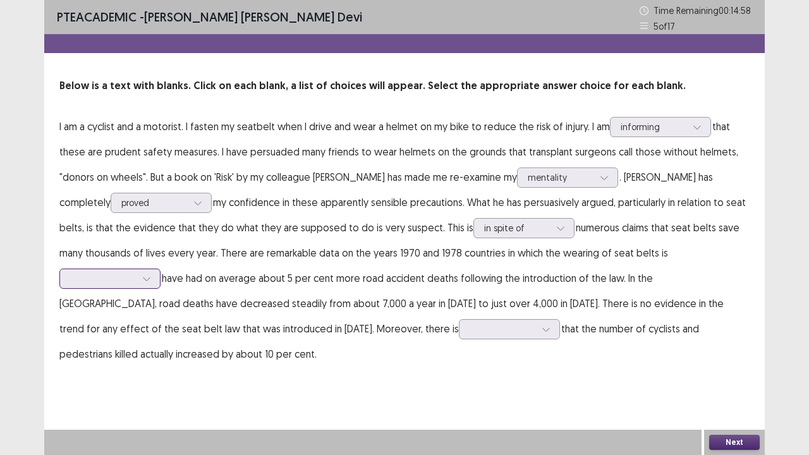
click at [137, 271] on div at bounding box center [103, 278] width 68 height 15
click at [523, 292] on p "I am a cyclist and a motorist. I fasten my seatbelt when I drive and wear a hel…" at bounding box center [404, 240] width 690 height 253
click at [136, 272] on div at bounding box center [103, 278] width 66 height 12
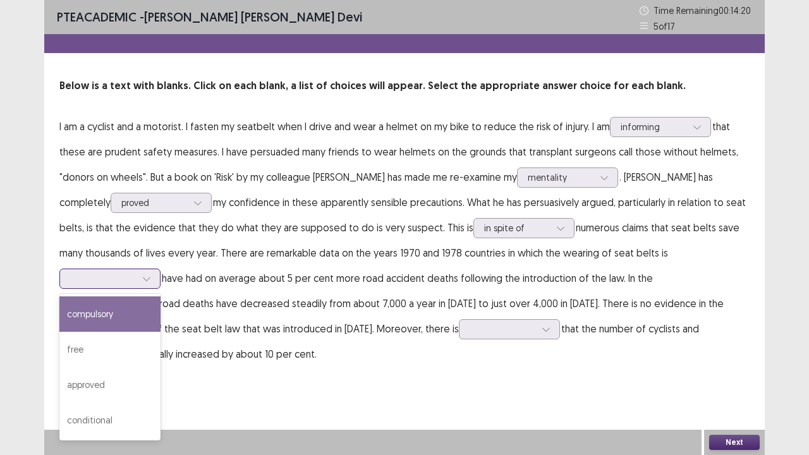
click at [161, 296] on div "compulsory" at bounding box center [109, 313] width 101 height 35
click at [136, 272] on div at bounding box center [103, 278] width 66 height 12
click at [250, 307] on p "I am a cyclist and a motorist. I fasten my seatbelt when I drive and wear a hel…" at bounding box center [404, 240] width 690 height 253
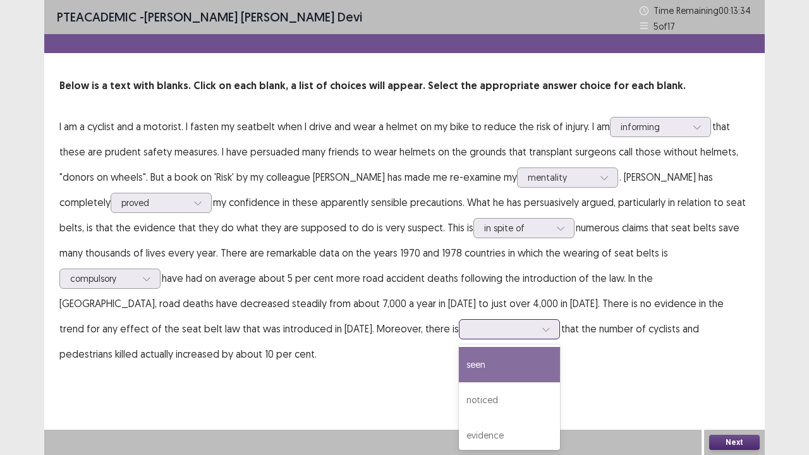
click at [542, 330] on icon at bounding box center [546, 329] width 9 height 9
click at [459, 368] on div "seen" at bounding box center [509, 364] width 101 height 35
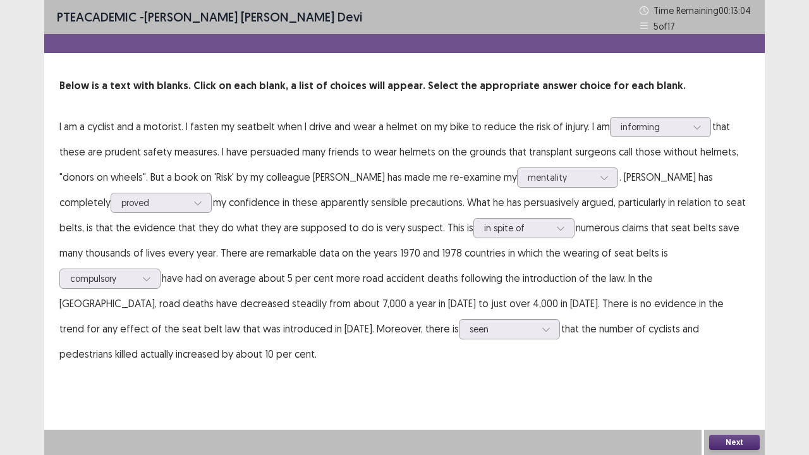
click at [723, 375] on button "Next" at bounding box center [734, 442] width 51 height 15
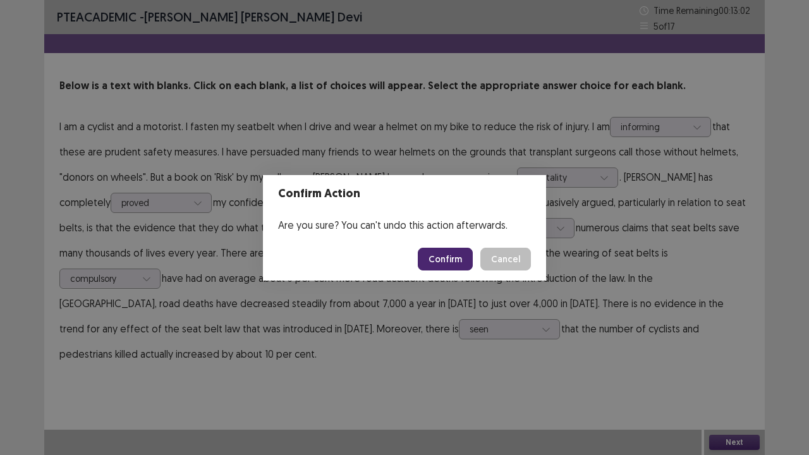
click at [437, 258] on button "Confirm" at bounding box center [445, 259] width 55 height 23
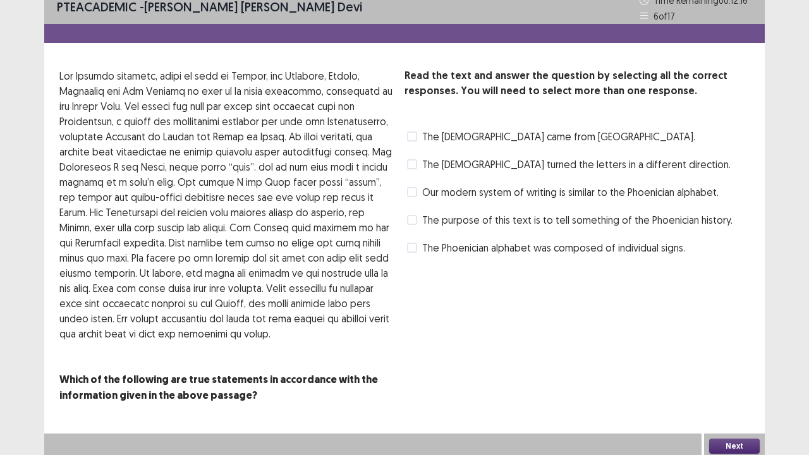
scroll to position [13, 0]
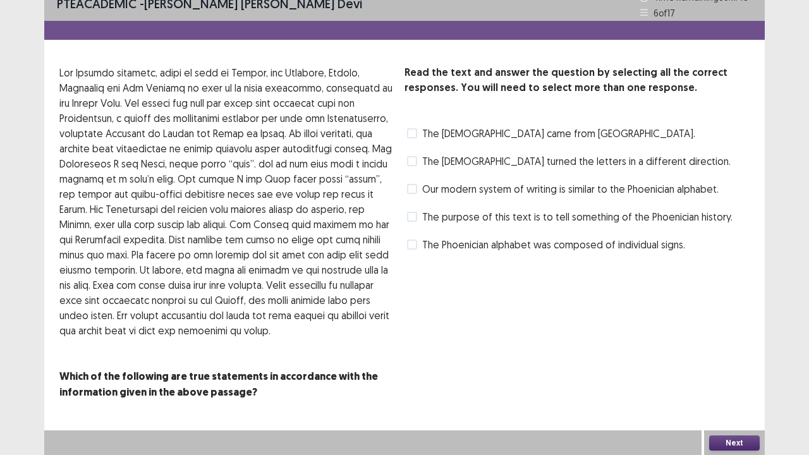
click at [406, 133] on div "The Phoenicians came from Carthage." at bounding box center [550, 133] width 291 height 20
click at [415, 133] on span at bounding box center [412, 133] width 10 height 10
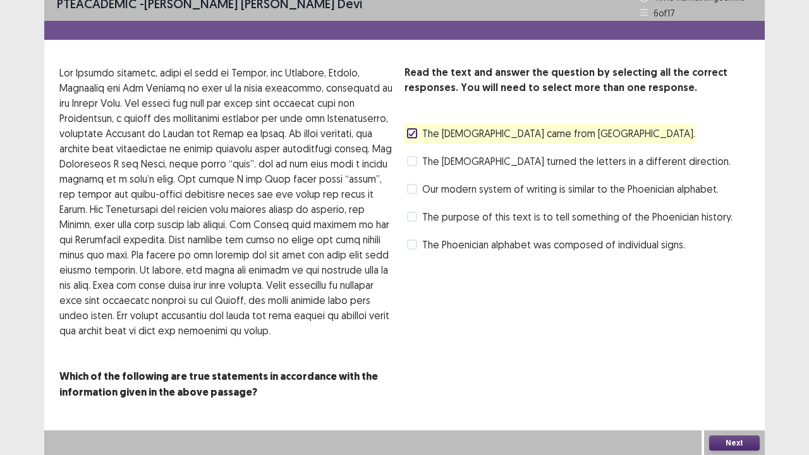
scroll to position [0, 0]
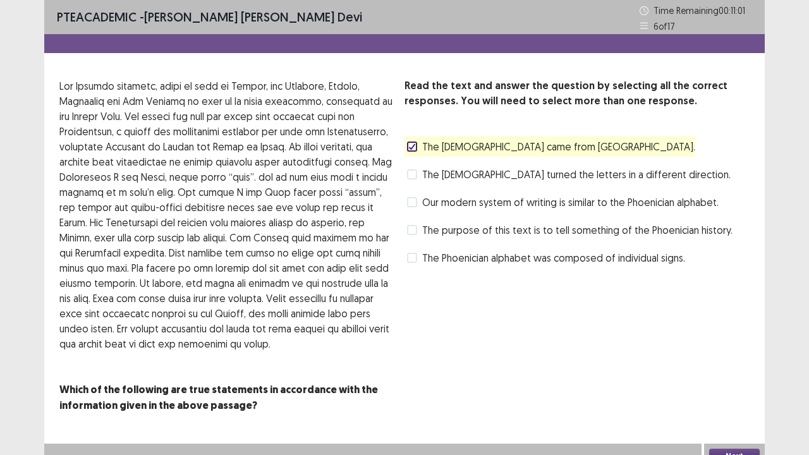
click at [412, 204] on span at bounding box center [412, 202] width 10 height 10
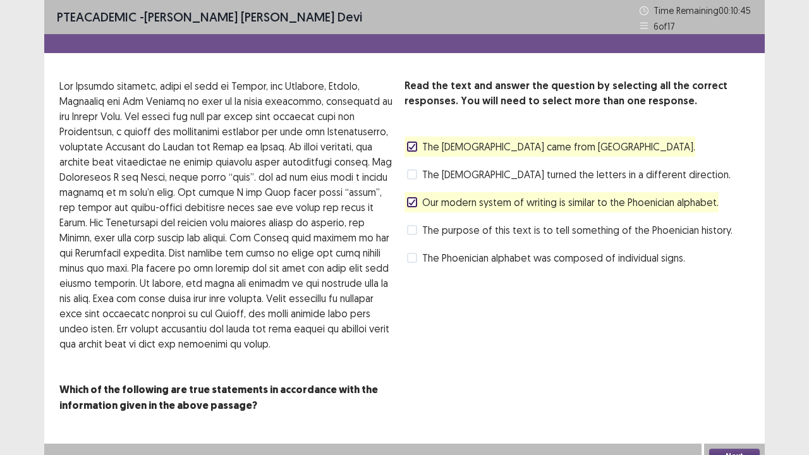
click at [415, 178] on span at bounding box center [412, 174] width 10 height 10
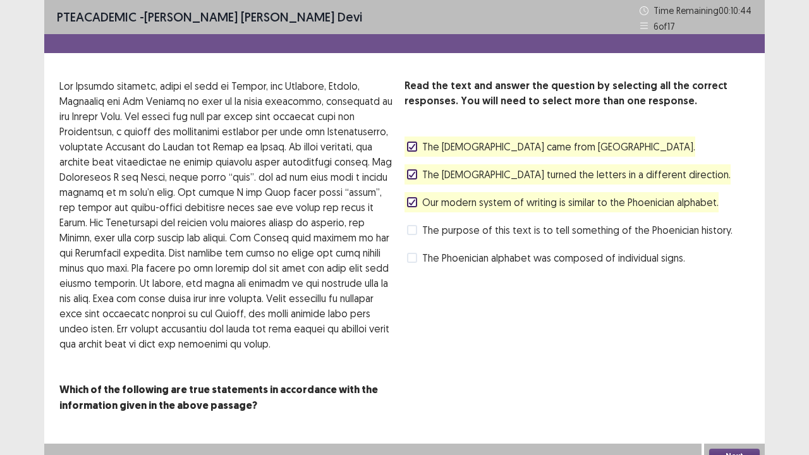
click at [416, 200] on span at bounding box center [412, 202] width 10 height 10
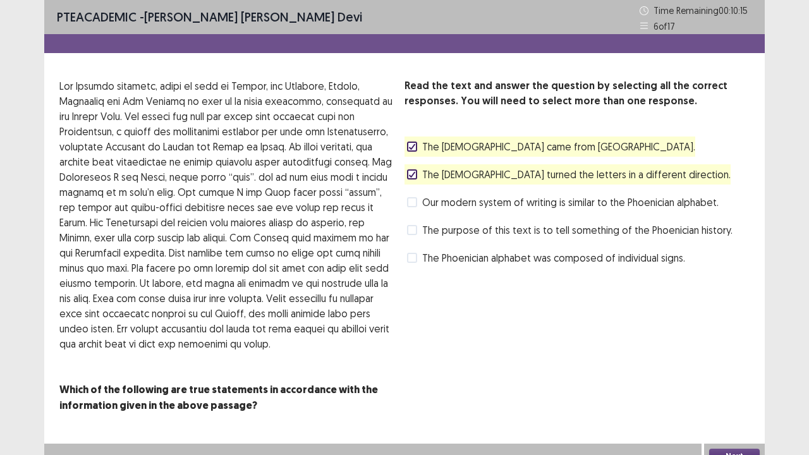
click at [410, 228] on span at bounding box center [412, 230] width 10 height 10
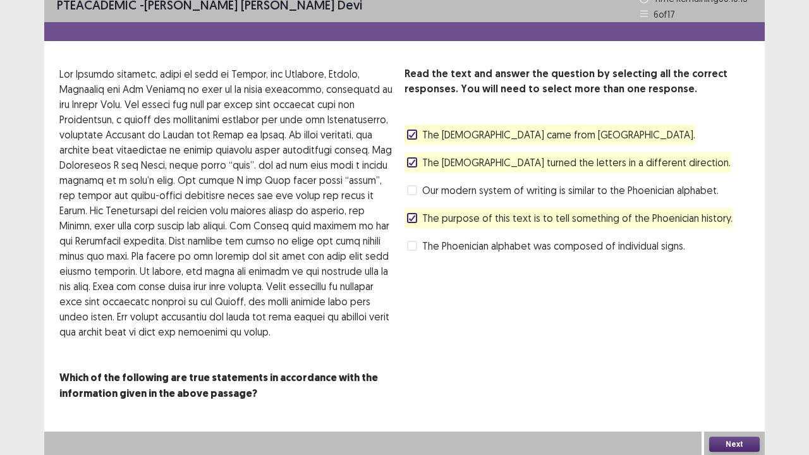
scroll to position [13, 0]
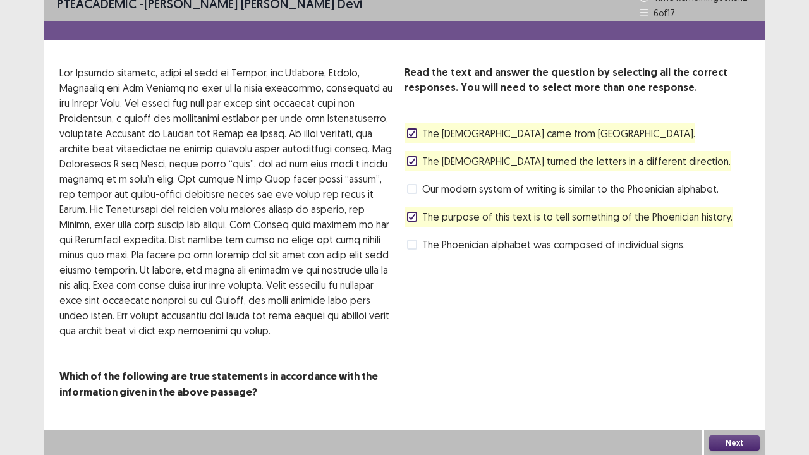
click at [734, 375] on button "Next" at bounding box center [734, 443] width 51 height 15
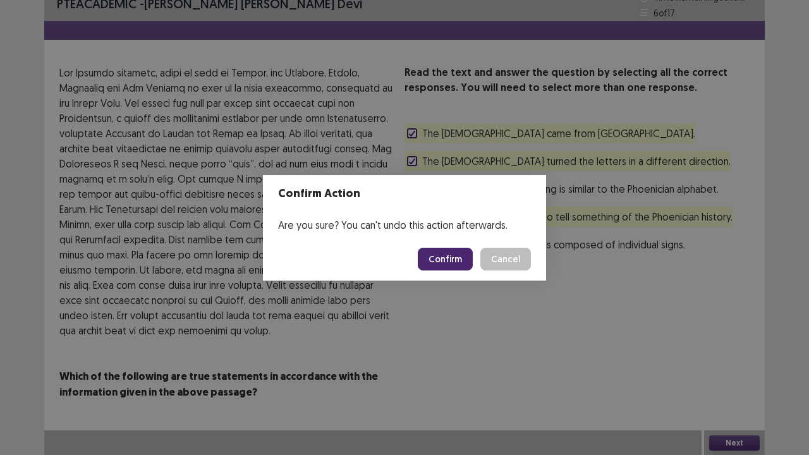
click at [439, 254] on button "Confirm" at bounding box center [445, 259] width 55 height 23
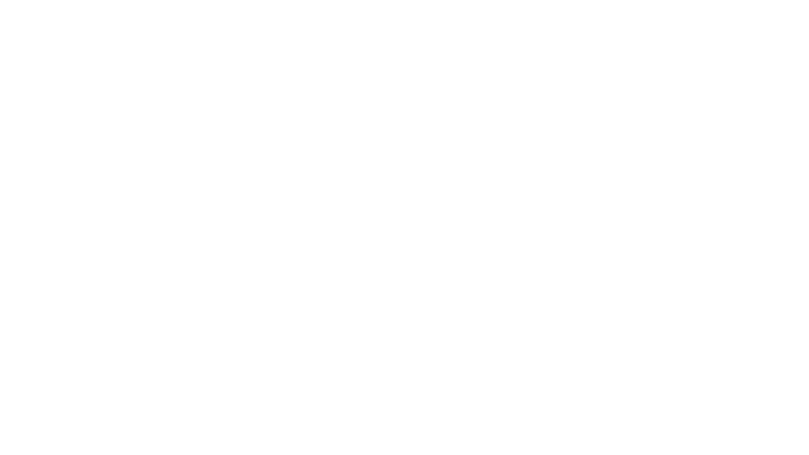
scroll to position [0, 0]
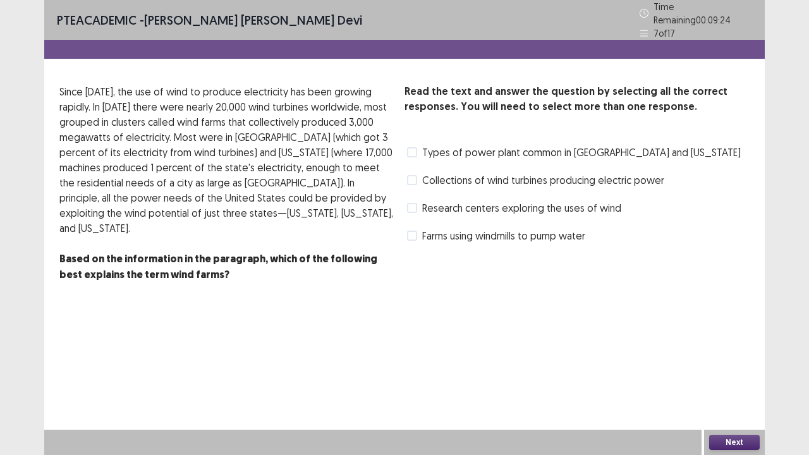
click at [415, 149] on span at bounding box center [412, 152] width 10 height 10
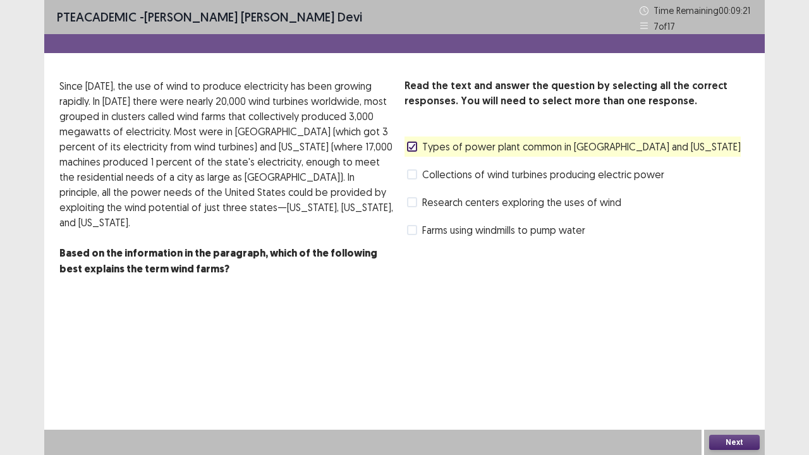
click at [411, 173] on span at bounding box center [412, 174] width 10 height 10
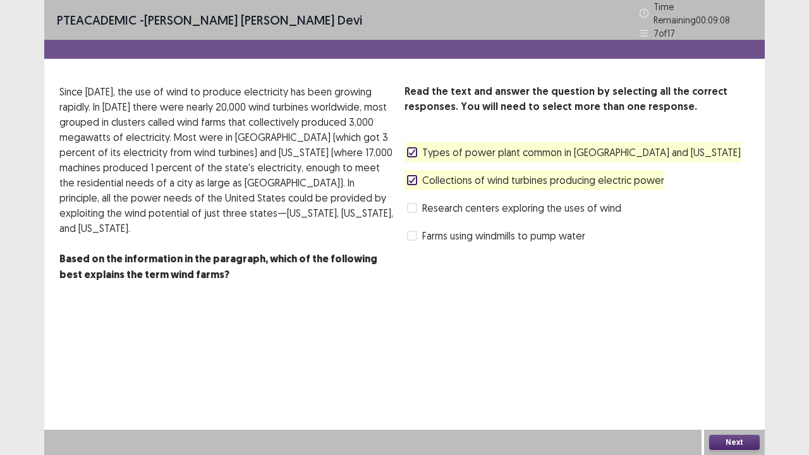
click at [733, 375] on button "Next" at bounding box center [734, 442] width 51 height 15
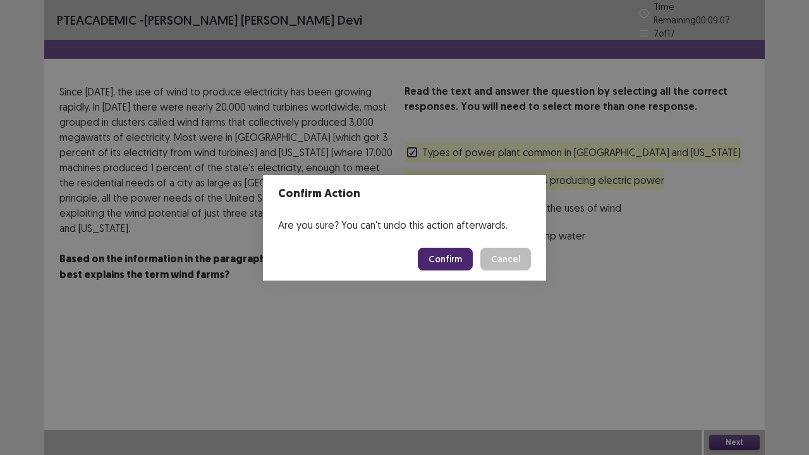
click at [454, 260] on button "Confirm" at bounding box center [445, 259] width 55 height 23
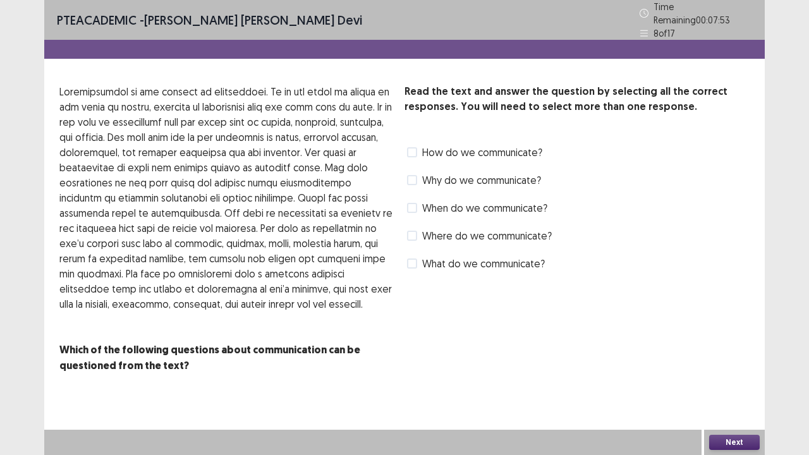
click at [411, 145] on label "How do we communicate?" at bounding box center [474, 152] width 135 height 15
click at [410, 175] on span at bounding box center [412, 180] width 10 height 10
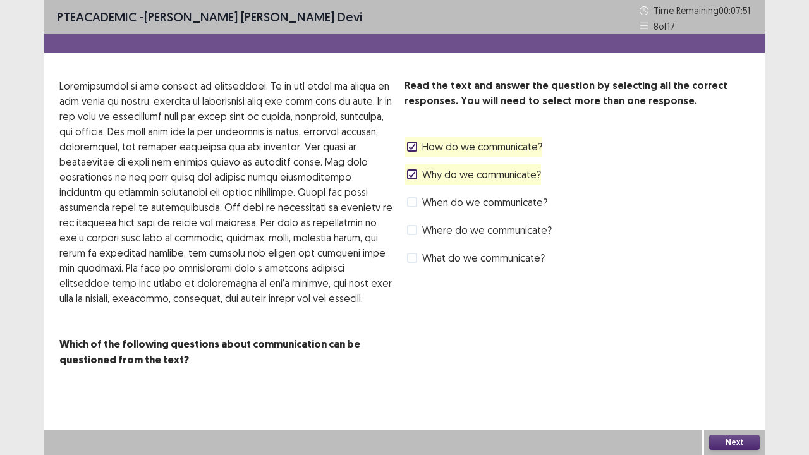
click at [413, 204] on span at bounding box center [412, 202] width 10 height 10
click at [415, 229] on span at bounding box center [412, 230] width 10 height 10
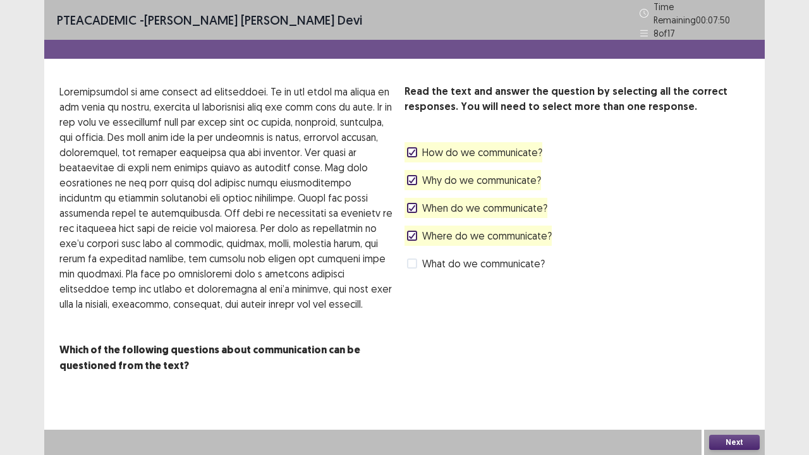
click at [412, 259] on span at bounding box center [412, 264] width 10 height 10
click at [738, 375] on button "Next" at bounding box center [734, 442] width 51 height 15
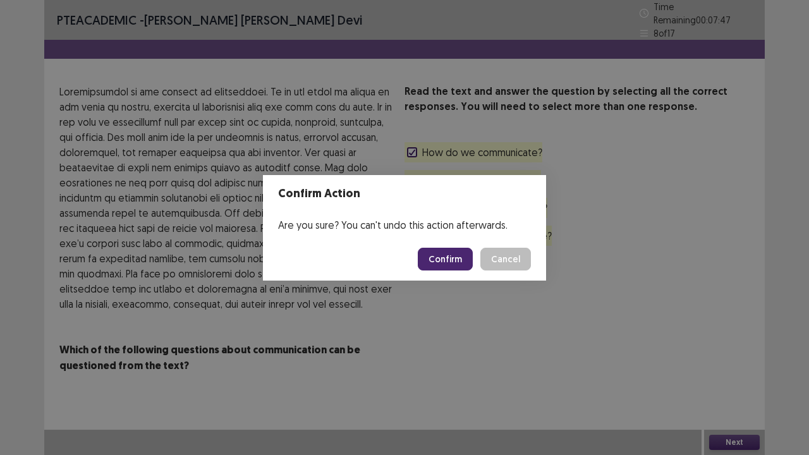
click at [451, 255] on button "Confirm" at bounding box center [445, 259] width 55 height 23
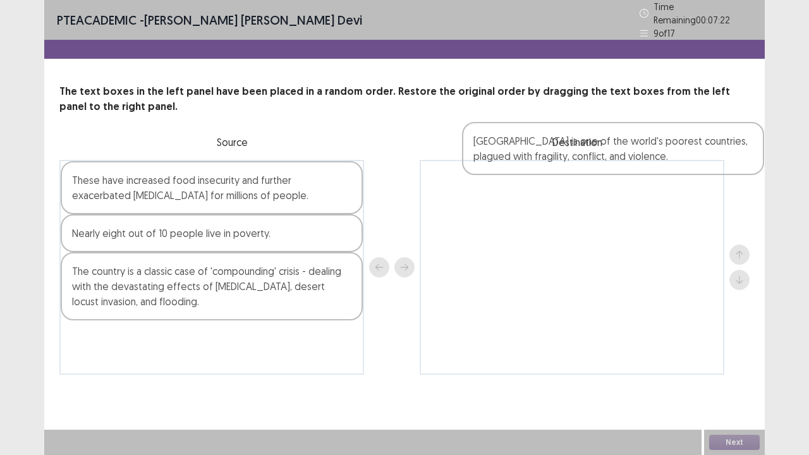
drag, startPoint x: 219, startPoint y: 351, endPoint x: 625, endPoint y: 157, distance: 449.5
click at [625, 160] on div "These have increased food insecurity and further exacerbated malnutrition for m…" at bounding box center [404, 267] width 690 height 215
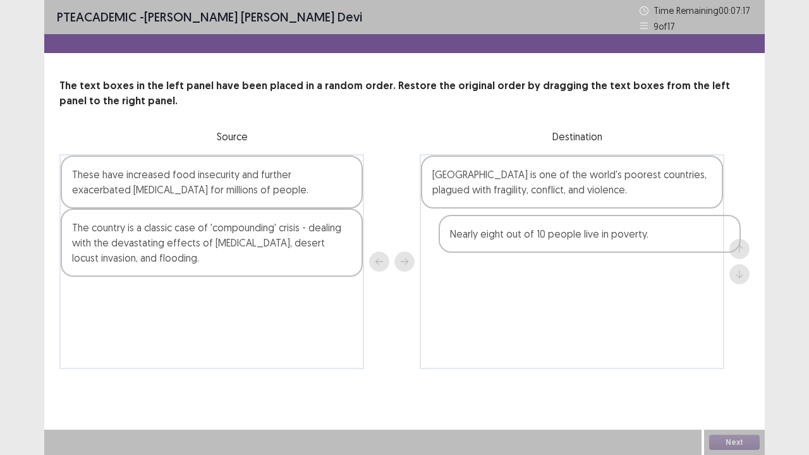
drag, startPoint x: 251, startPoint y: 232, endPoint x: 631, endPoint y: 238, distance: 379.9
click at [631, 238] on div "These have increased food insecurity and further exacerbated malnutrition for m…" at bounding box center [404, 261] width 690 height 215
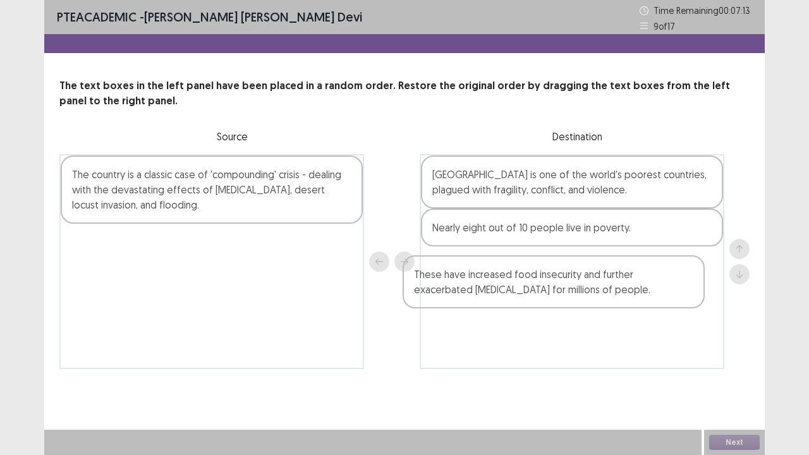
drag, startPoint x: 234, startPoint y: 174, endPoint x: 575, endPoint y: 267, distance: 353.8
click at [580, 274] on div "These have increased food insecurity and further exacerbated malnutrition for m…" at bounding box center [404, 261] width 690 height 215
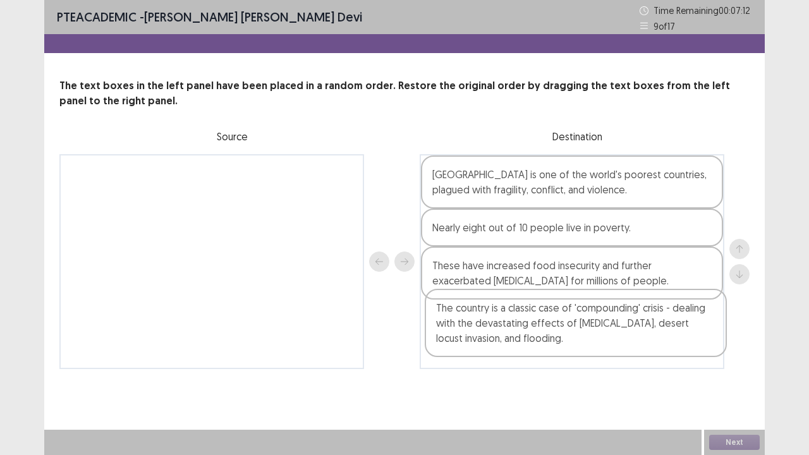
drag, startPoint x: 262, startPoint y: 203, endPoint x: 635, endPoint y: 350, distance: 400.7
click at [635, 350] on div "The country is a classic case of 'compounding' crisis - dealing with the devast…" at bounding box center [404, 261] width 690 height 215
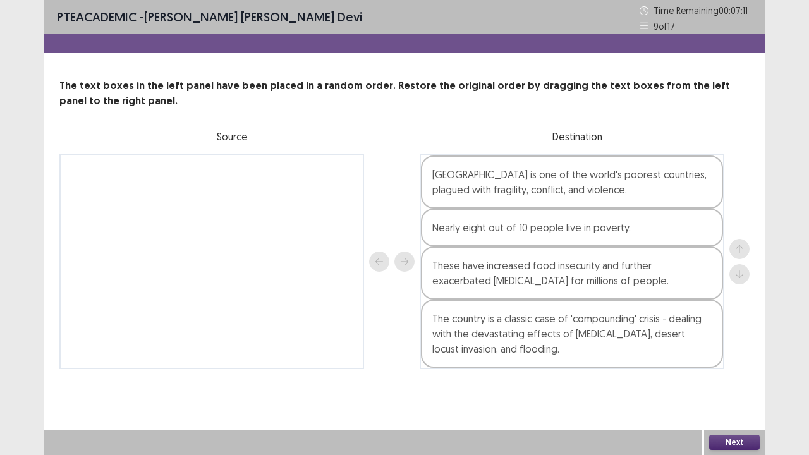
click at [738, 375] on button "Next" at bounding box center [734, 442] width 51 height 15
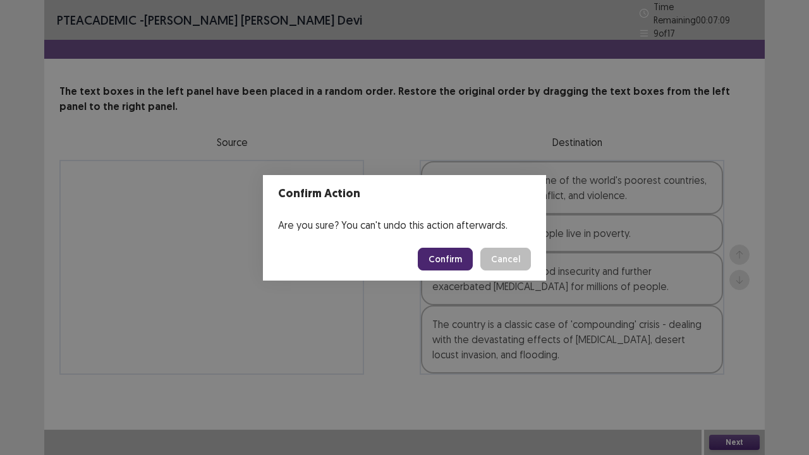
click at [434, 255] on button "Confirm" at bounding box center [445, 259] width 55 height 23
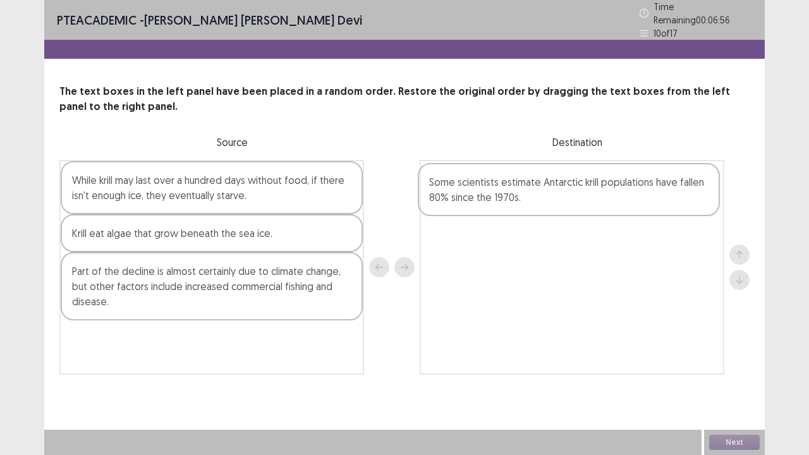
drag, startPoint x: 214, startPoint y: 183, endPoint x: 577, endPoint y: 192, distance: 363.6
click at [577, 192] on div "Some scientists estimate Antarctic krill populations have fallen 80% since the …" at bounding box center [404, 267] width 690 height 215
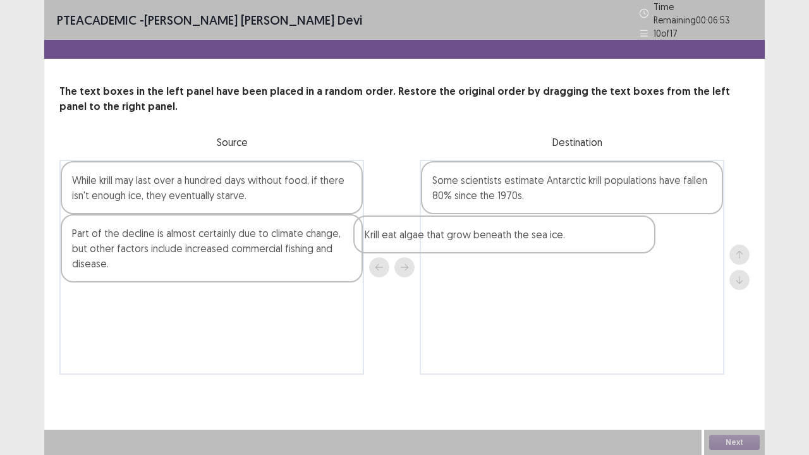
drag, startPoint x: 198, startPoint y: 234, endPoint x: 500, endPoint y: 242, distance: 302.3
click at [500, 242] on div "While krill may last over a hundred days without food, if there isn't enough ic…" at bounding box center [404, 267] width 690 height 215
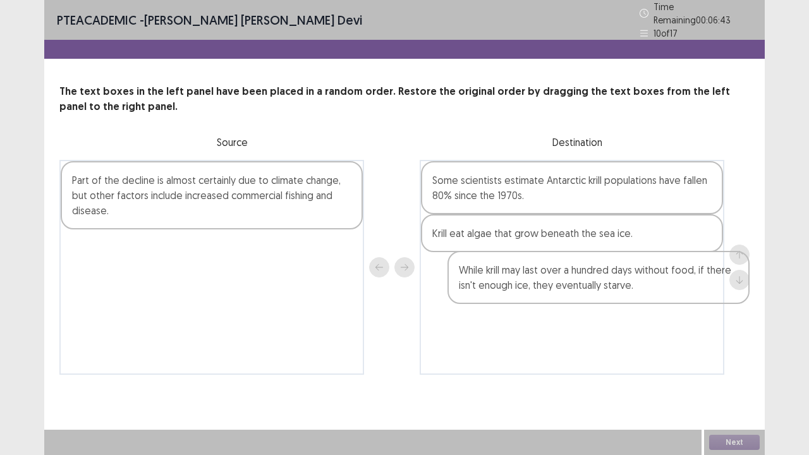
drag, startPoint x: 210, startPoint y: 181, endPoint x: 593, endPoint y: 283, distance: 396.3
click at [593, 283] on div "While krill may last over a hundred days without food, if there isn't enough ic…" at bounding box center [404, 267] width 690 height 215
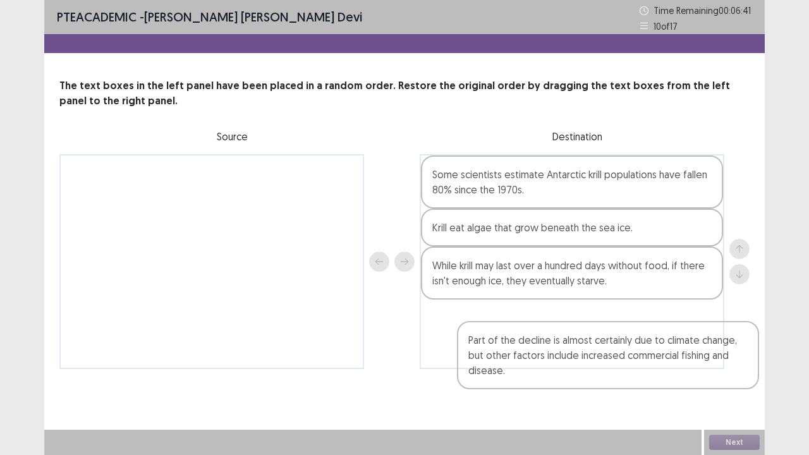
drag, startPoint x: 171, startPoint y: 180, endPoint x: 559, endPoint y: 336, distance: 418.1
click at [559, 336] on div "Part of the decline is almost certainly due to climate change, but other factor…" at bounding box center [404, 261] width 690 height 215
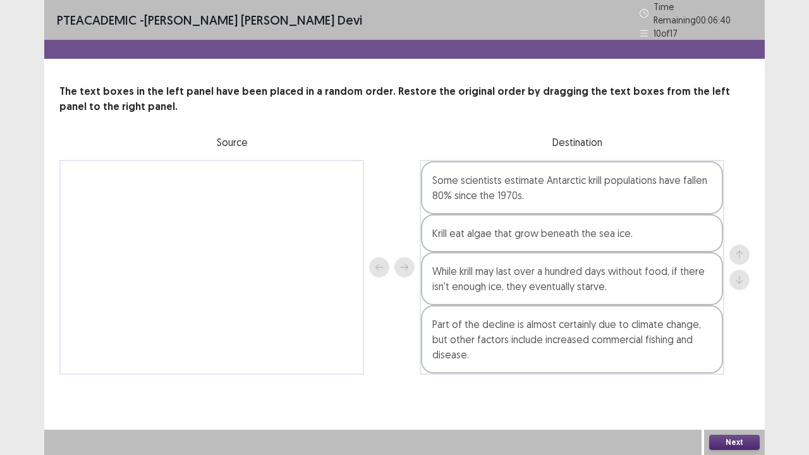
click at [724, 375] on button "Next" at bounding box center [734, 442] width 51 height 15
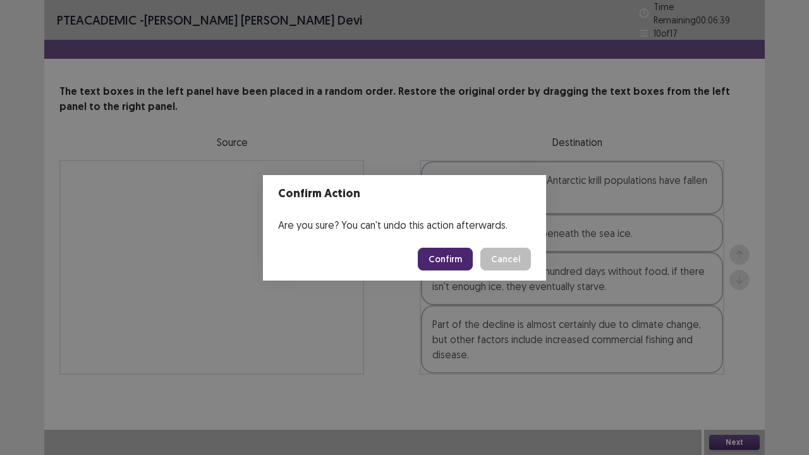
click at [441, 258] on button "Confirm" at bounding box center [445, 259] width 55 height 23
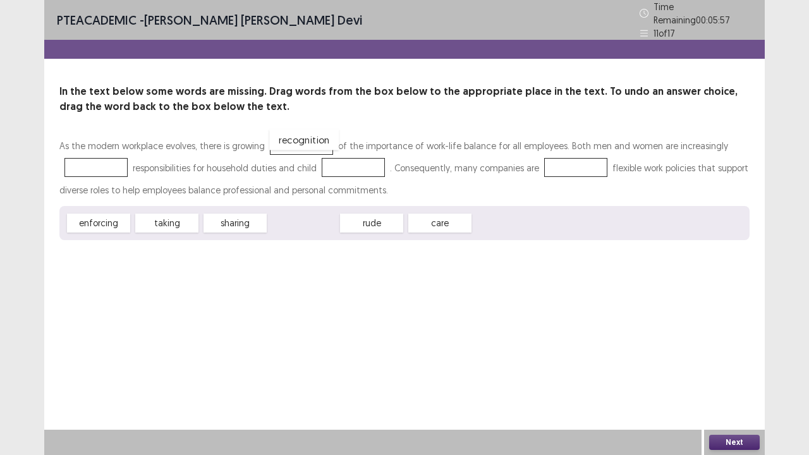
drag, startPoint x: 304, startPoint y: 217, endPoint x: 293, endPoint y: 137, distance: 81.1
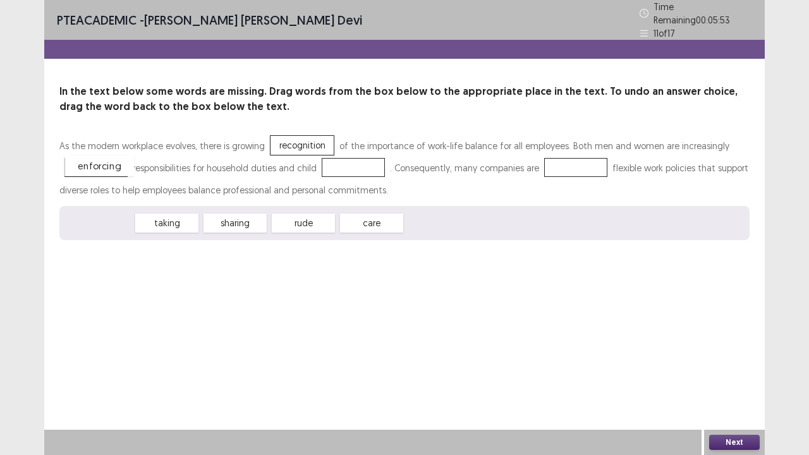
drag, startPoint x: 110, startPoint y: 217, endPoint x: 111, endPoint y: 159, distance: 57.5
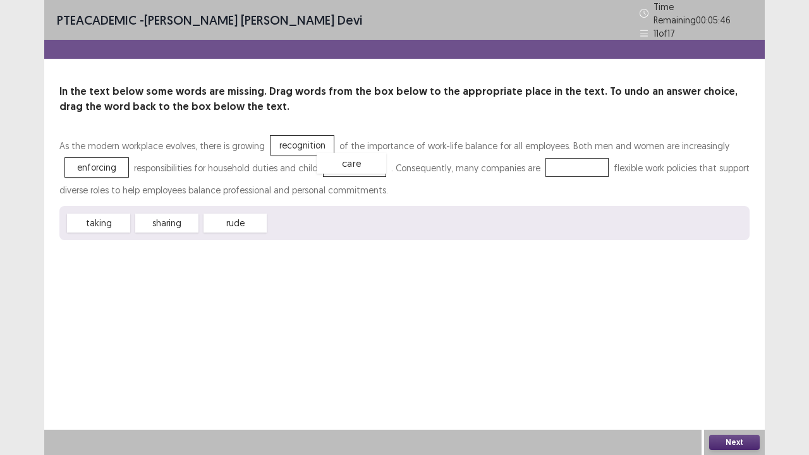
drag, startPoint x: 304, startPoint y: 217, endPoint x: 352, endPoint y: 157, distance: 76.9
drag, startPoint x: 173, startPoint y: 217, endPoint x: 575, endPoint y: 166, distance: 405.3
click at [726, 375] on button "Next" at bounding box center [734, 442] width 51 height 15
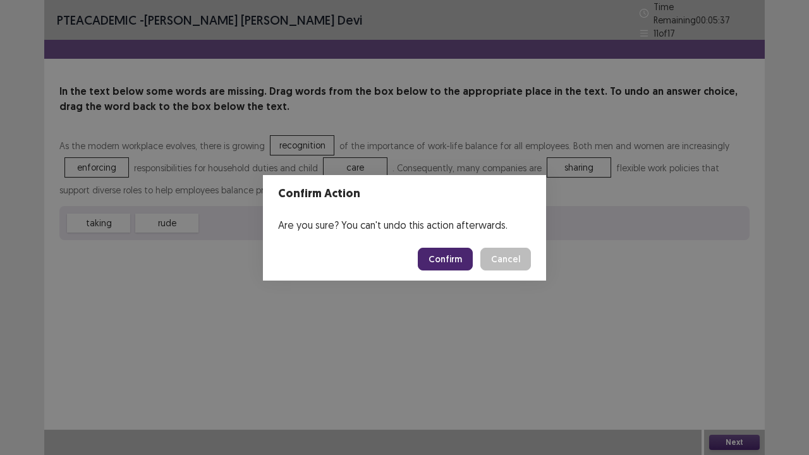
click at [444, 260] on button "Confirm" at bounding box center [445, 259] width 55 height 23
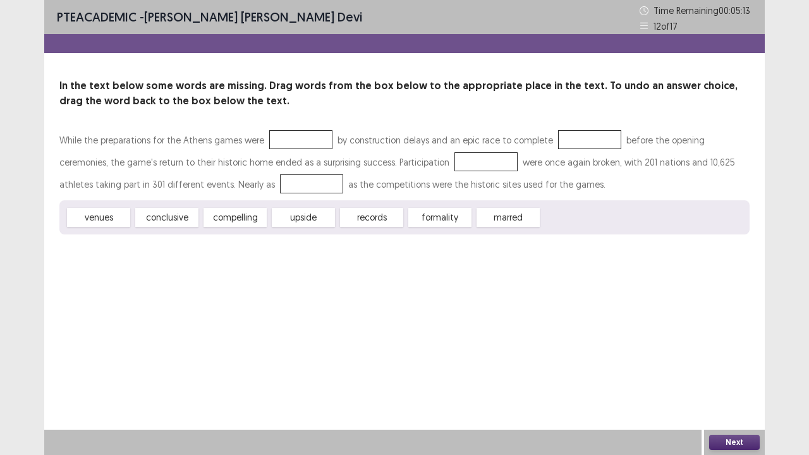
click at [236, 220] on div "compelling" at bounding box center [235, 217] width 63 height 19
drag, startPoint x: 241, startPoint y: 213, endPoint x: 292, endPoint y: 143, distance: 86.5
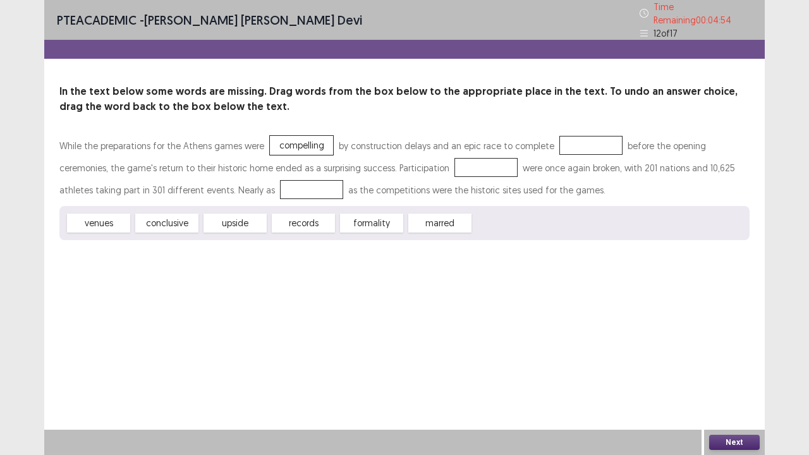
drag, startPoint x: 362, startPoint y: 221, endPoint x: 542, endPoint y: 137, distance: 199.4
click at [542, 137] on div "While the preparations for the Athens games were compelling by construction del…" at bounding box center [404, 188] width 690 height 106
drag, startPoint x: 363, startPoint y: 216, endPoint x: 571, endPoint y: 133, distance: 223.8
drag, startPoint x: 291, startPoint y: 211, endPoint x: 417, endPoint y: 155, distance: 137.2
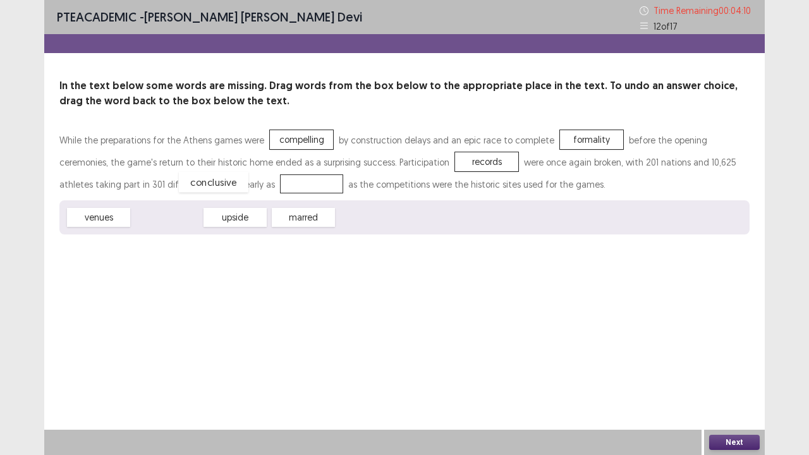
drag, startPoint x: 161, startPoint y: 221, endPoint x: 207, endPoint y: 185, distance: 58.7
click at [730, 375] on button "Next" at bounding box center [734, 442] width 51 height 15
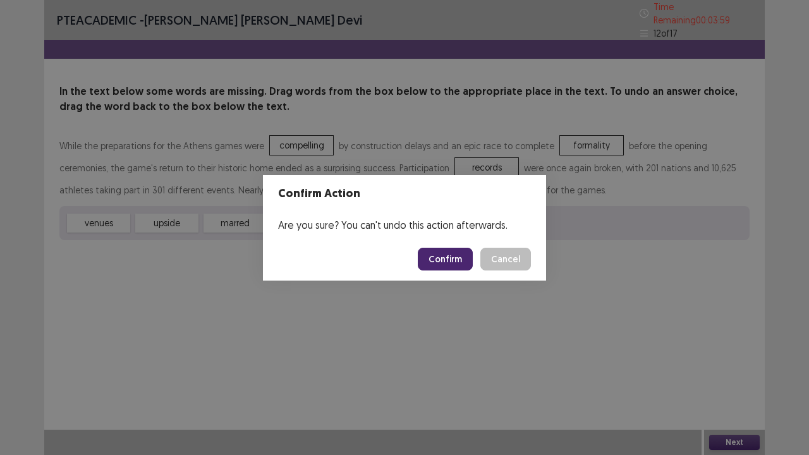
click at [454, 257] on button "Confirm" at bounding box center [445, 259] width 55 height 23
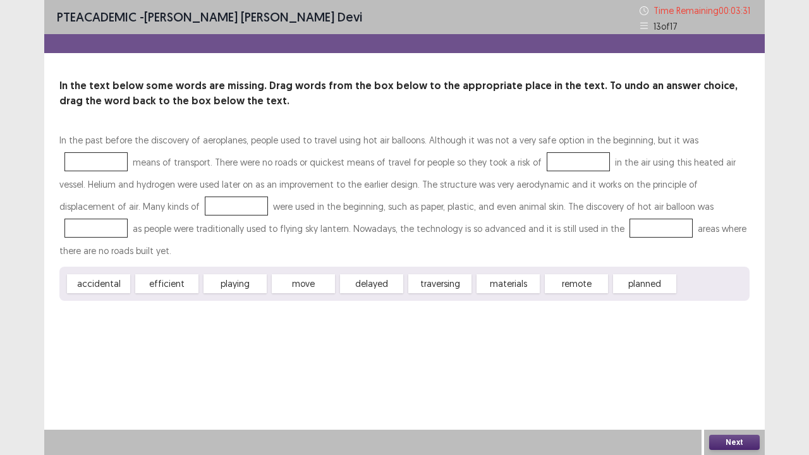
click at [574, 274] on div "remote" at bounding box center [576, 283] width 63 height 19
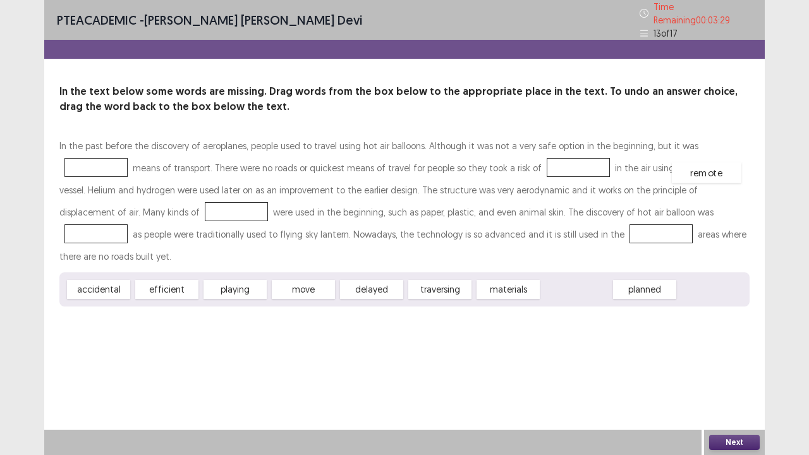
drag, startPoint x: 570, startPoint y: 264, endPoint x: 700, endPoint y: 147, distance: 175.0
drag, startPoint x: 436, startPoint y: 260, endPoint x: 475, endPoint y: 160, distance: 108.1
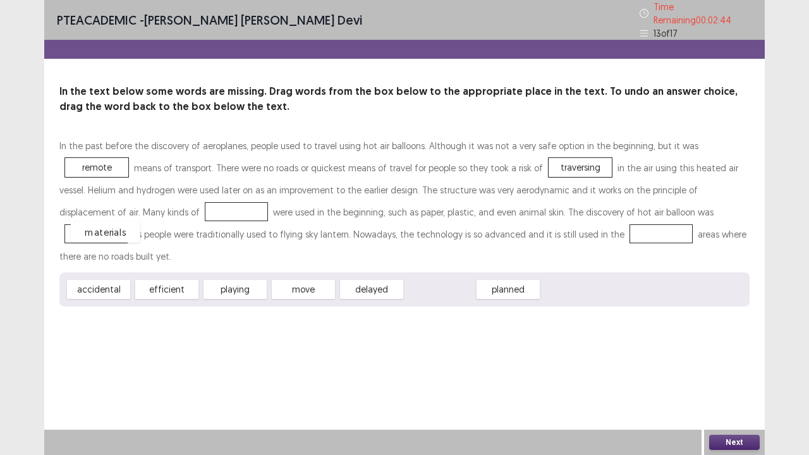
drag, startPoint x: 443, startPoint y: 258, endPoint x: 107, endPoint y: 197, distance: 341.1
drag, startPoint x: 166, startPoint y: 259, endPoint x: 594, endPoint y: 203, distance: 431.6
click at [594, 203] on div "In the past before the discovery of aeroplanes, people used to travel using hot…" at bounding box center [404, 221] width 690 height 172
drag, startPoint x: 161, startPoint y: 258, endPoint x: 594, endPoint y: 202, distance: 435.9
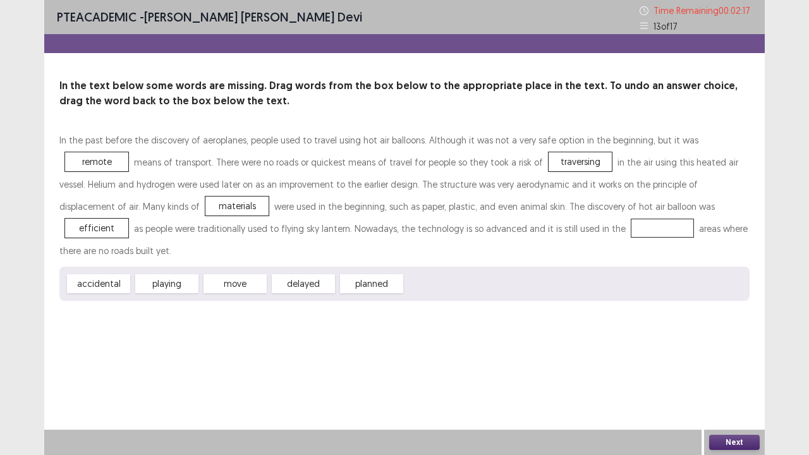
drag, startPoint x: 367, startPoint y: 263, endPoint x: 461, endPoint y: 227, distance: 100.8
click at [461, 227] on div "In the past before the discovery of aeroplanes, people used to travel using hot…" at bounding box center [404, 215] width 690 height 172
drag, startPoint x: 382, startPoint y: 261, endPoint x: 350, endPoint y: 260, distance: 31.6
click at [459, 229] on div "In the past before the discovery of aeroplanes, people used to travel using hot…" at bounding box center [404, 215] width 690 height 172
drag, startPoint x: 350, startPoint y: 260, endPoint x: 443, endPoint y: 226, distance: 98.8
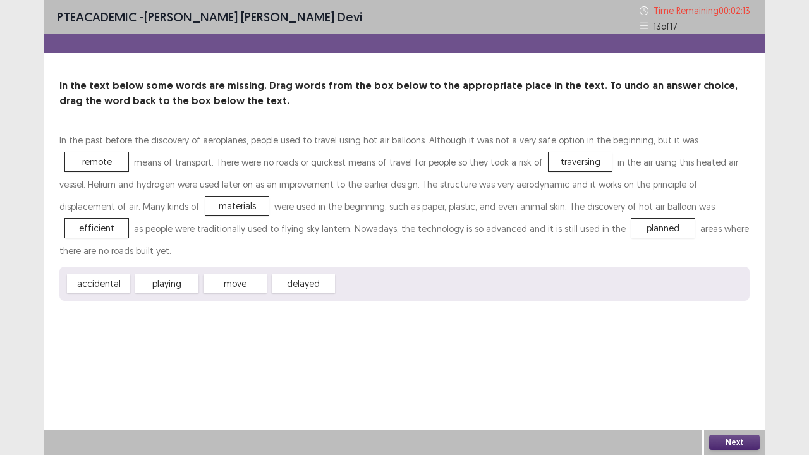
click at [729, 375] on button "Next" at bounding box center [734, 442] width 51 height 15
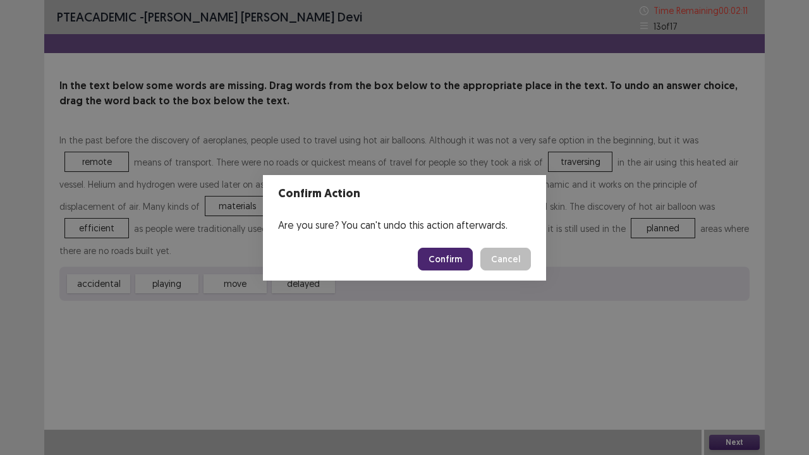
click at [438, 259] on button "Confirm" at bounding box center [445, 259] width 55 height 23
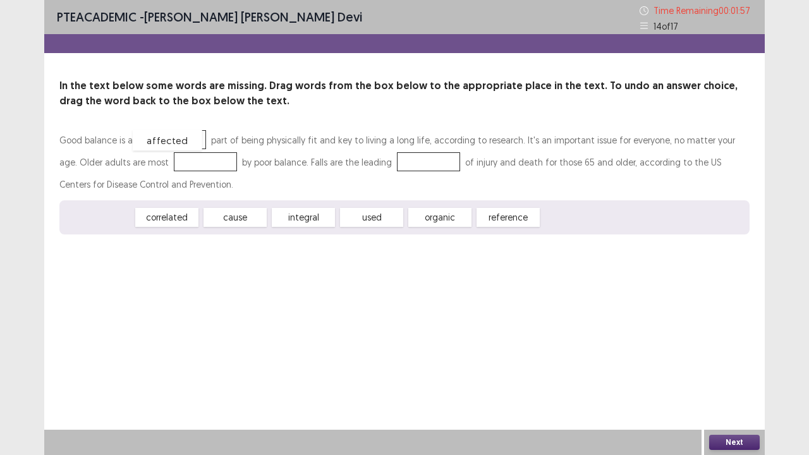
drag, startPoint x: 93, startPoint y: 216, endPoint x: 162, endPoint y: 139, distance: 103.4
drag, startPoint x: 90, startPoint y: 217, endPoint x: 178, endPoint y: 162, distance: 103.7
drag, startPoint x: 111, startPoint y: 219, endPoint x: 501, endPoint y: 243, distance: 390.8
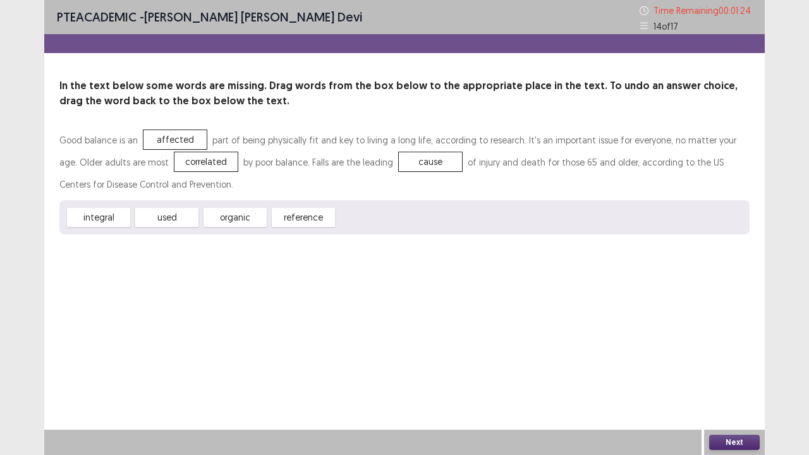
click at [748, 375] on button "Next" at bounding box center [734, 442] width 51 height 15
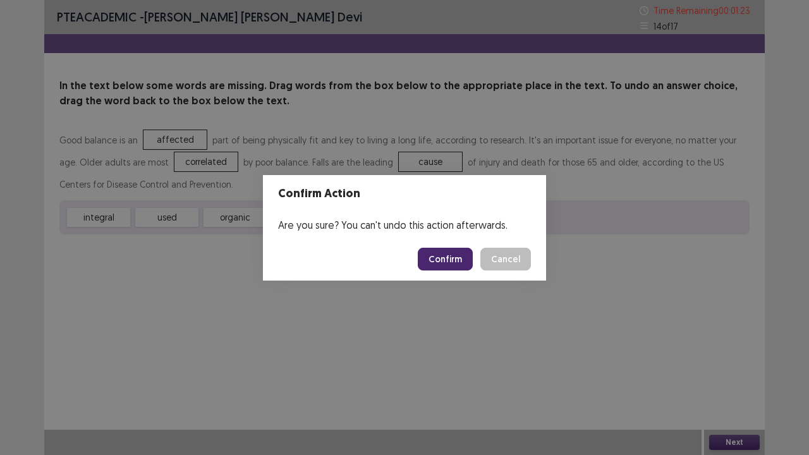
click at [456, 256] on button "Confirm" at bounding box center [445, 259] width 55 height 23
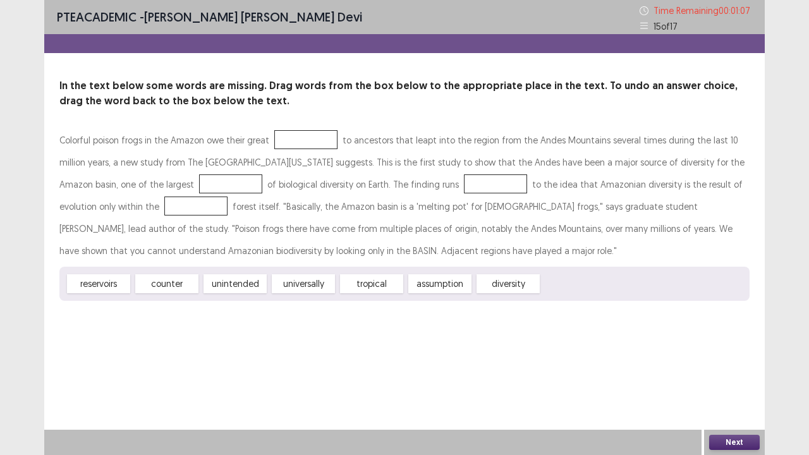
drag, startPoint x: 108, startPoint y: 282, endPoint x: 196, endPoint y: 209, distance: 114.4
click at [258, 155] on div "Colorful poison frogs in the Amazon owe their great to ancestors that leapt int…" at bounding box center [404, 215] width 690 height 172
drag, startPoint x: 111, startPoint y: 287, endPoint x: 299, endPoint y: 145, distance: 235.5
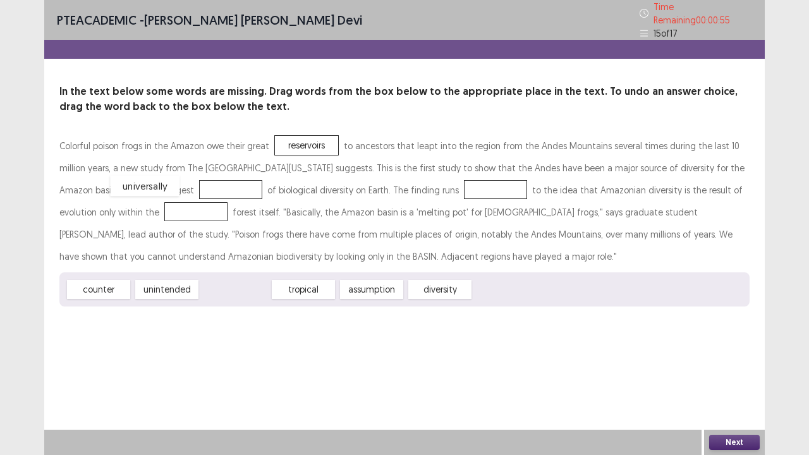
drag, startPoint x: 233, startPoint y: 284, endPoint x: 140, endPoint y: 181, distance: 138.7
drag, startPoint x: 374, startPoint y: 284, endPoint x: 396, endPoint y: 183, distance: 102.8
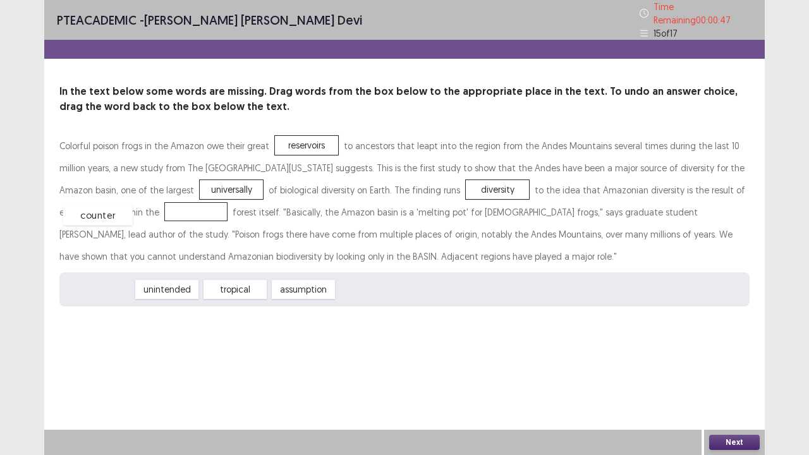
drag, startPoint x: 109, startPoint y: 283, endPoint x: 108, endPoint y: 205, distance: 77.7
click at [740, 375] on button "Next" at bounding box center [734, 442] width 51 height 15
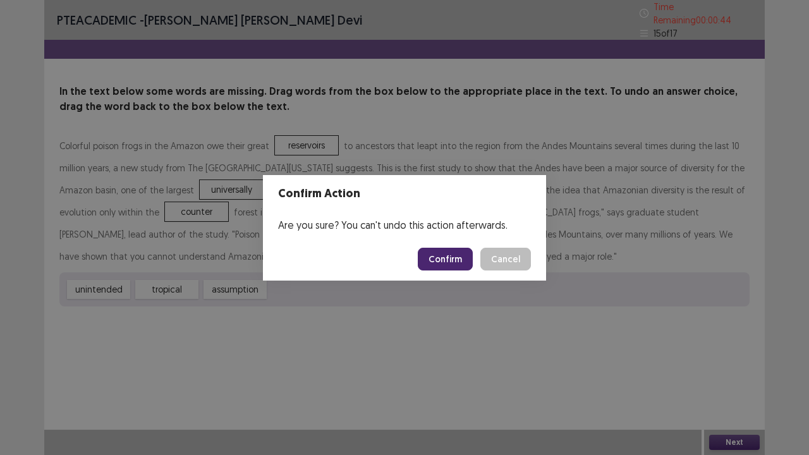
click at [454, 254] on button "Confirm" at bounding box center [445, 259] width 55 height 23
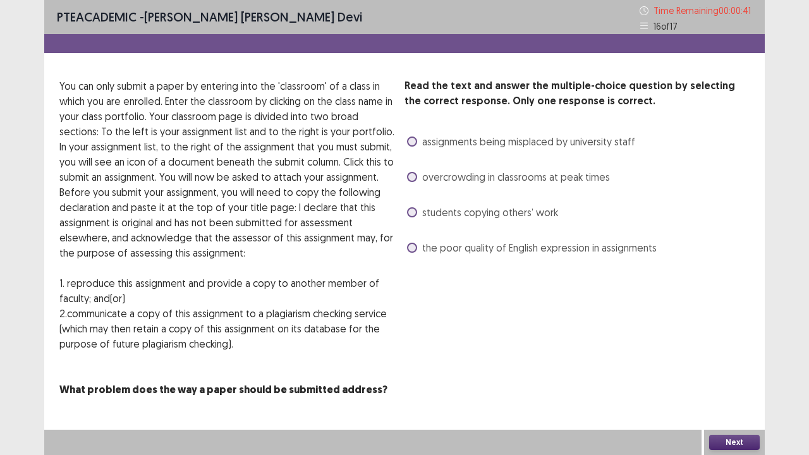
click at [411, 138] on span at bounding box center [412, 142] width 10 height 10
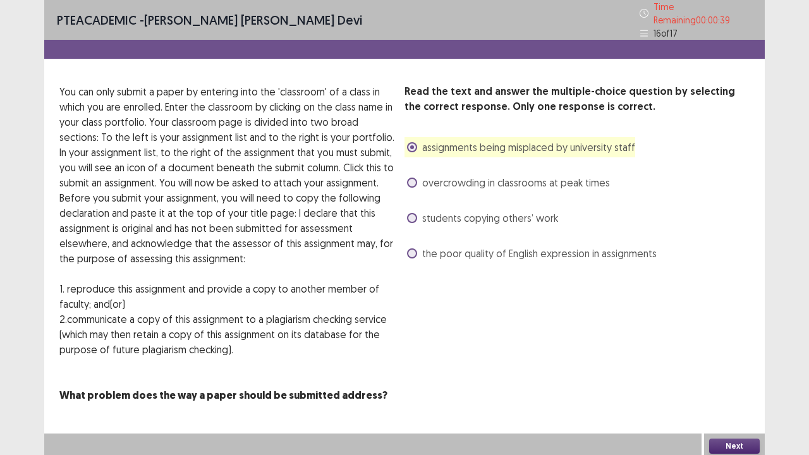
click at [415, 215] on span at bounding box center [412, 218] width 10 height 10
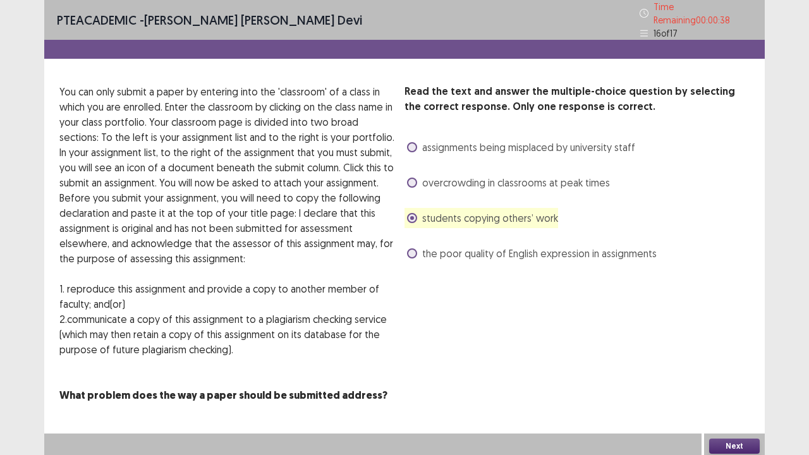
click at [411, 180] on span at bounding box center [412, 183] width 10 height 10
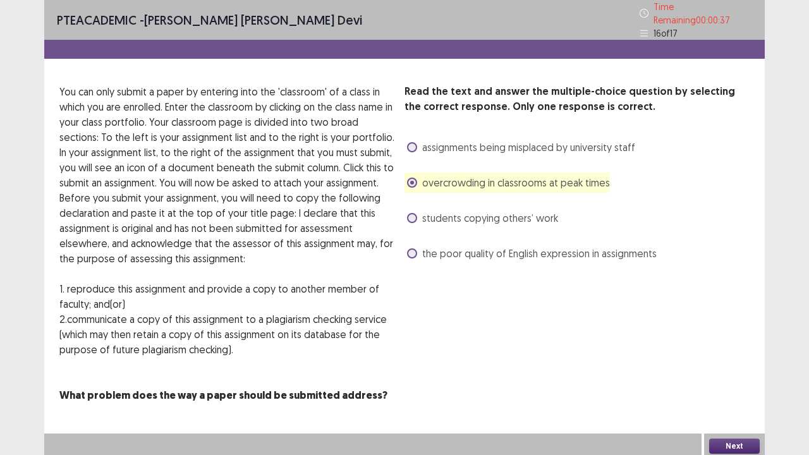
click at [415, 248] on span at bounding box center [412, 253] width 10 height 10
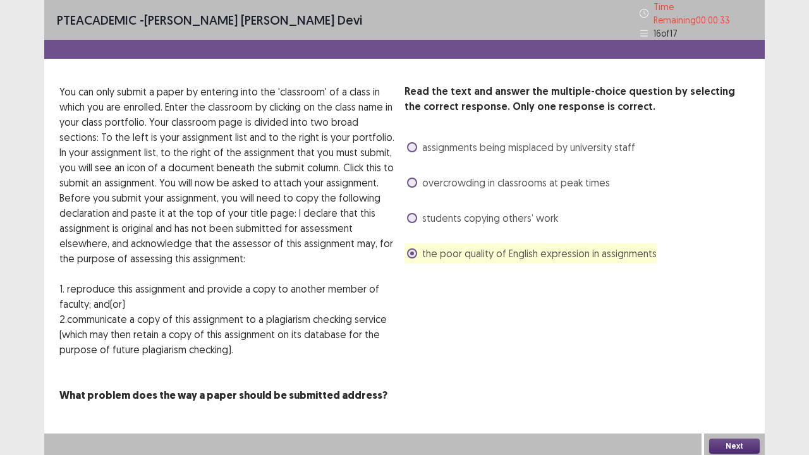
click at [409, 142] on span at bounding box center [412, 147] width 10 height 10
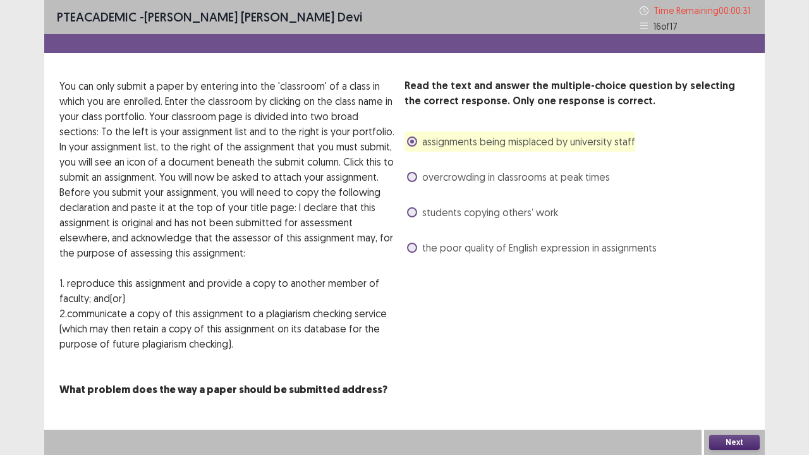
click at [722, 375] on button "Next" at bounding box center [734, 442] width 51 height 15
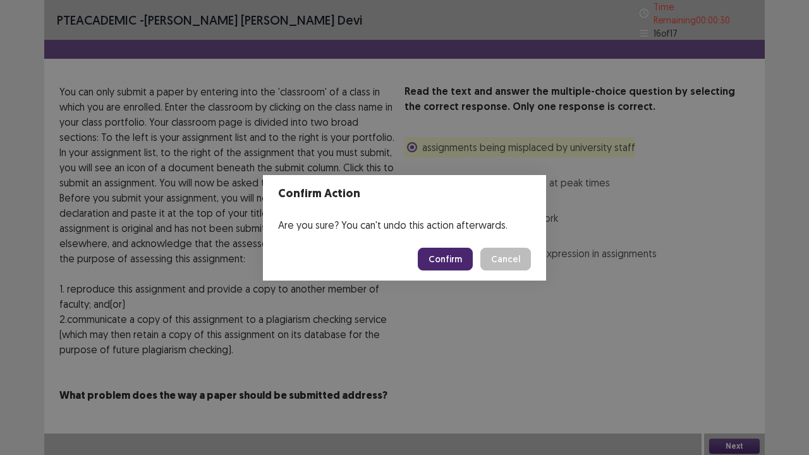
click at [453, 258] on button "Confirm" at bounding box center [445, 259] width 55 height 23
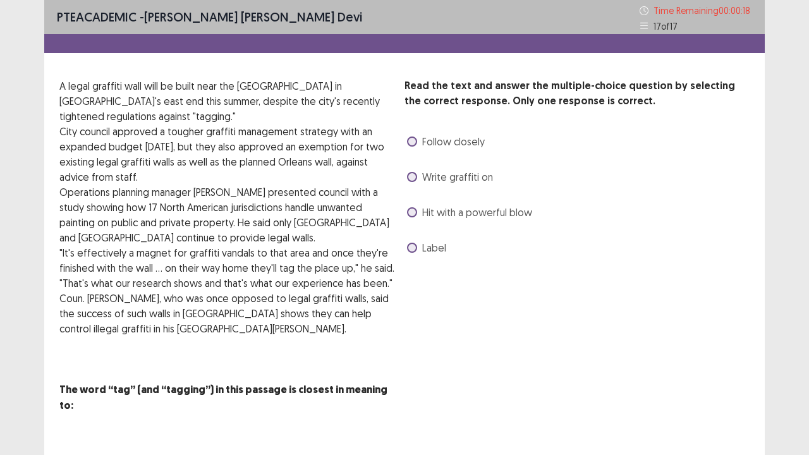
click at [412, 176] on span at bounding box center [412, 177] width 10 height 10
click at [413, 250] on span at bounding box center [412, 248] width 10 height 10
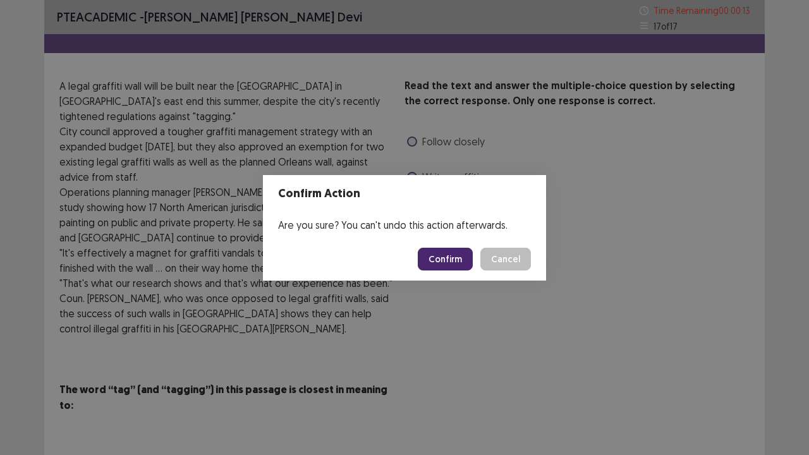
click at [428, 260] on button "Confirm" at bounding box center [445, 259] width 55 height 23
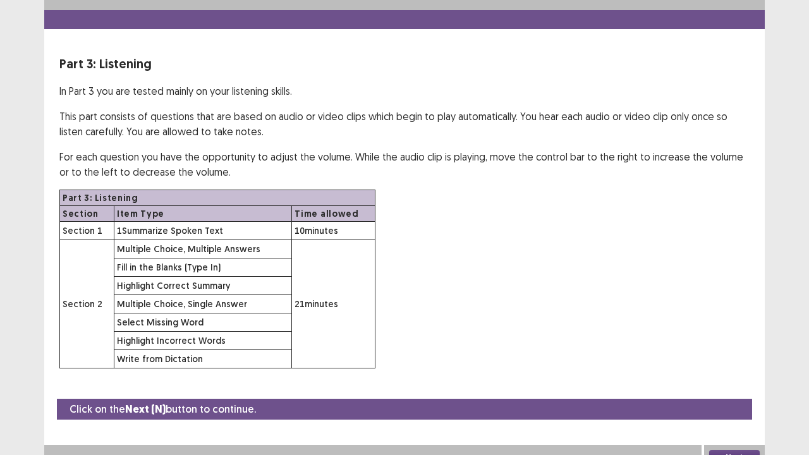
scroll to position [37, 0]
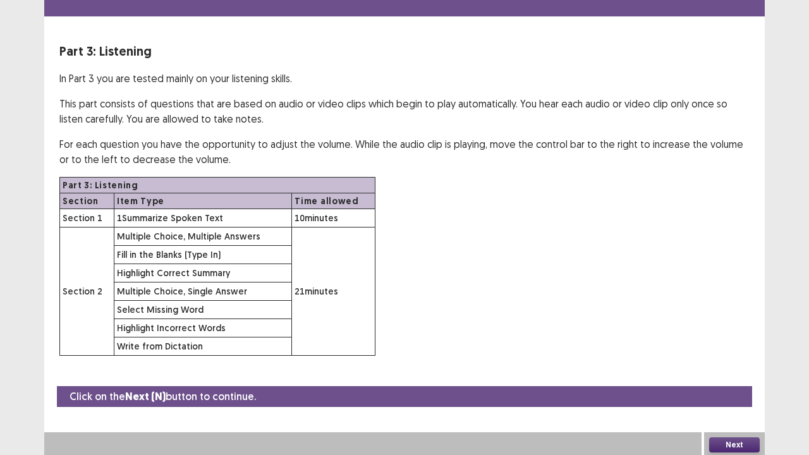
click at [737, 375] on button "Next" at bounding box center [734, 444] width 51 height 15
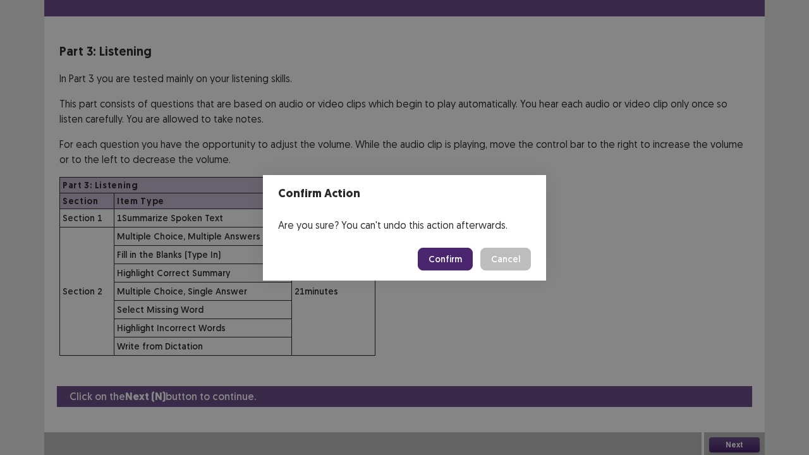
click at [455, 257] on button "Confirm" at bounding box center [445, 259] width 55 height 23
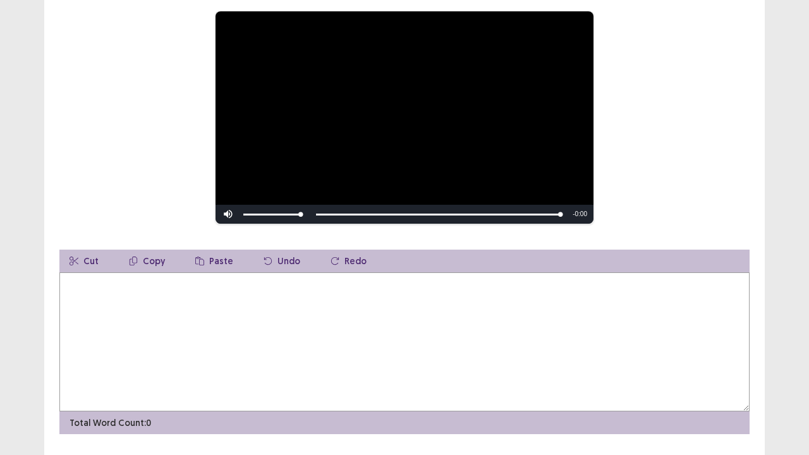
scroll to position [173, 0]
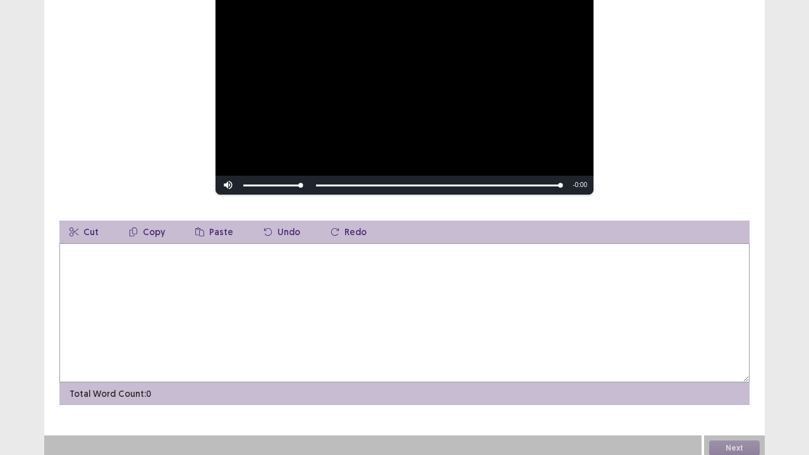
click at [100, 255] on textarea at bounding box center [404, 312] width 690 height 139
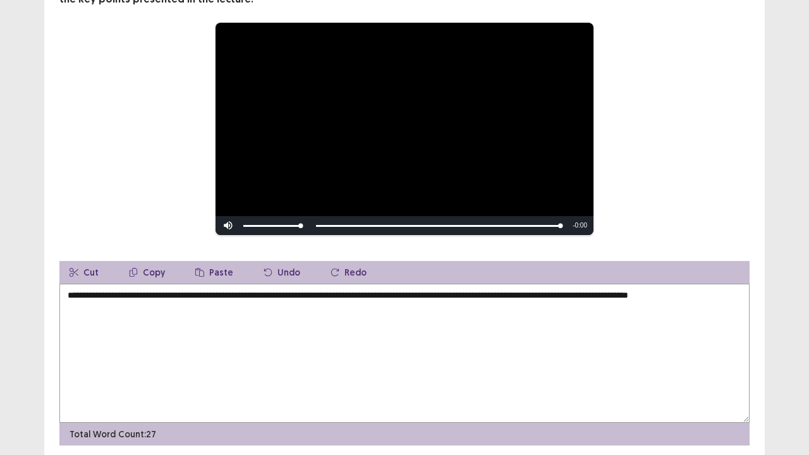
scroll to position [0, 0]
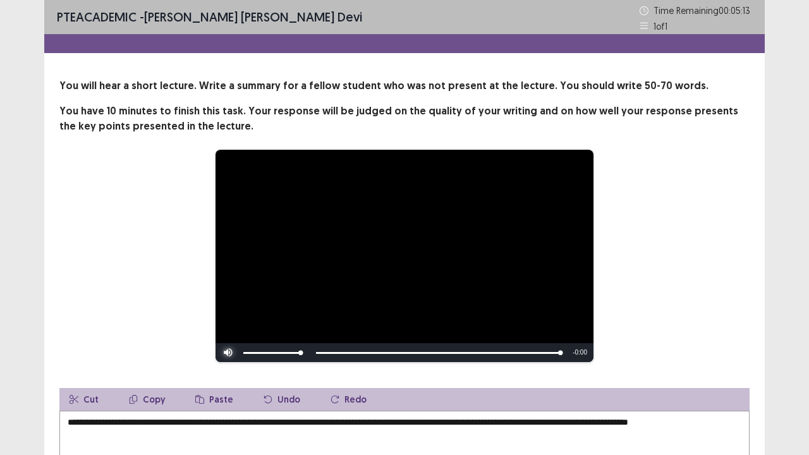
click at [229, 353] on span "Video Player" at bounding box center [228, 353] width 25 height 0
click at [477, 339] on video "Video Player" at bounding box center [405, 256] width 378 height 212
click at [378, 221] on video "Video Player" at bounding box center [405, 256] width 378 height 212
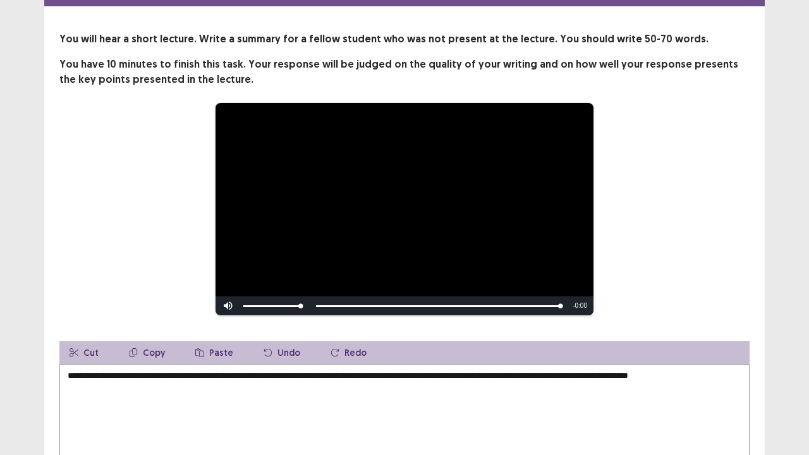
scroll to position [63, 0]
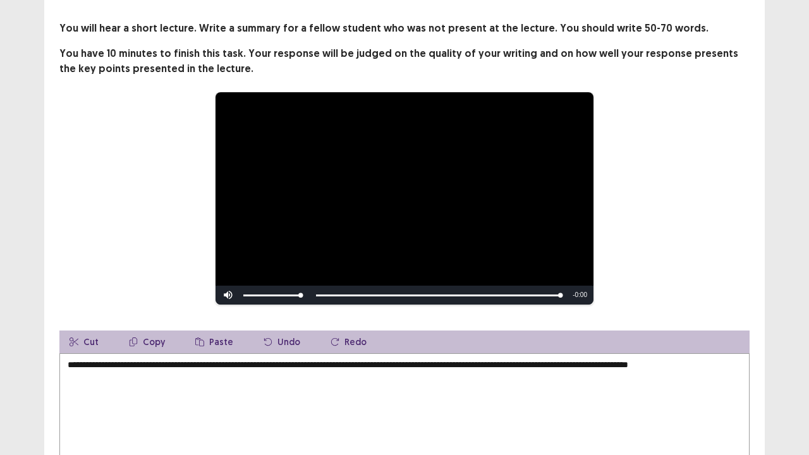
click at [736, 359] on textarea "**********" at bounding box center [404, 422] width 690 height 139
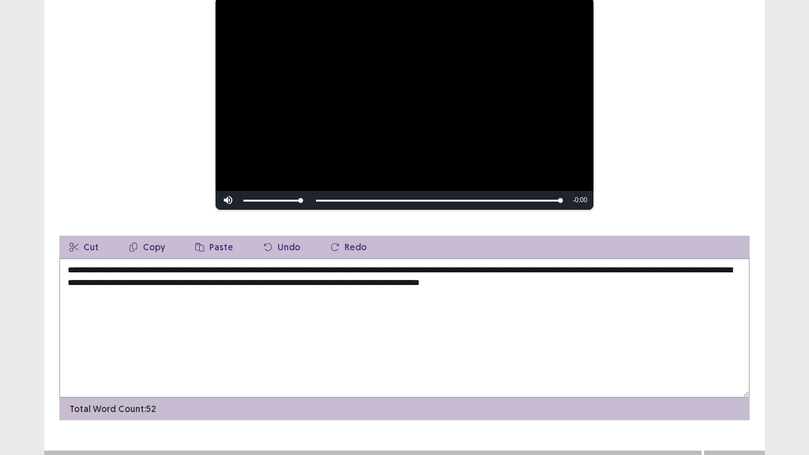
scroll to position [173, 0]
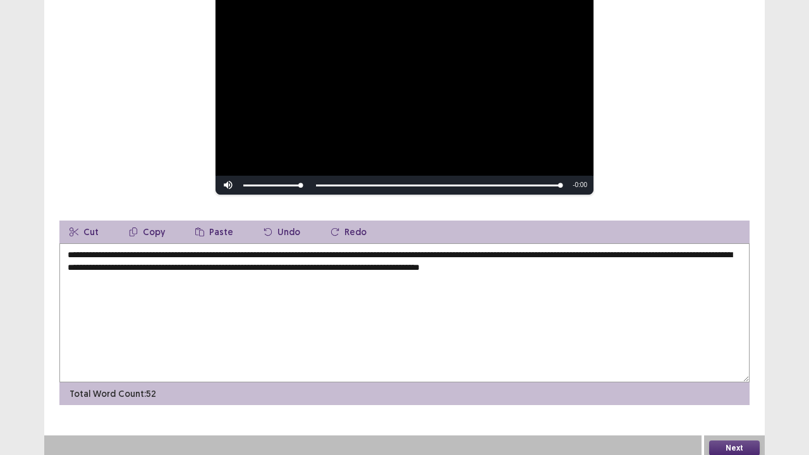
type textarea "**********"
click at [729, 375] on button "Next" at bounding box center [734, 448] width 51 height 15
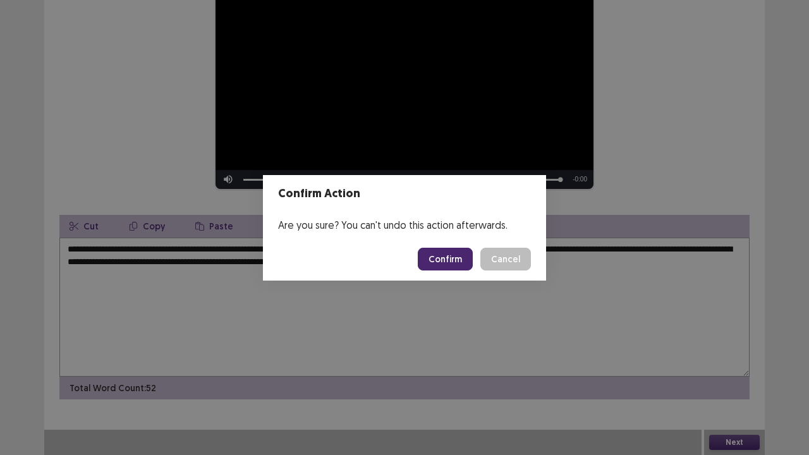
click at [432, 254] on button "Confirm" at bounding box center [445, 259] width 55 height 23
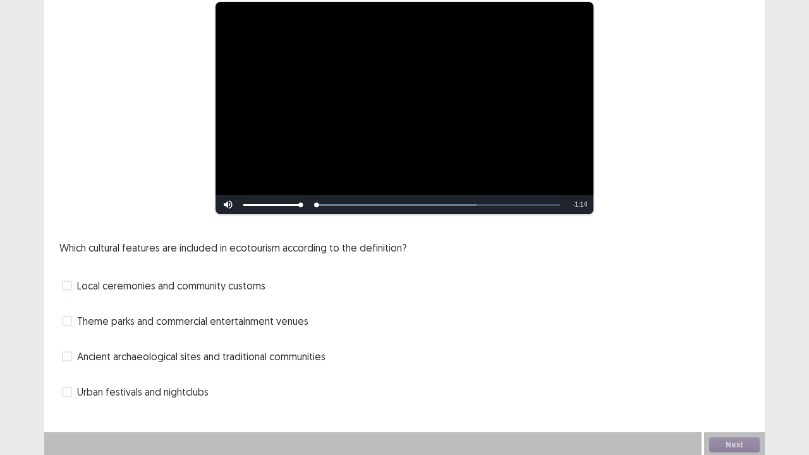
scroll to position [115, 0]
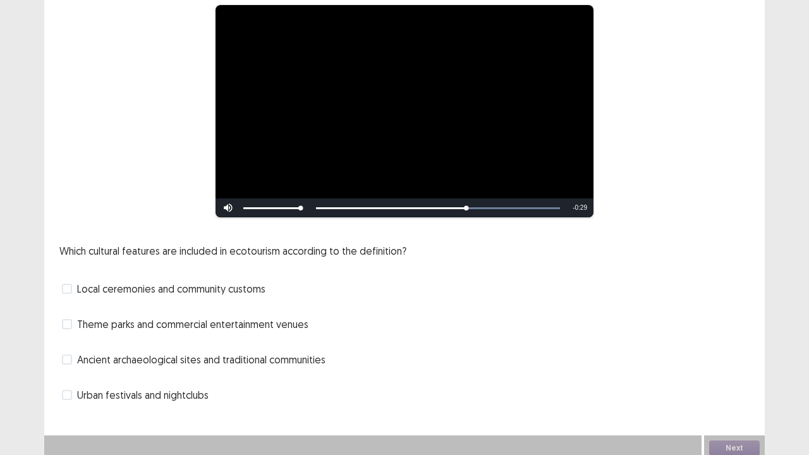
click at [69, 284] on span at bounding box center [67, 289] width 10 height 10
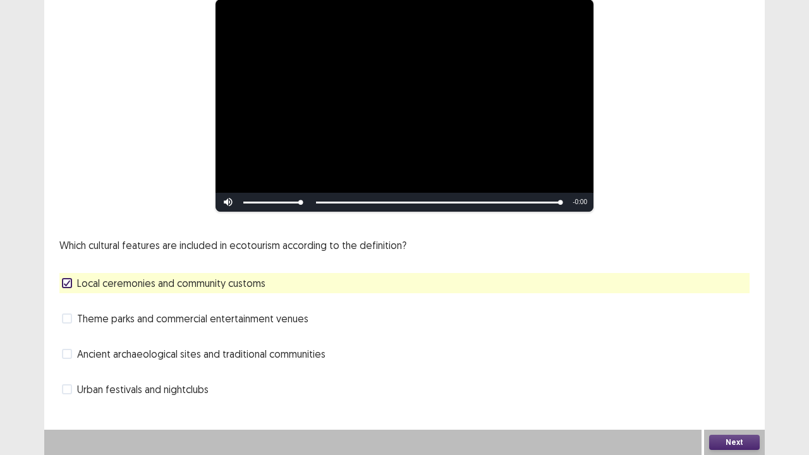
click at [68, 354] on span at bounding box center [67, 354] width 10 height 10
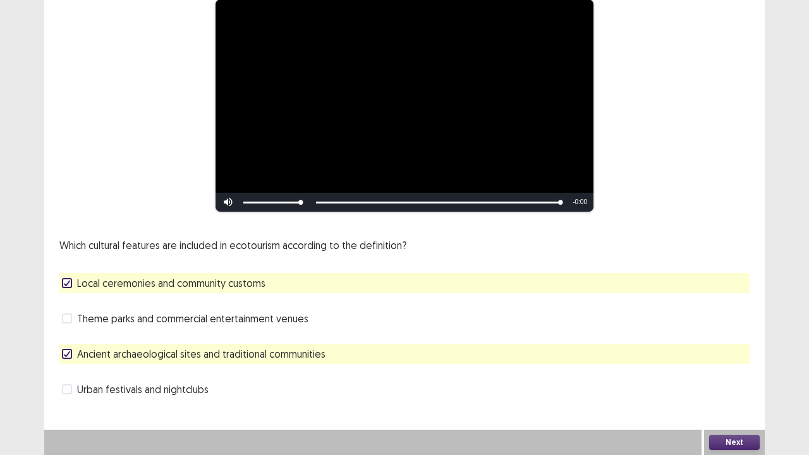
click at [727, 375] on button "Next" at bounding box center [734, 442] width 51 height 15
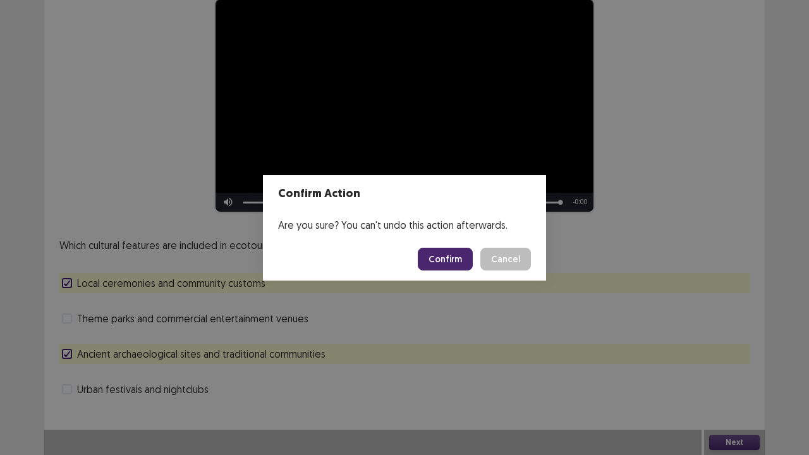
click at [441, 256] on button "Confirm" at bounding box center [445, 259] width 55 height 23
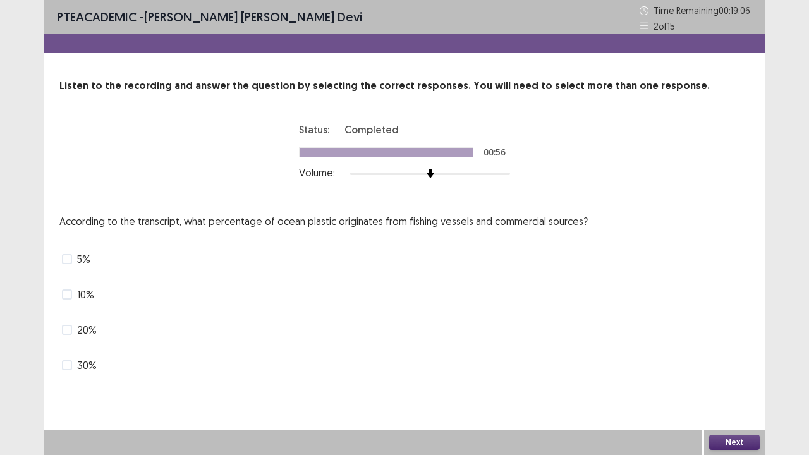
click at [66, 296] on span at bounding box center [67, 294] width 10 height 10
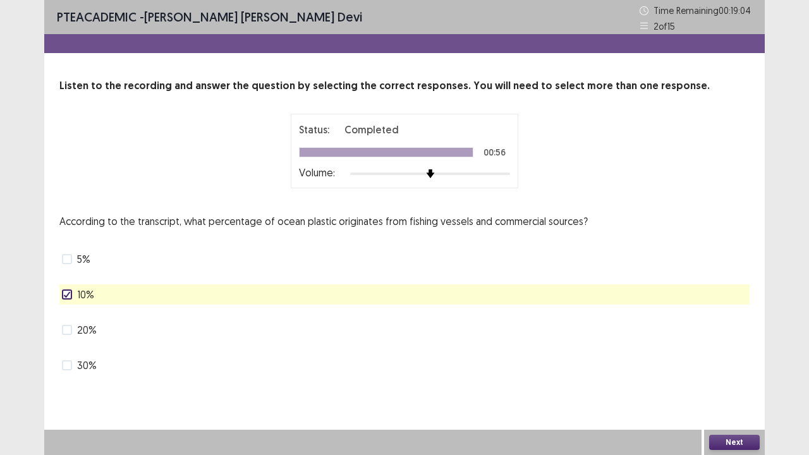
click at [722, 375] on button "Next" at bounding box center [734, 442] width 51 height 15
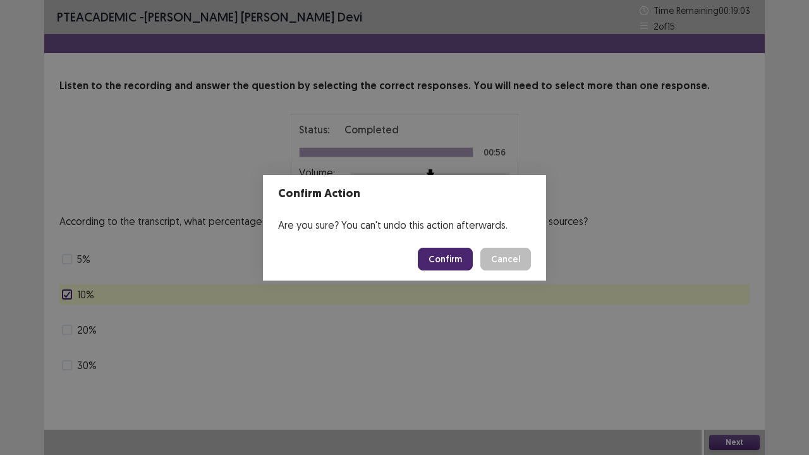
click at [453, 262] on button "Confirm" at bounding box center [445, 259] width 55 height 23
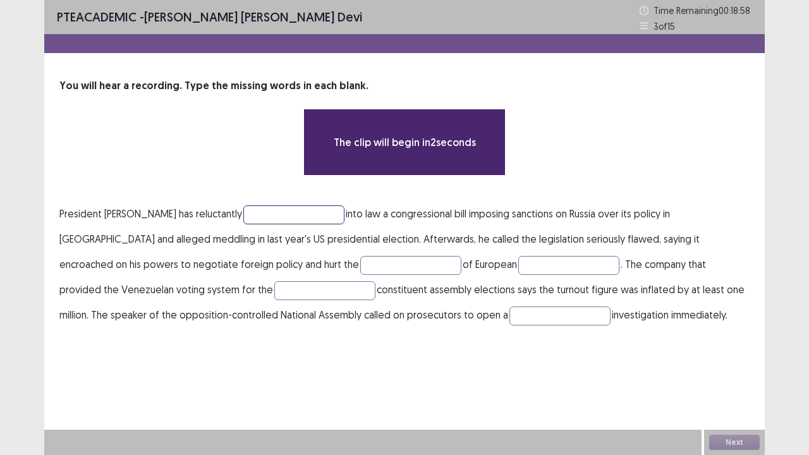
click at [243, 217] on input "text" at bounding box center [293, 214] width 101 height 19
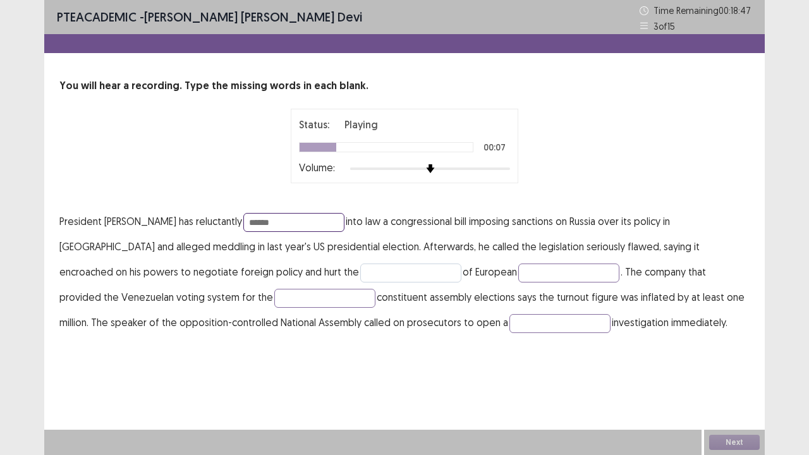
type input "******"
click at [360, 273] on input "text" at bounding box center [410, 273] width 101 height 19
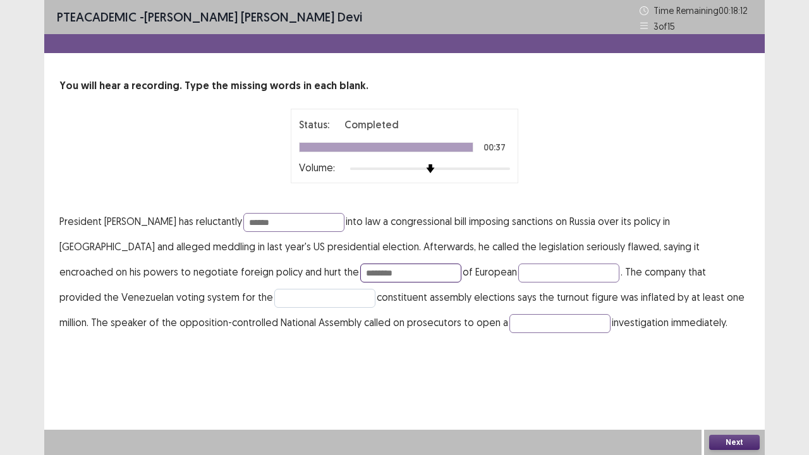
type input "********"
click at [274, 297] on input "text" at bounding box center [324, 298] width 101 height 19
type input "**********"
click at [509, 326] on input "text" at bounding box center [559, 323] width 101 height 19
type input "********"
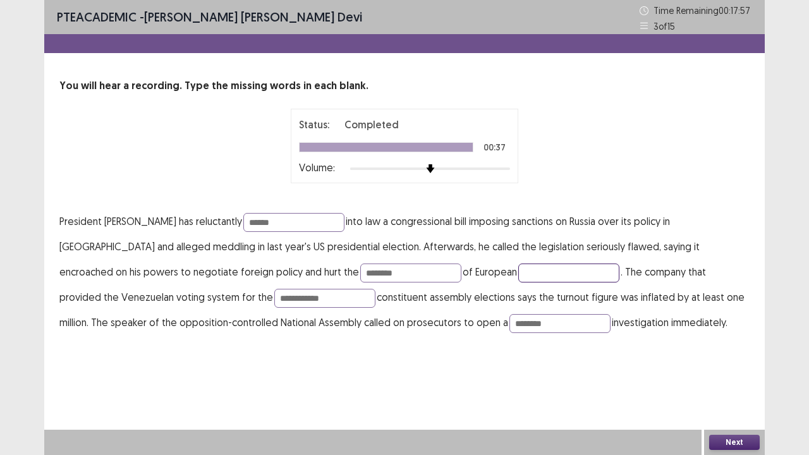
click at [518, 274] on input "text" at bounding box center [568, 273] width 101 height 19
type input "********"
click at [274, 297] on input "**********" at bounding box center [324, 298] width 101 height 19
type input "**********"
click at [737, 375] on button "Next" at bounding box center [734, 442] width 51 height 15
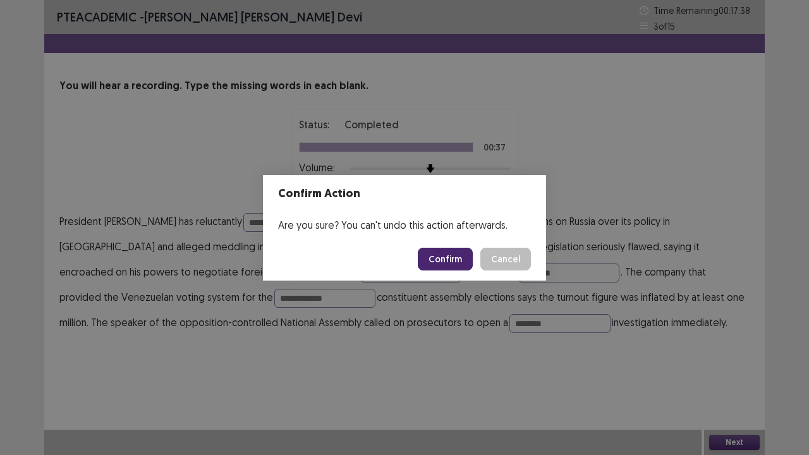
click at [436, 255] on button "Confirm" at bounding box center [445, 259] width 55 height 23
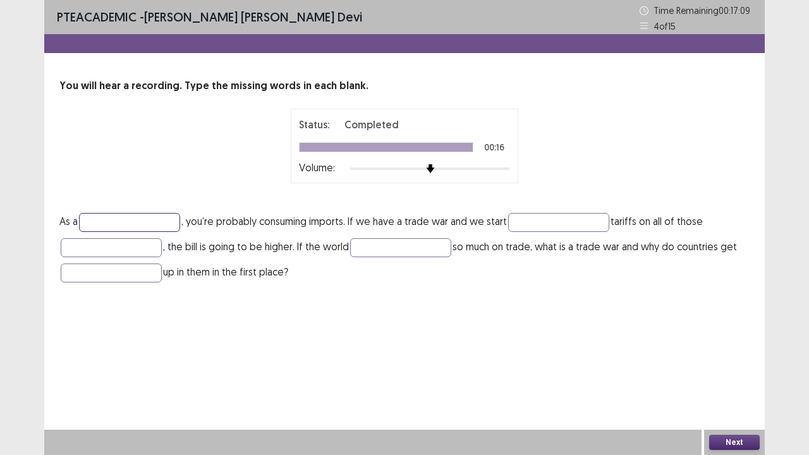
click at [109, 227] on input "text" at bounding box center [129, 222] width 101 height 19
type input "********"
click at [541, 221] on input "text" at bounding box center [558, 222] width 101 height 19
type input "*******"
click at [126, 247] on input "text" at bounding box center [111, 247] width 101 height 19
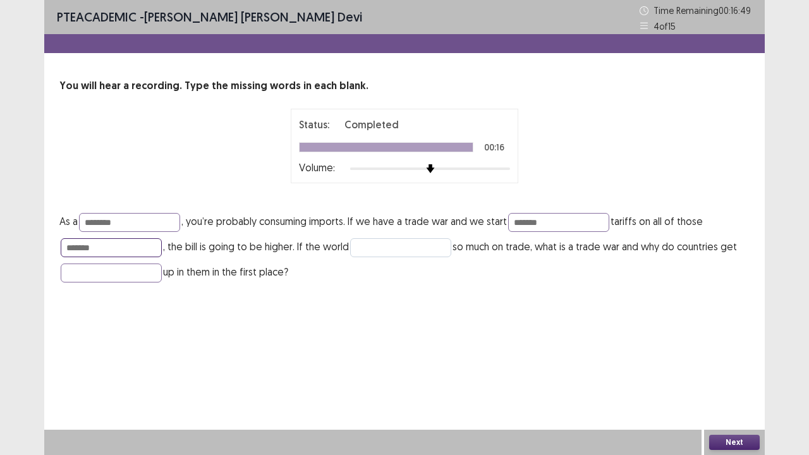
type input "*******"
click at [380, 248] on input "text" at bounding box center [400, 247] width 101 height 19
type input "*******"
click at [116, 273] on input "text" at bounding box center [111, 273] width 101 height 19
type input "******"
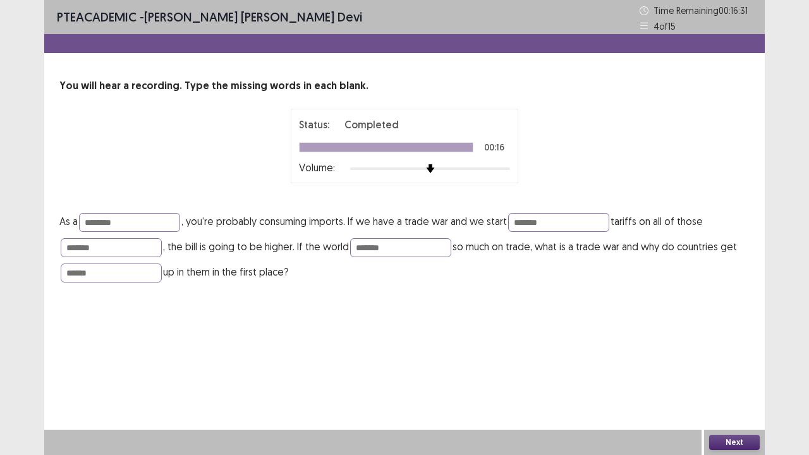
click at [722, 375] on button "Next" at bounding box center [734, 442] width 51 height 15
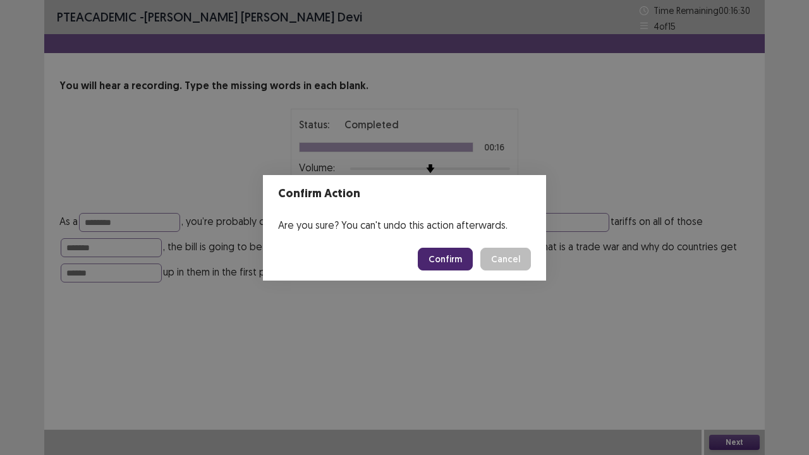
click at [437, 252] on button "Confirm" at bounding box center [445, 259] width 55 height 23
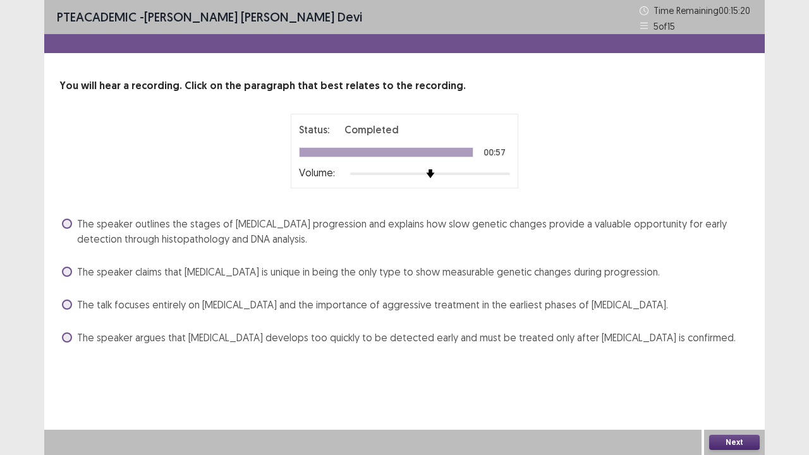
click at [70, 221] on span at bounding box center [67, 224] width 10 height 10
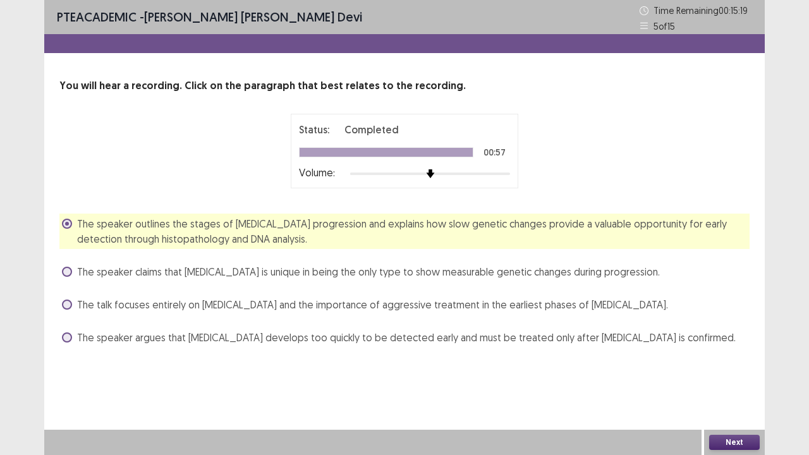
click at [738, 375] on button "Next" at bounding box center [734, 442] width 51 height 15
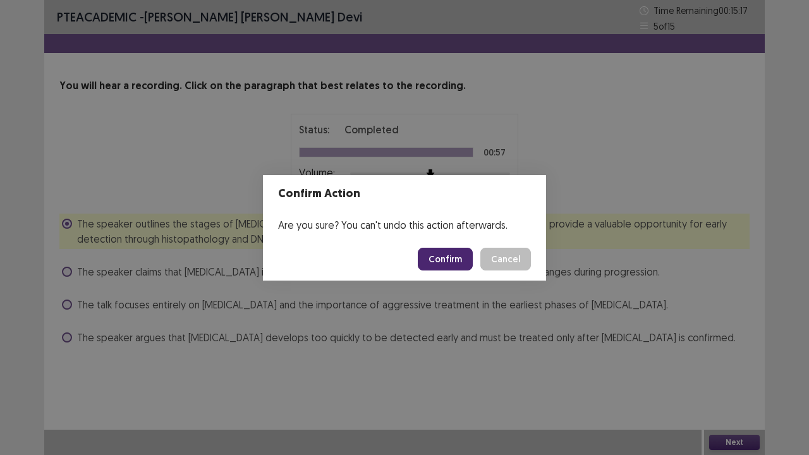
click at [464, 260] on button "Confirm" at bounding box center [445, 259] width 55 height 23
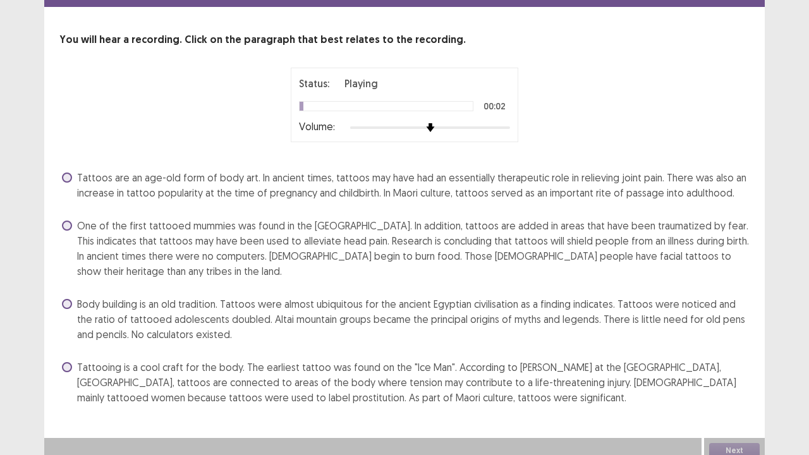
scroll to position [54, 0]
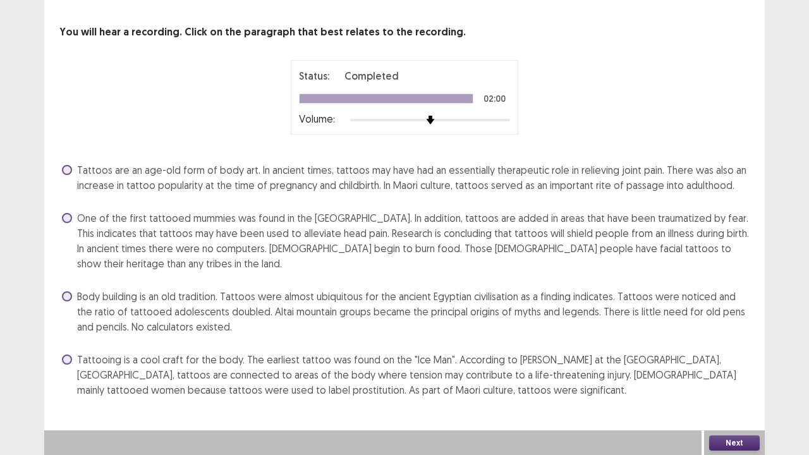
click at [66, 359] on span at bounding box center [67, 360] width 10 height 10
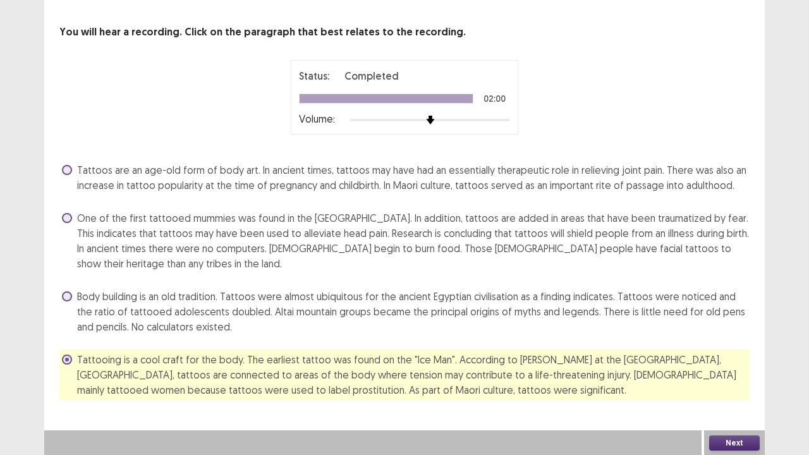
click at [65, 296] on span at bounding box center [67, 296] width 10 height 10
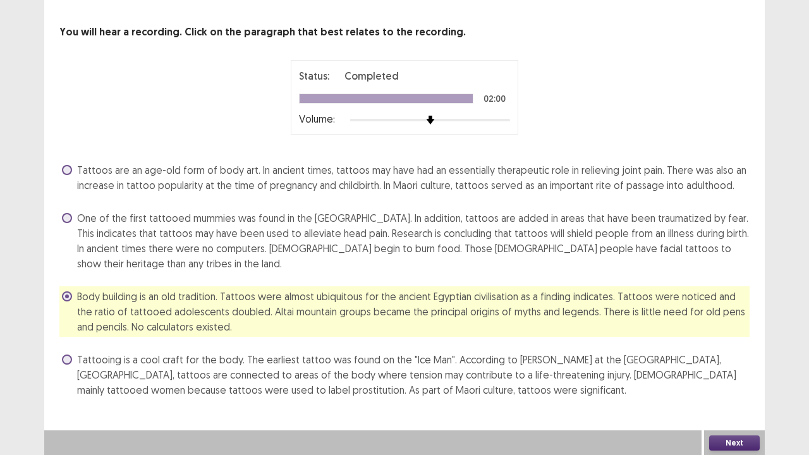
click at [66, 358] on span at bounding box center [67, 360] width 10 height 10
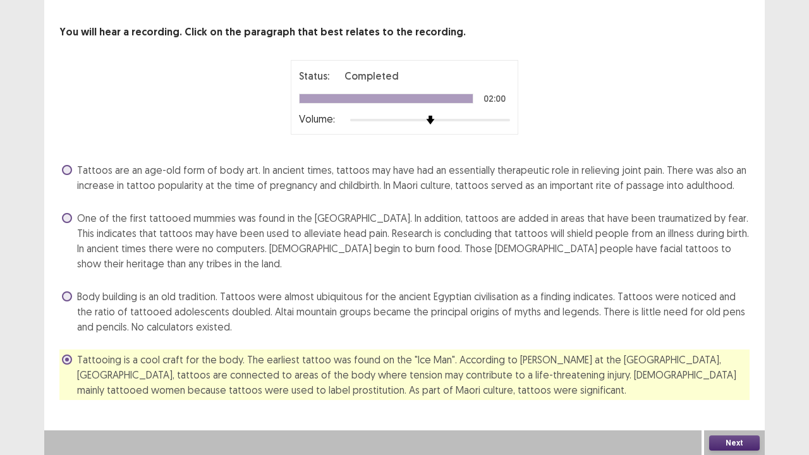
click at [718, 375] on button "Next" at bounding box center [734, 443] width 51 height 15
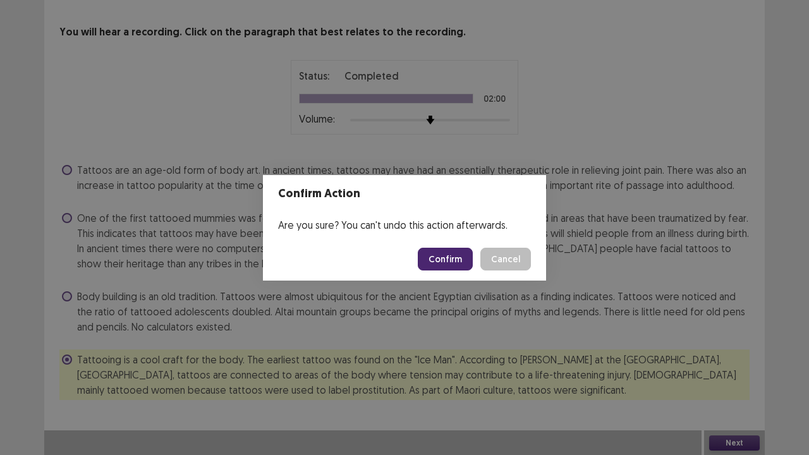
click at [444, 257] on button "Confirm" at bounding box center [445, 259] width 55 height 23
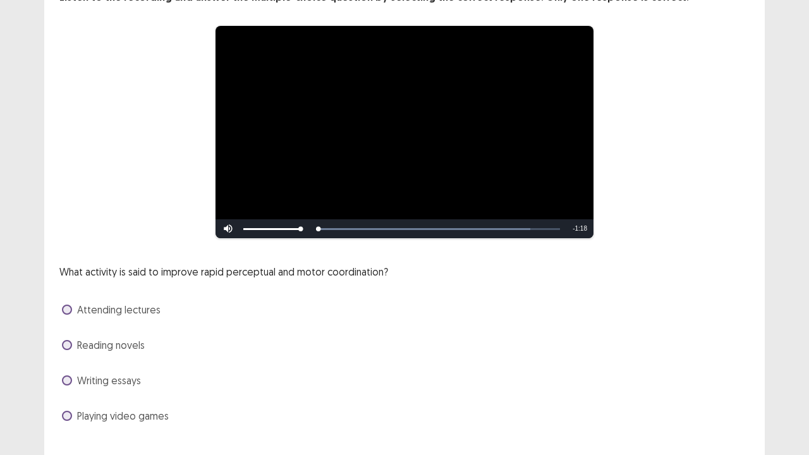
scroll to position [115, 0]
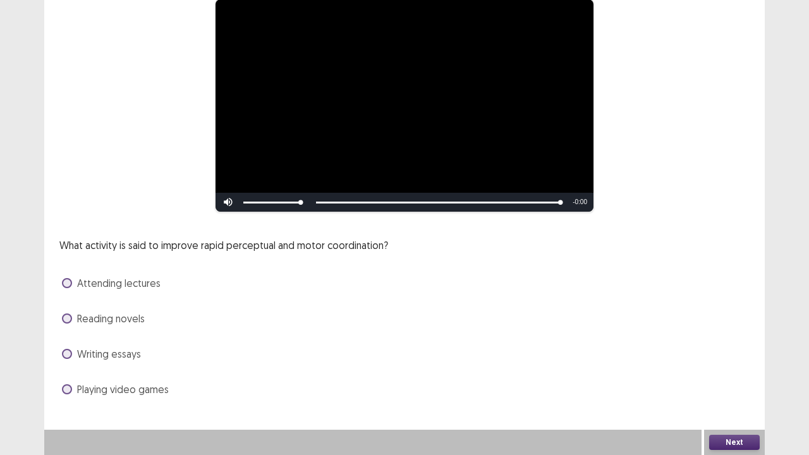
click at [67, 319] on span at bounding box center [67, 319] width 10 height 10
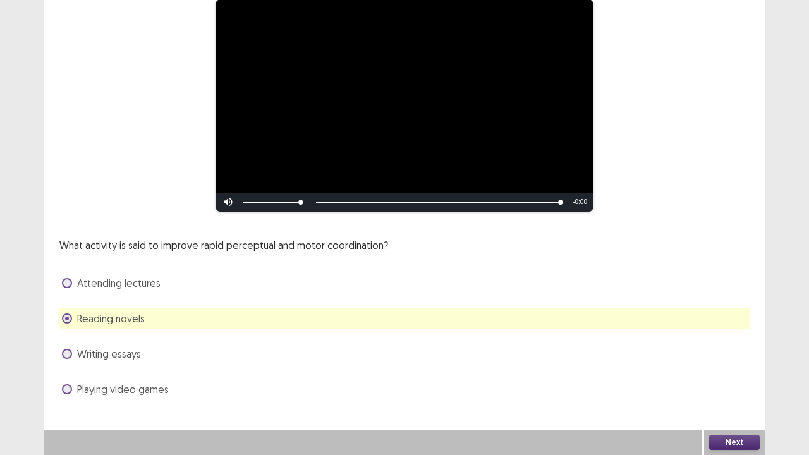
click at [744, 375] on button "Next" at bounding box center [734, 442] width 51 height 15
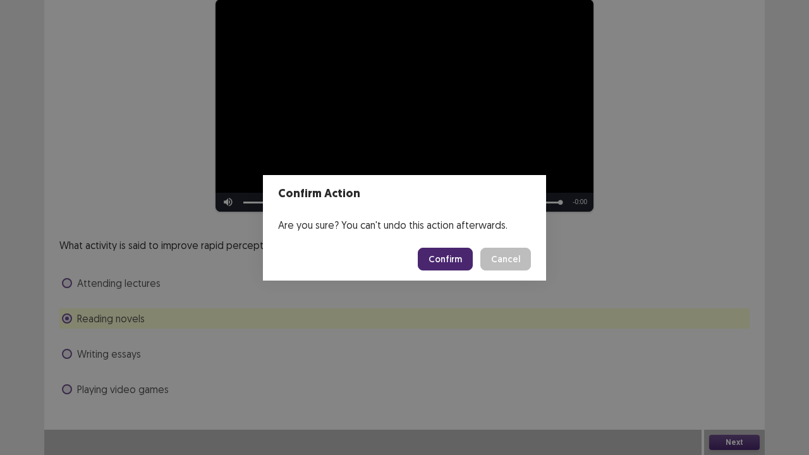
click at [441, 264] on button "Confirm" at bounding box center [445, 259] width 55 height 23
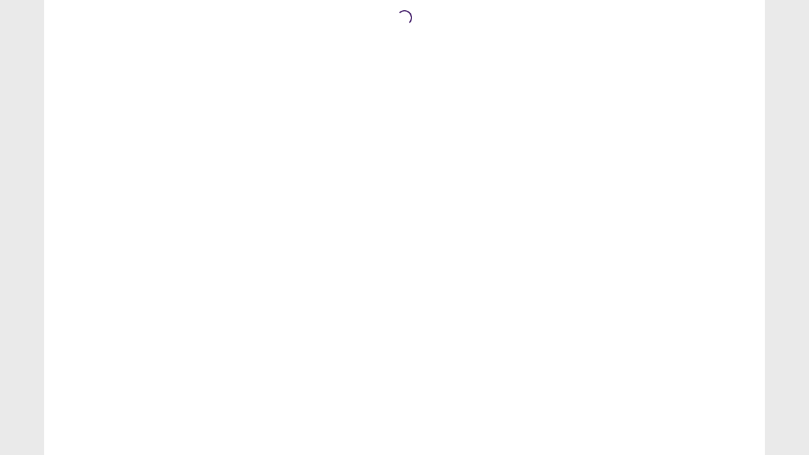
scroll to position [0, 0]
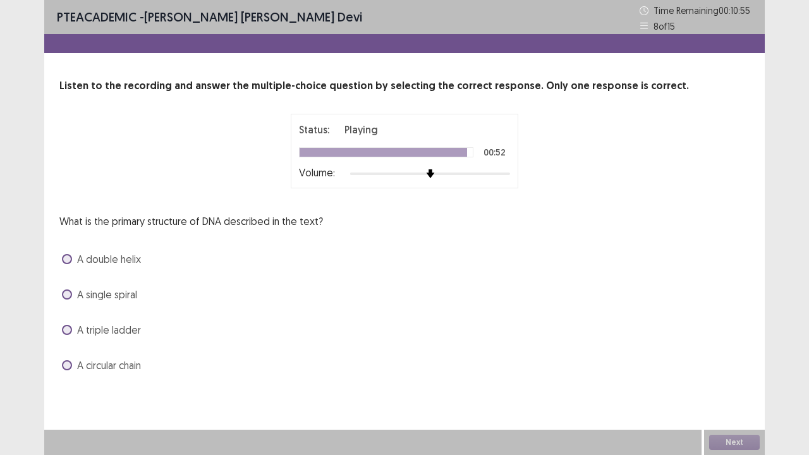
click at [68, 259] on span at bounding box center [67, 259] width 10 height 10
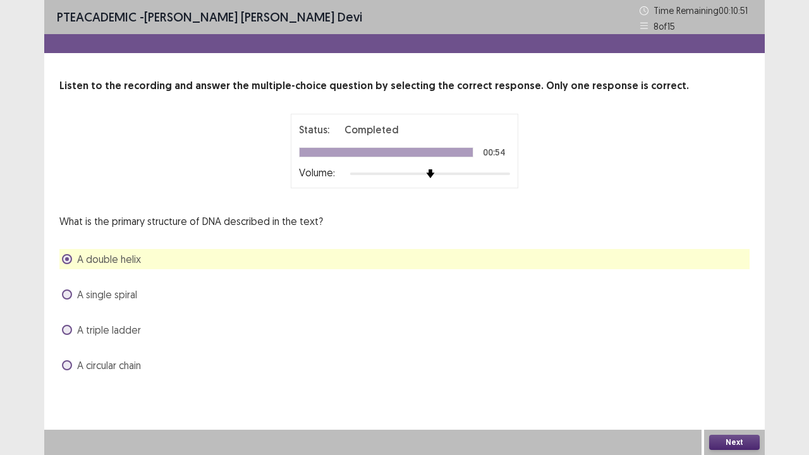
click at [740, 375] on button "Next" at bounding box center [734, 442] width 51 height 15
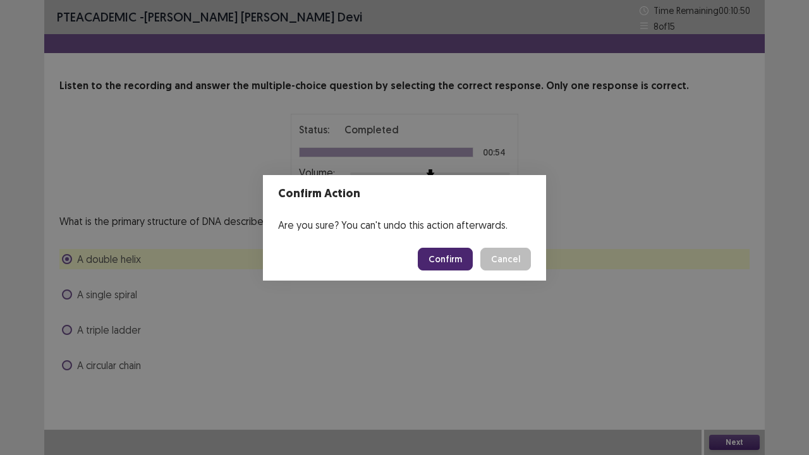
click at [446, 250] on button "Confirm" at bounding box center [445, 259] width 55 height 23
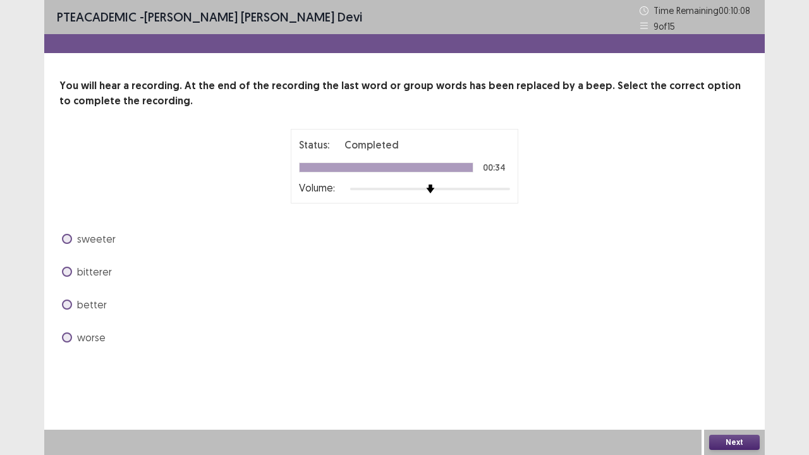
click at [74, 334] on label "worse" at bounding box center [84, 337] width 44 height 15
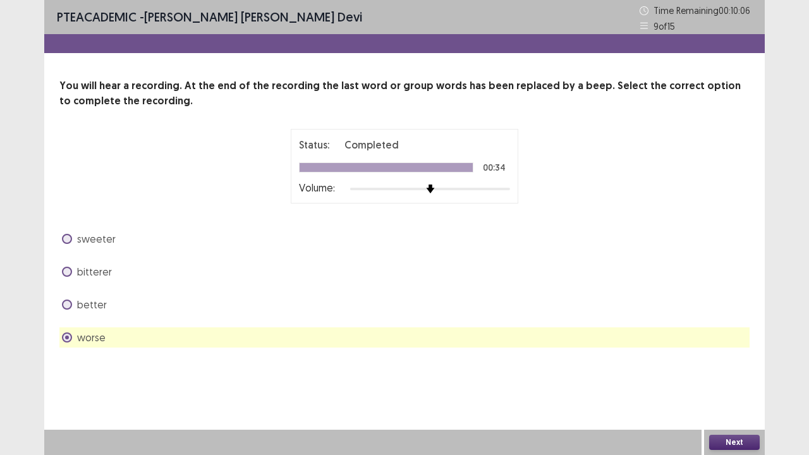
click at [736, 375] on button "Next" at bounding box center [734, 442] width 51 height 15
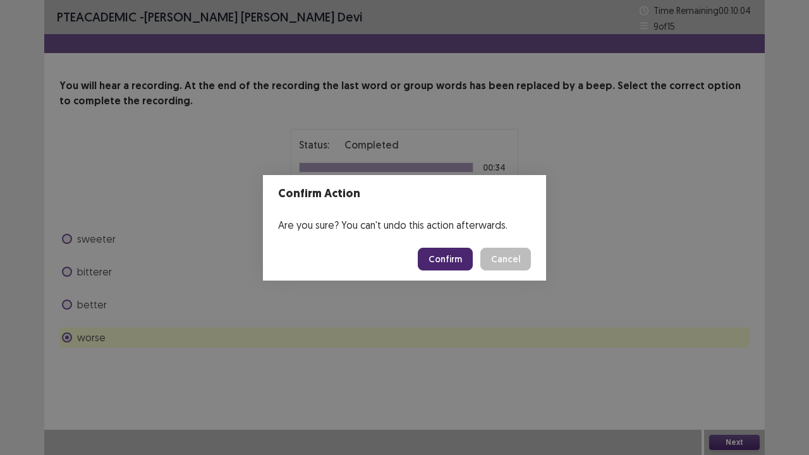
click at [452, 262] on button "Confirm" at bounding box center [445, 259] width 55 height 23
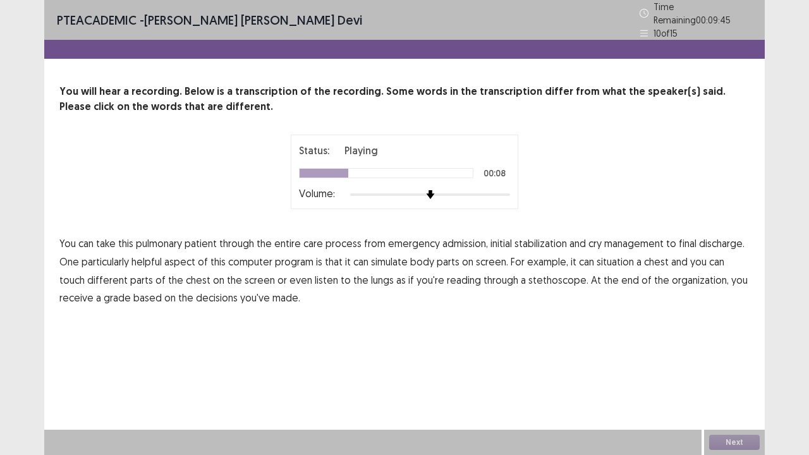
click at [590, 236] on span "cry" at bounding box center [594, 243] width 13 height 15
click at [616, 257] on span "situation" at bounding box center [615, 261] width 37 height 15
click at [447, 276] on span "reading" at bounding box center [464, 279] width 34 height 15
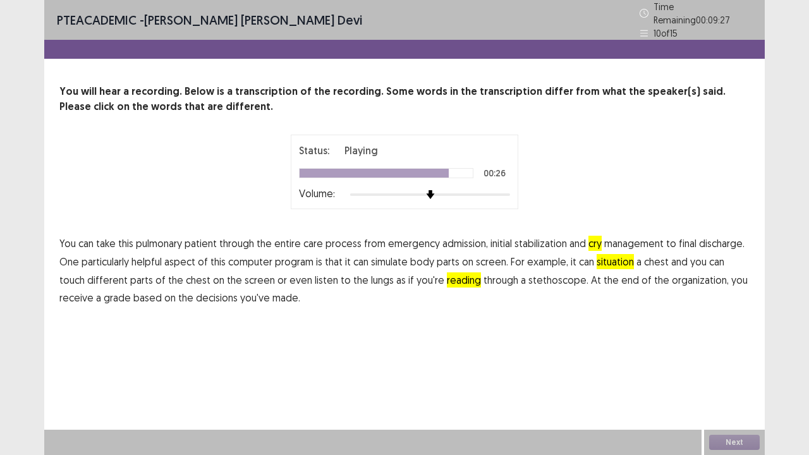
click at [672, 272] on span "organization," at bounding box center [700, 279] width 57 height 15
click at [104, 292] on span "grade" at bounding box center [117, 297] width 27 height 15
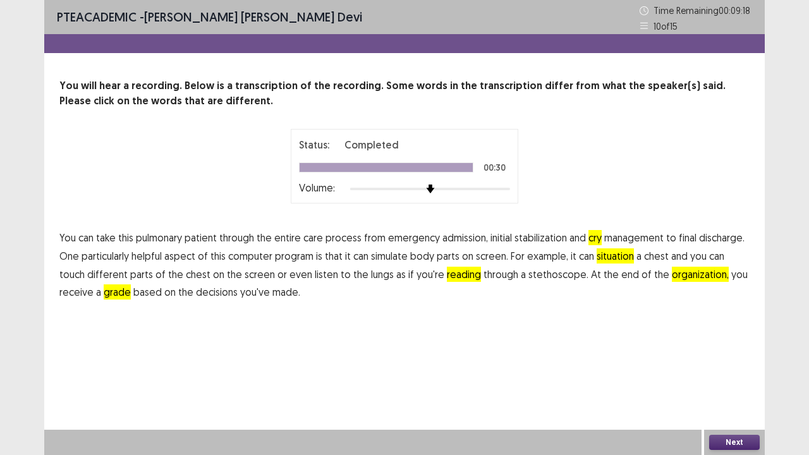
click at [104, 292] on span "grade" at bounding box center [117, 291] width 27 height 15
click at [719, 375] on button "Next" at bounding box center [734, 442] width 51 height 15
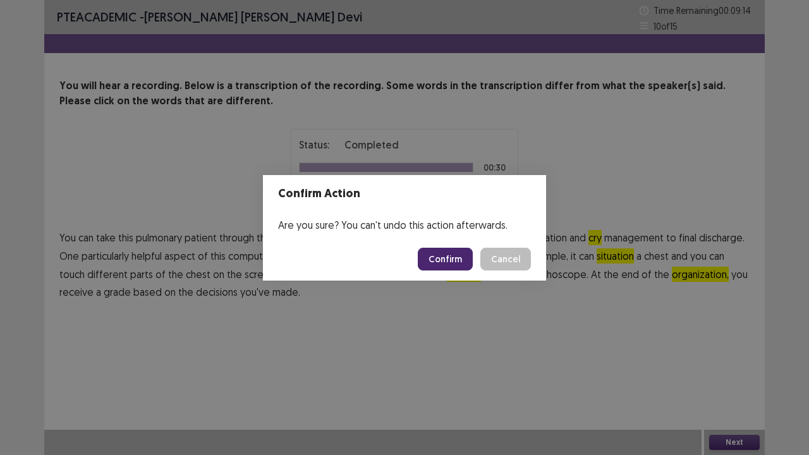
click at [448, 259] on button "Confirm" at bounding box center [445, 259] width 55 height 23
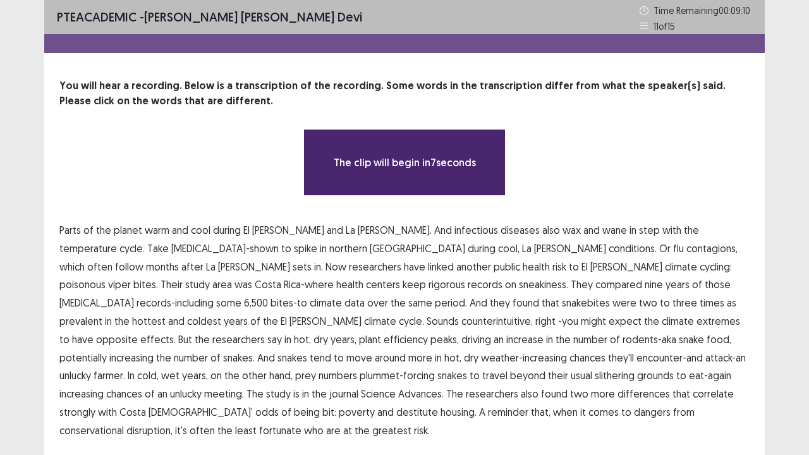
scroll to position [21, 0]
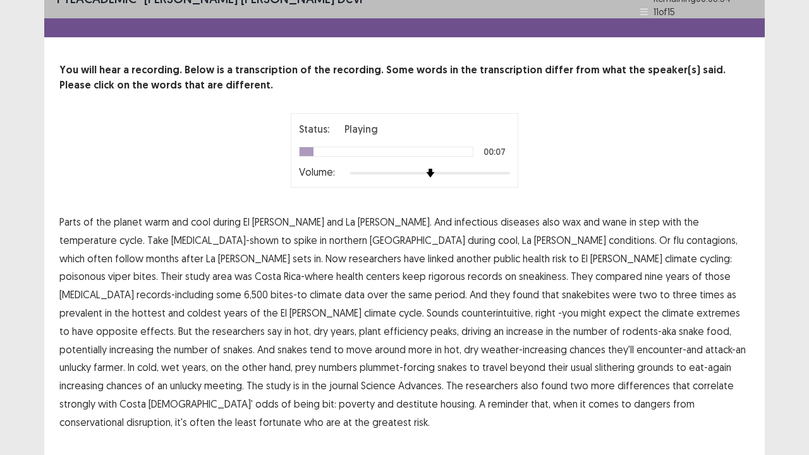
click at [117, 233] on span "temperature" at bounding box center [88, 240] width 58 height 15
click at [686, 236] on span "contagions," at bounding box center [711, 240] width 51 height 15
click at [519, 271] on span "sneakiness." at bounding box center [543, 276] width 49 height 15
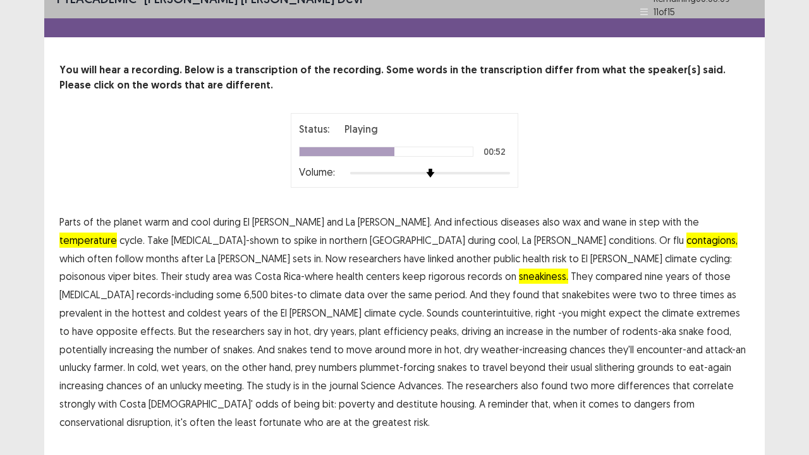
click at [428, 324] on span "efficiency" at bounding box center [406, 331] width 44 height 15
click at [618, 375] on span "differences" at bounding box center [644, 385] width 52 height 15
click at [124, 375] on span "conservational" at bounding box center [91, 422] width 64 height 15
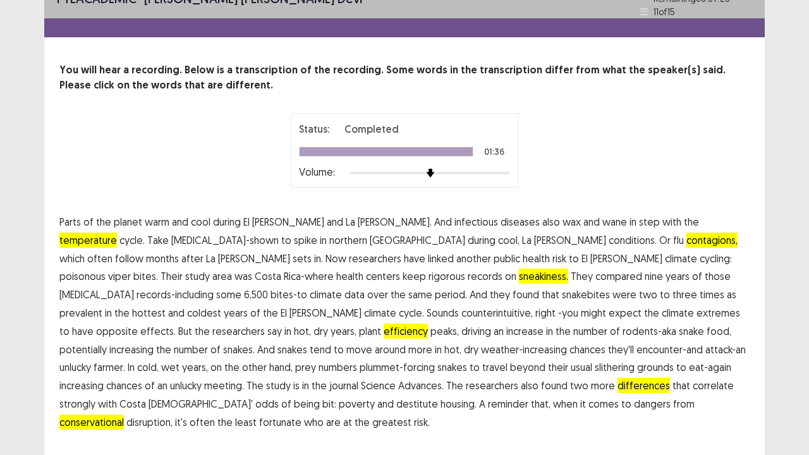
click at [324, 375] on span "who" at bounding box center [314, 422] width 20 height 15
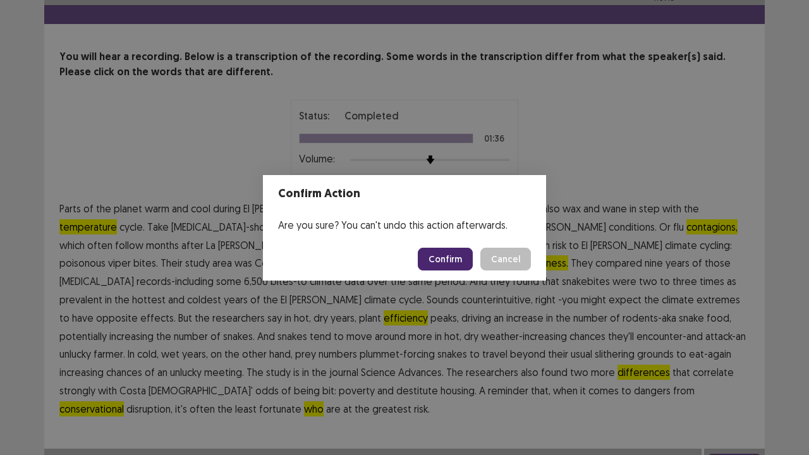
click at [455, 262] on button "Confirm" at bounding box center [445, 259] width 55 height 23
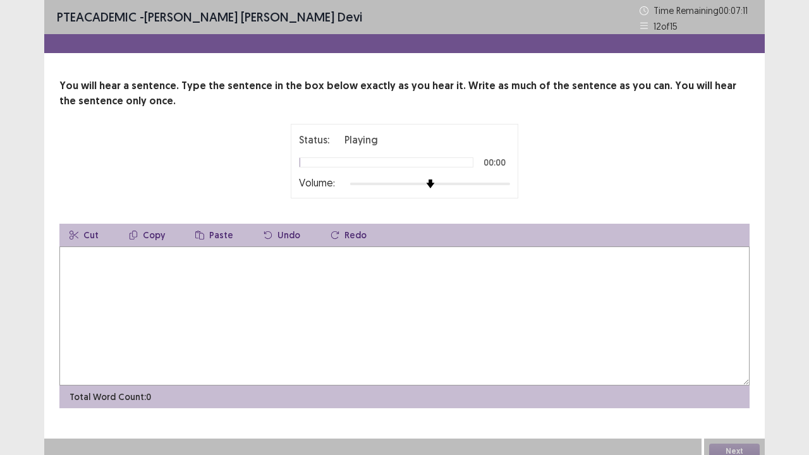
click at [93, 262] on textarea at bounding box center [404, 316] width 690 height 139
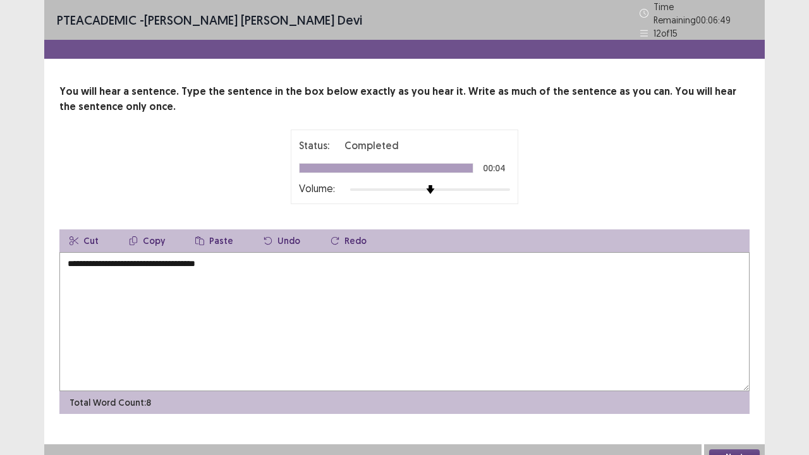
click at [137, 258] on textarea "**********" at bounding box center [404, 321] width 690 height 139
click at [231, 258] on textarea "**********" at bounding box center [404, 321] width 690 height 139
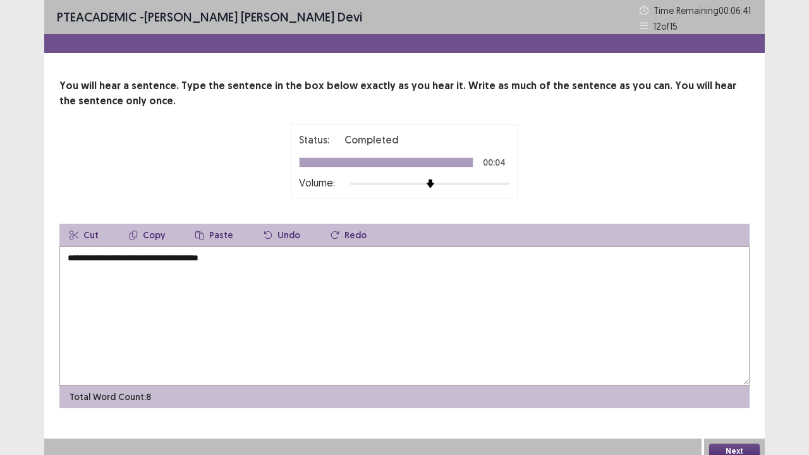
scroll to position [8, 0]
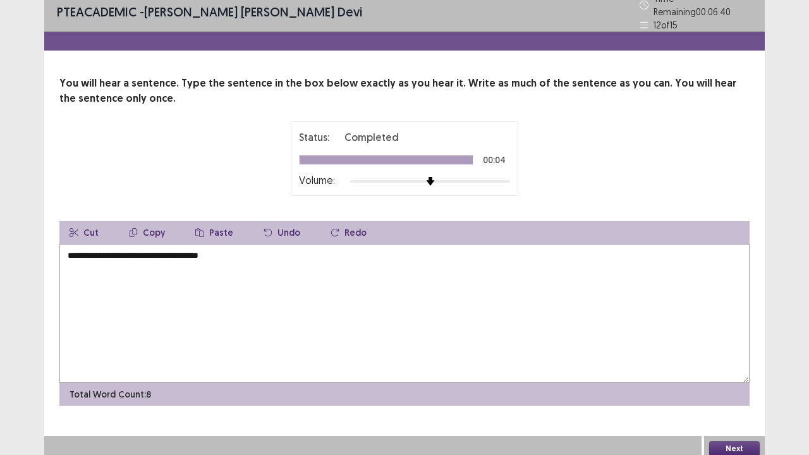
type textarea "**********"
click at [729, 375] on button "Next" at bounding box center [734, 448] width 51 height 15
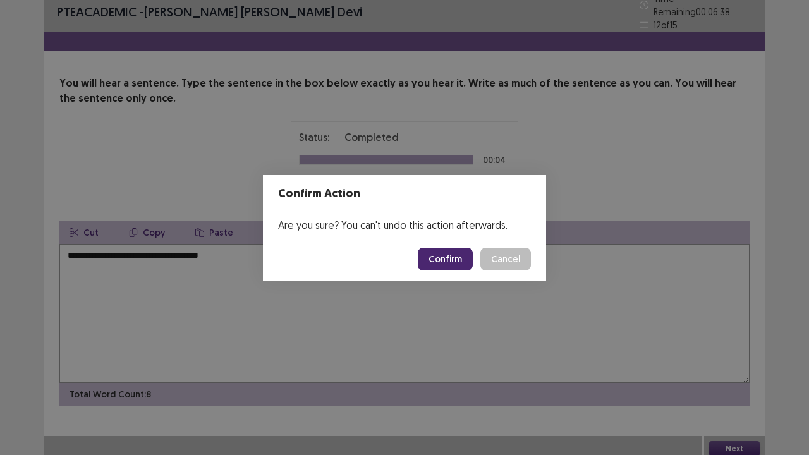
click at [449, 259] on button "Confirm" at bounding box center [445, 259] width 55 height 23
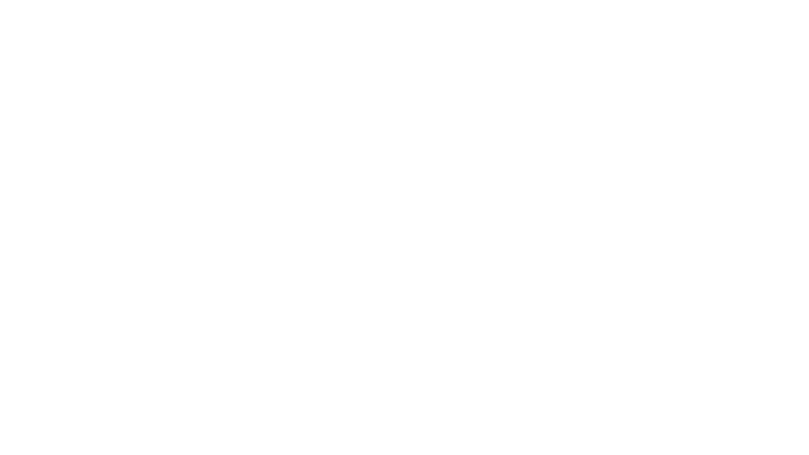
scroll to position [0, 0]
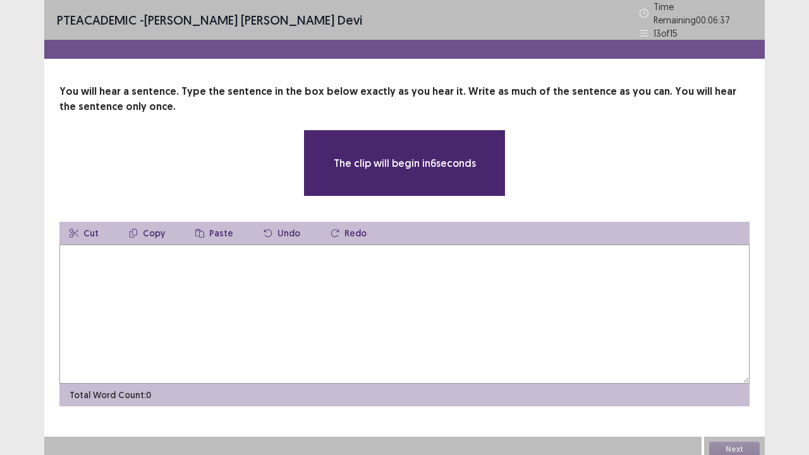
click at [99, 255] on textarea at bounding box center [404, 314] width 690 height 139
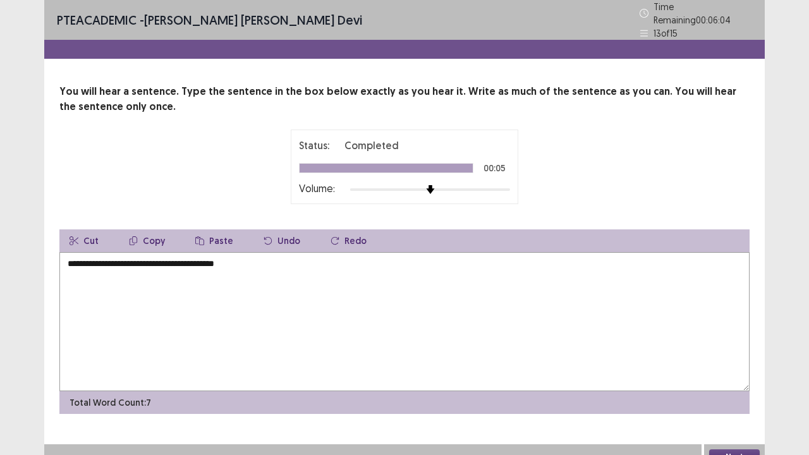
type textarea "**********"
click at [734, 375] on button "Next" at bounding box center [734, 456] width 51 height 15
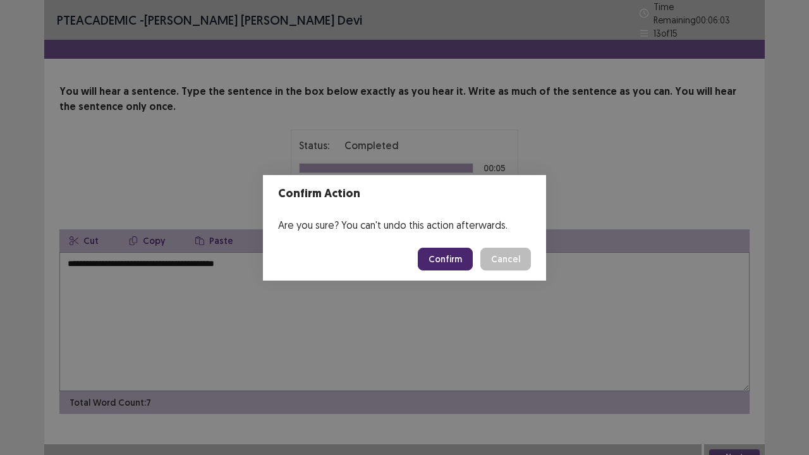
click at [459, 262] on button "Confirm" at bounding box center [445, 259] width 55 height 23
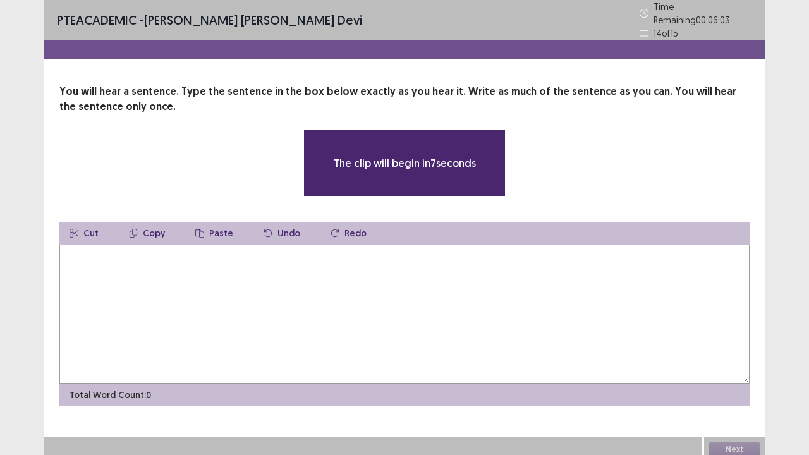
click at [127, 260] on textarea at bounding box center [404, 314] width 690 height 139
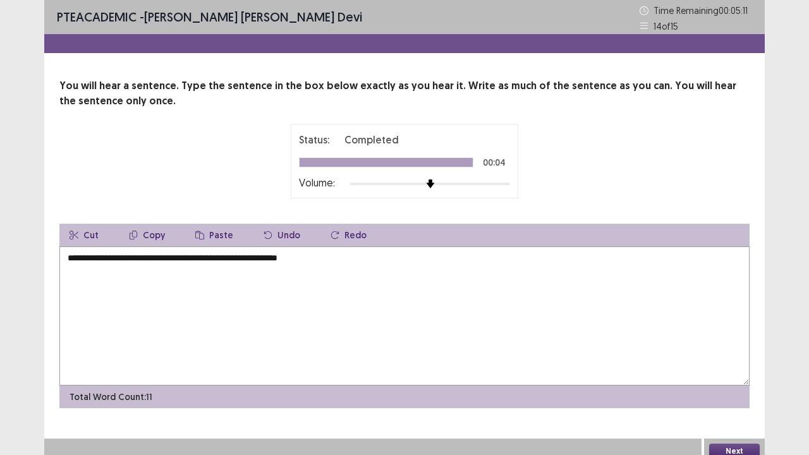
click at [183, 258] on textarea "**********" at bounding box center [404, 316] width 690 height 139
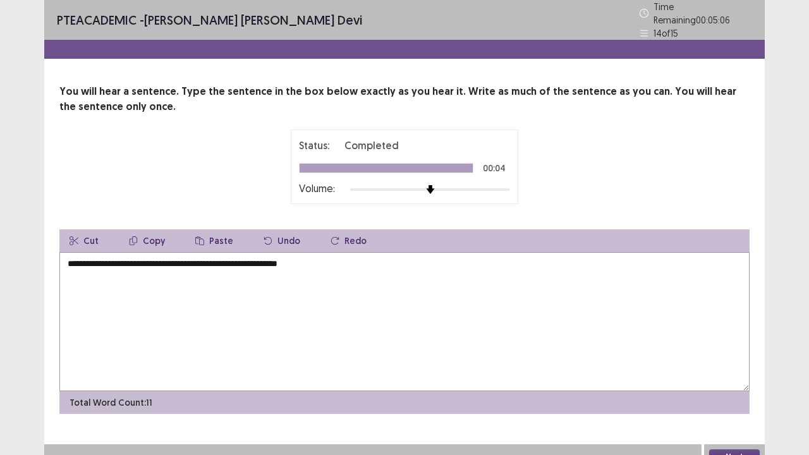
type textarea "**********"
click at [741, 375] on button "Next" at bounding box center [734, 456] width 51 height 15
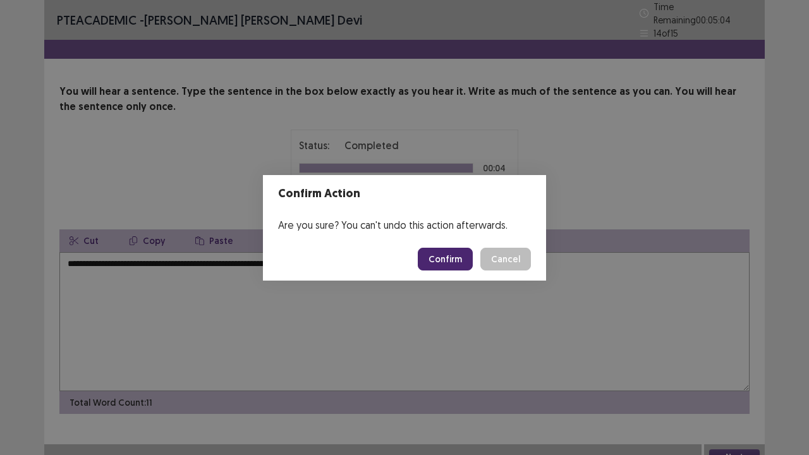
click at [445, 262] on button "Confirm" at bounding box center [445, 259] width 55 height 23
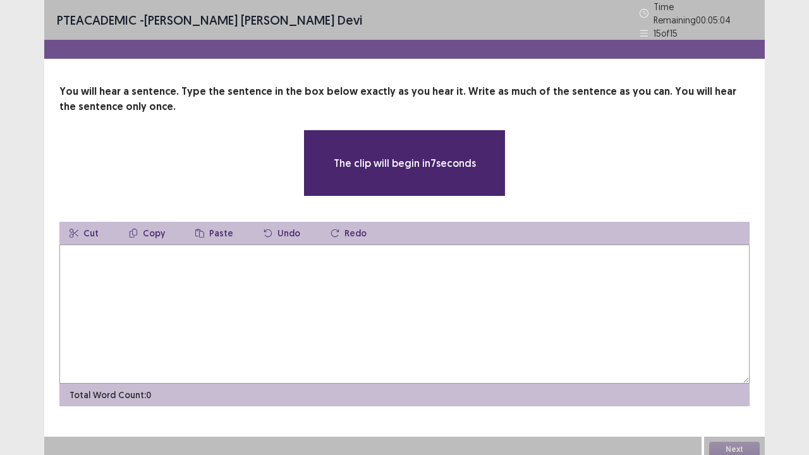
click at [137, 260] on textarea at bounding box center [404, 314] width 690 height 139
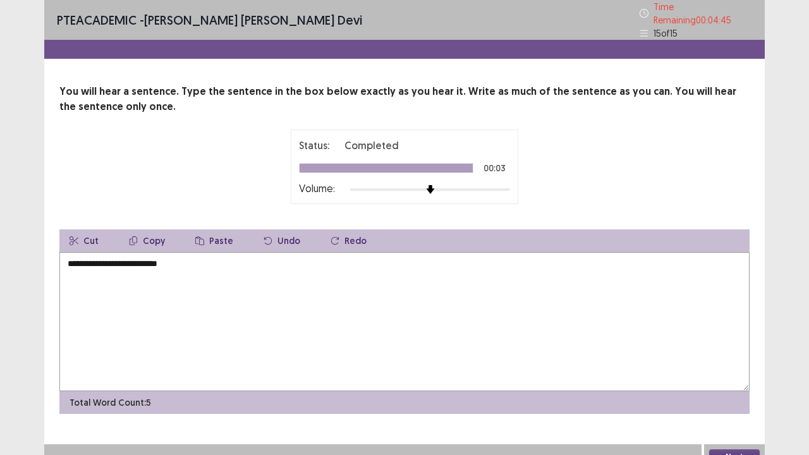
type textarea "**********"
click at [297, 257] on textarea "**********" at bounding box center [404, 321] width 690 height 139
click at [299, 259] on textarea "**********" at bounding box center [404, 321] width 690 height 139
type textarea "**********"
click at [734, 449] on button "Next" at bounding box center [734, 456] width 51 height 15
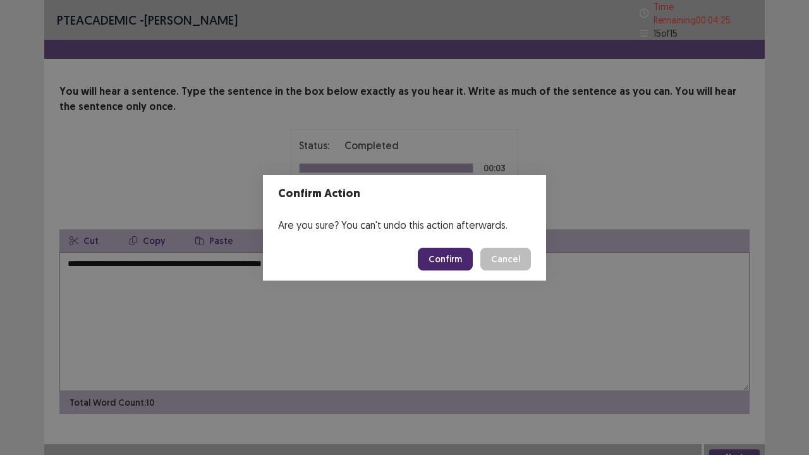
click at [437, 255] on button "Confirm" at bounding box center [445, 259] width 55 height 23
